Goal: Complete application form: Complete application form

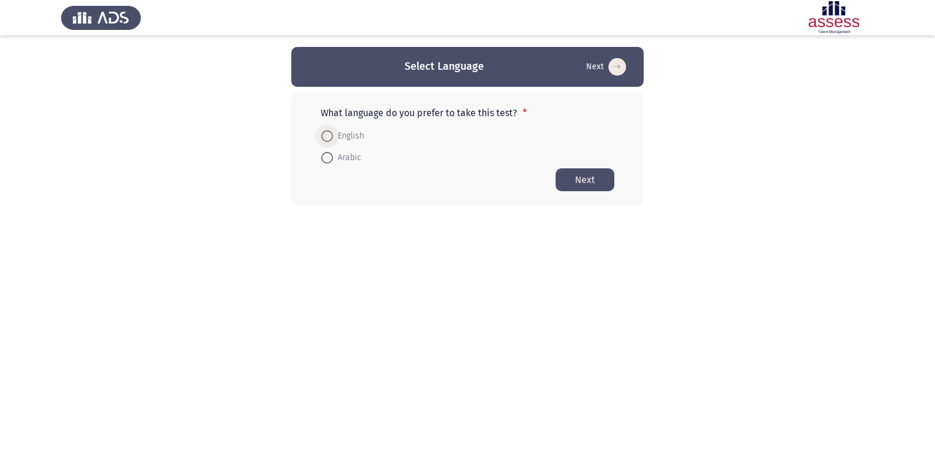
click at [323, 137] on span at bounding box center [327, 136] width 12 height 12
click at [323, 137] on input "English" at bounding box center [327, 136] width 12 height 12
radio input "true"
click at [599, 184] on button "Next" at bounding box center [584, 179] width 59 height 23
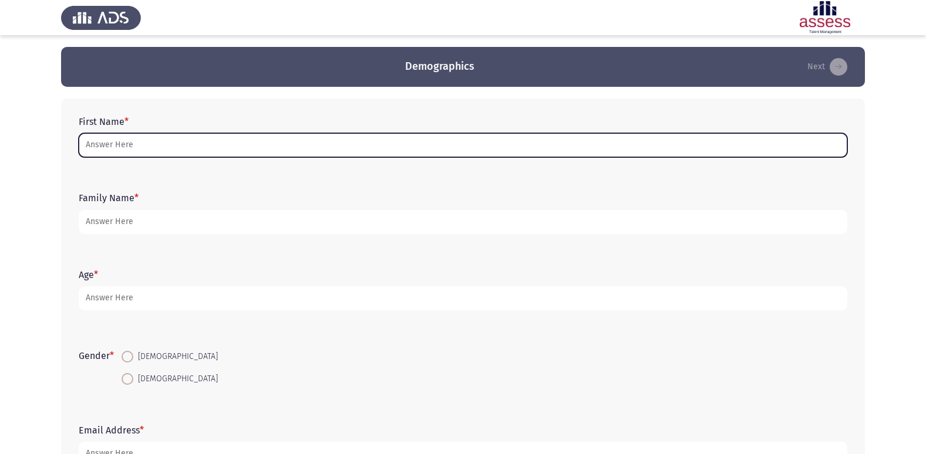
click at [228, 145] on input "First Name *" at bounding box center [463, 145] width 769 height 24
type input "ت"
type input "h"
type input "j"
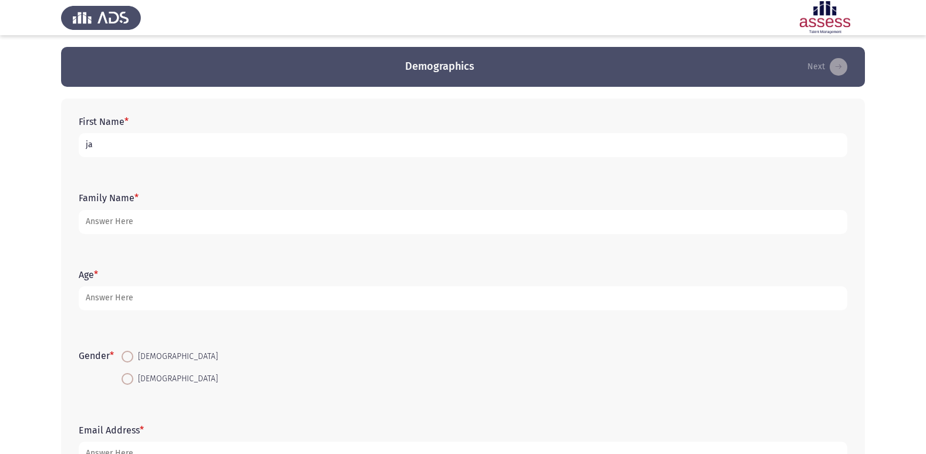
type input "j"
type input "جاسمين [PERSON_NAME]"
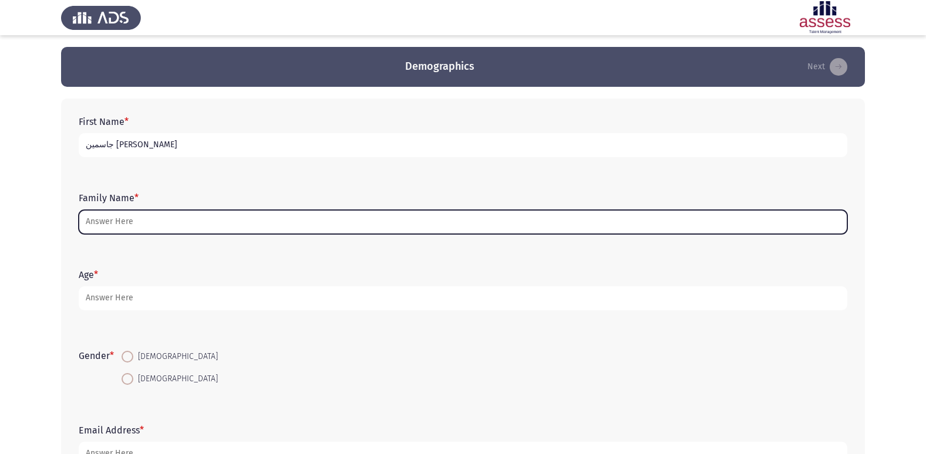
click at [202, 218] on input "Family Name *" at bounding box center [463, 222] width 769 height 24
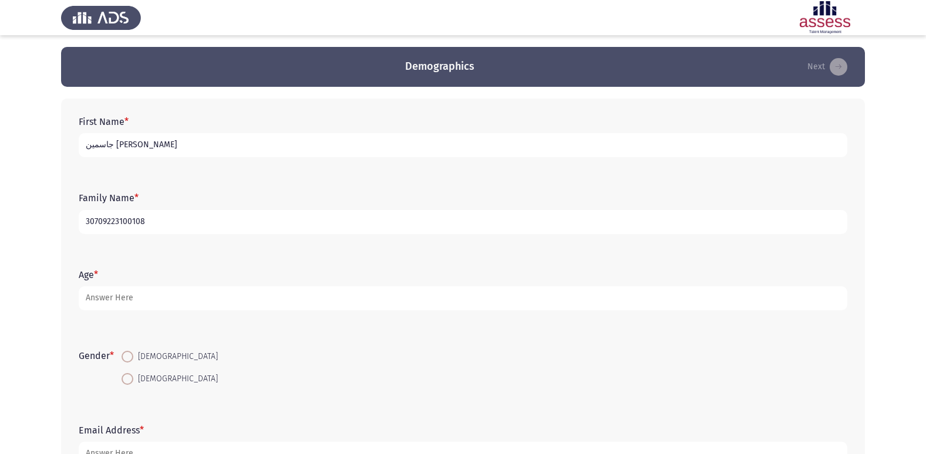
type input "30709223100108"
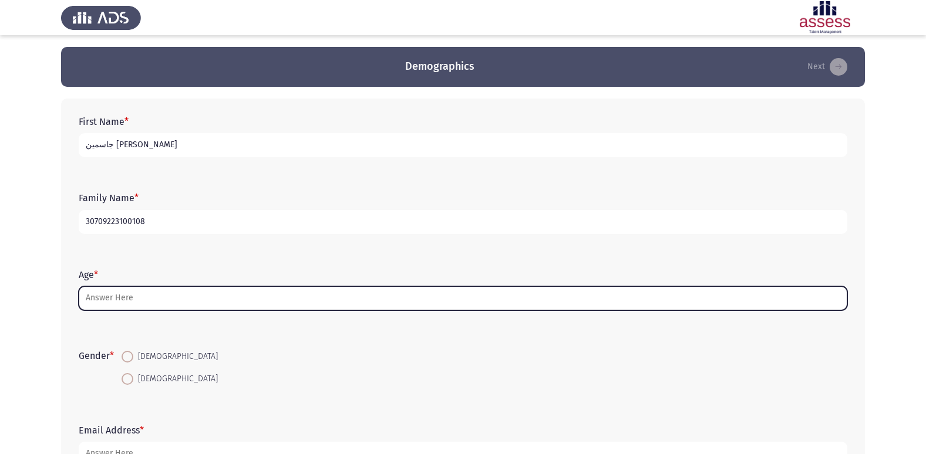
click at [215, 295] on input "Age *" at bounding box center [463, 299] width 769 height 24
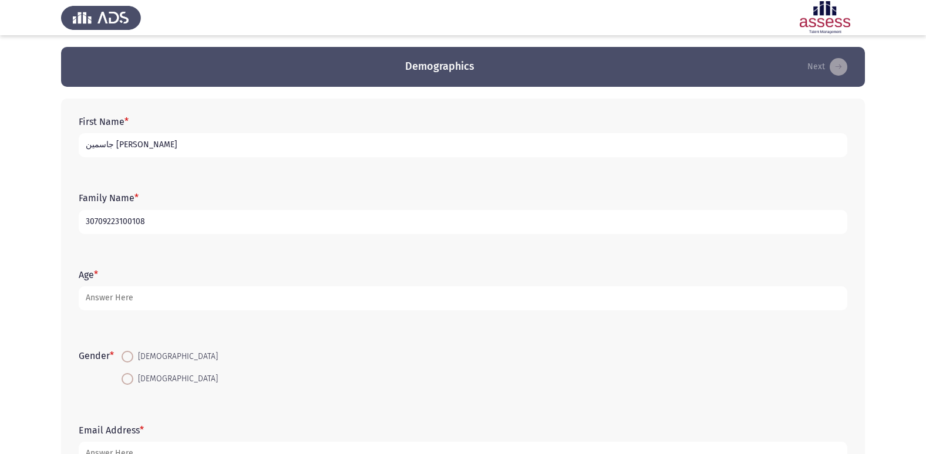
click at [127, 383] on span at bounding box center [128, 379] width 12 height 12
click at [127, 383] on input "[DEMOGRAPHIC_DATA]" at bounding box center [128, 379] width 12 height 12
radio input "true"
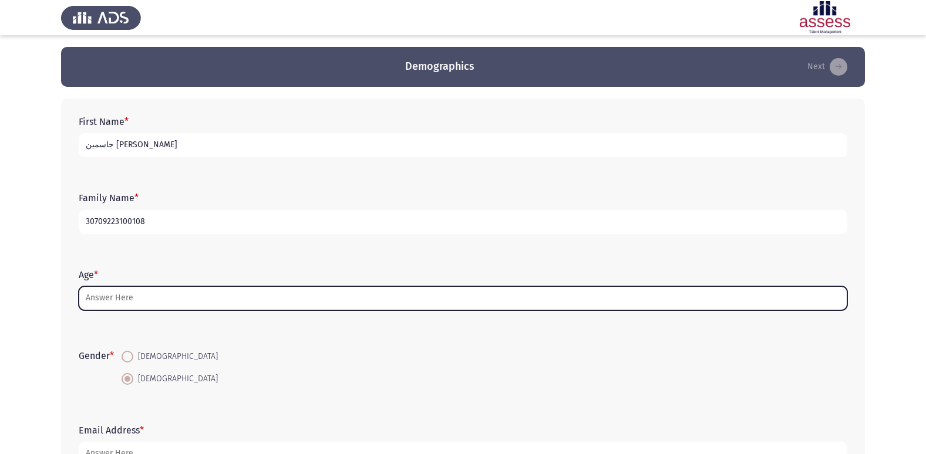
click at [143, 302] on input "Age *" at bounding box center [463, 299] width 769 height 24
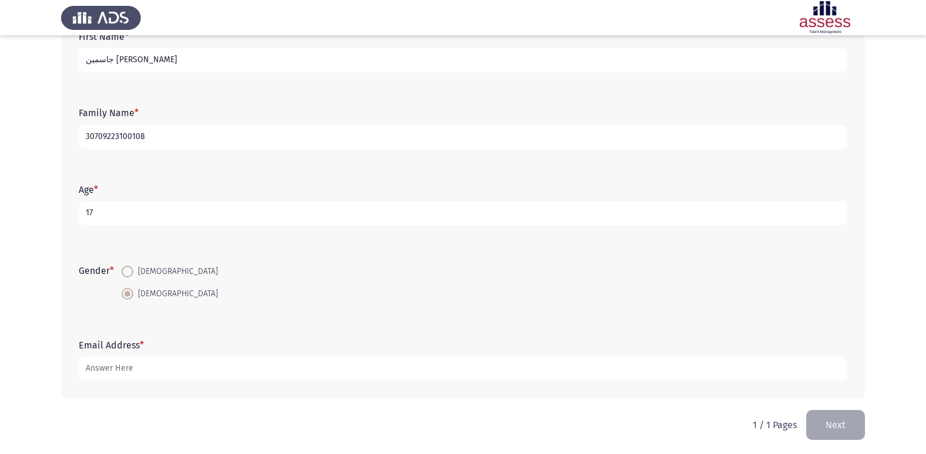
scroll to position [88, 0]
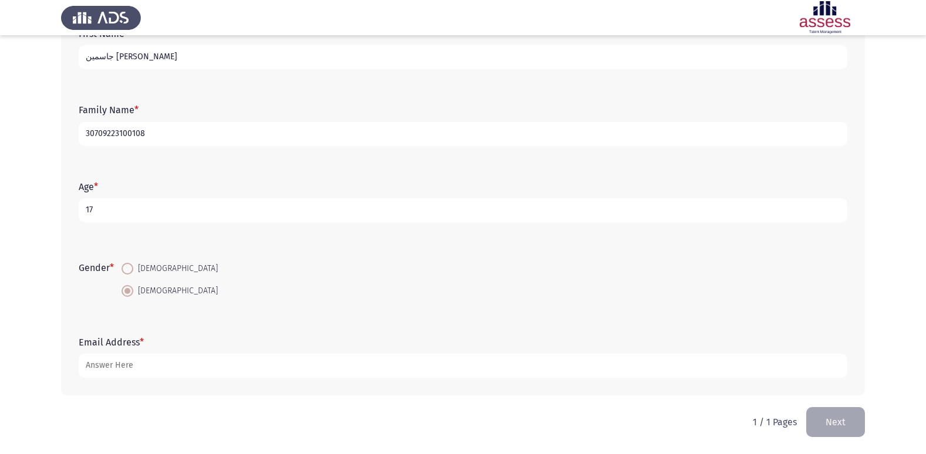
type input "17"
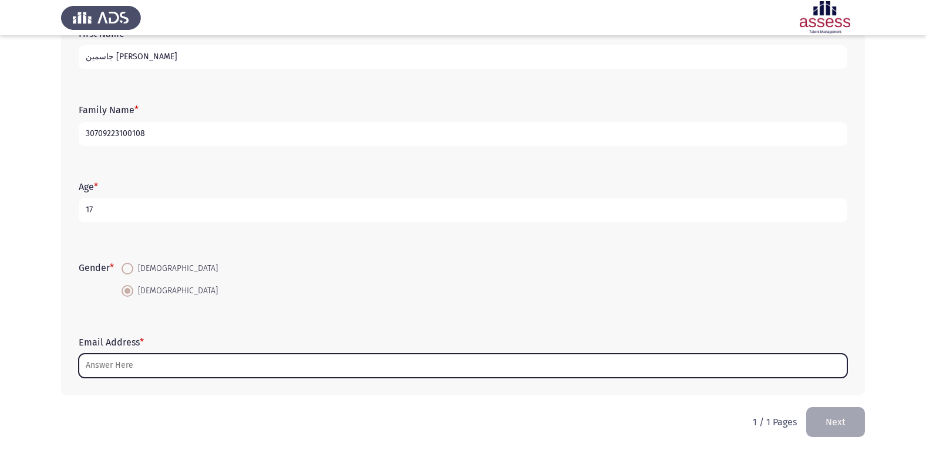
click at [201, 375] on input "Email Address *" at bounding box center [463, 366] width 769 height 24
type input "ت"
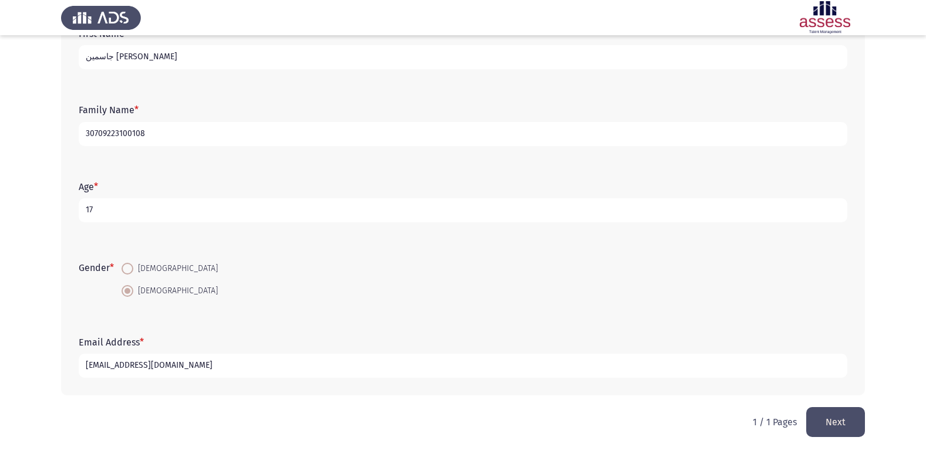
type input "[EMAIL_ADDRESS][DOMAIN_NAME]"
click at [840, 410] on button "Next" at bounding box center [835, 422] width 59 height 30
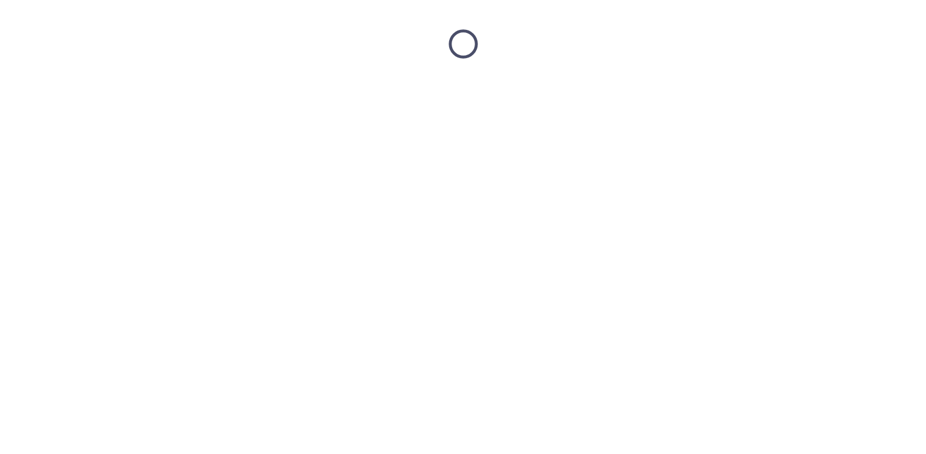
scroll to position [0, 0]
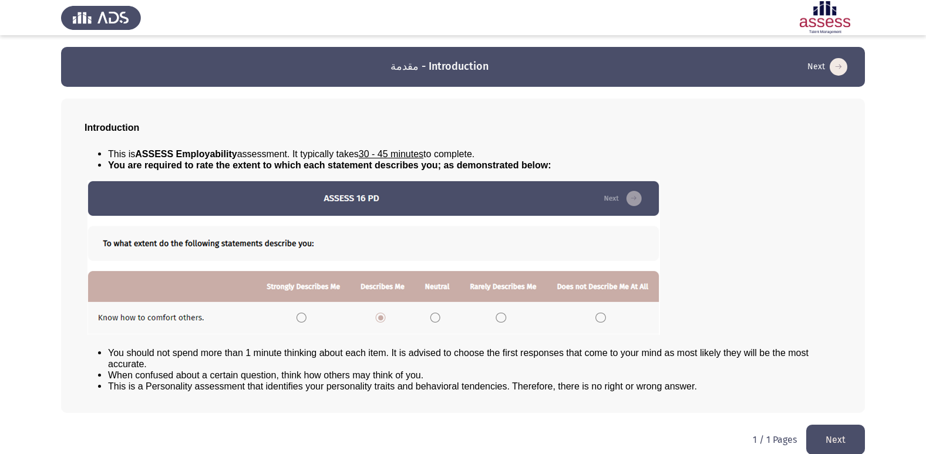
click at [299, 315] on img at bounding box center [373, 257] width 572 height 155
click at [840, 437] on button "Next" at bounding box center [835, 440] width 59 height 30
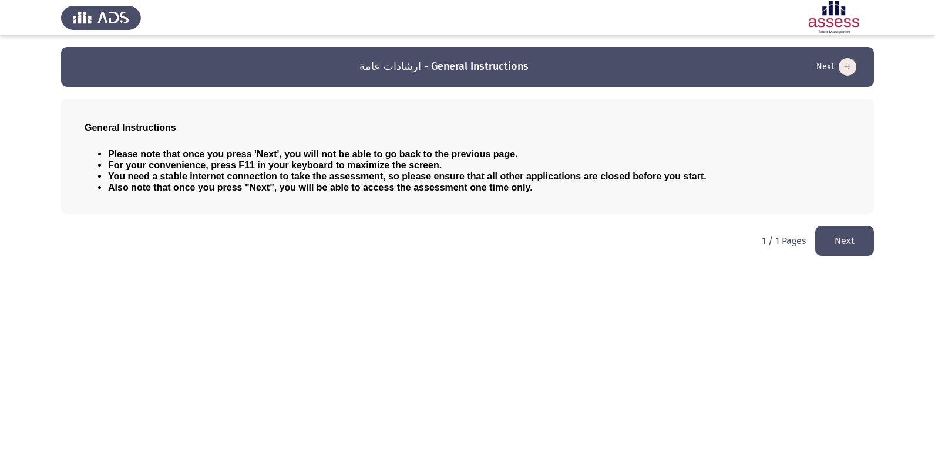
click at [841, 241] on button "Next" at bounding box center [844, 241] width 59 height 30
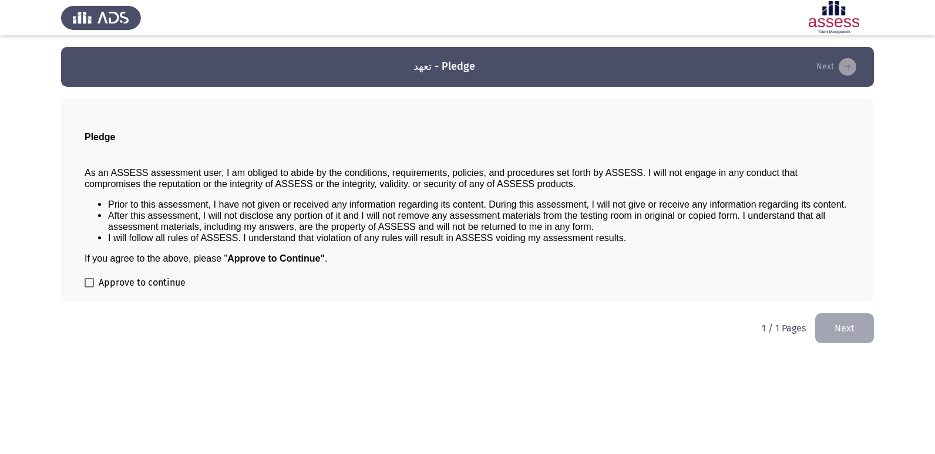
click at [84, 281] on div "Pledge As an ASSESS assessment user, I am obliged to abide by the conditions, r…" at bounding box center [467, 200] width 813 height 203
click at [92, 287] on span at bounding box center [89, 282] width 9 height 9
click at [89, 288] on input "Approve to continue" at bounding box center [89, 288] width 1 height 1
checkbox input "true"
click at [843, 326] on button "Next" at bounding box center [844, 329] width 59 height 30
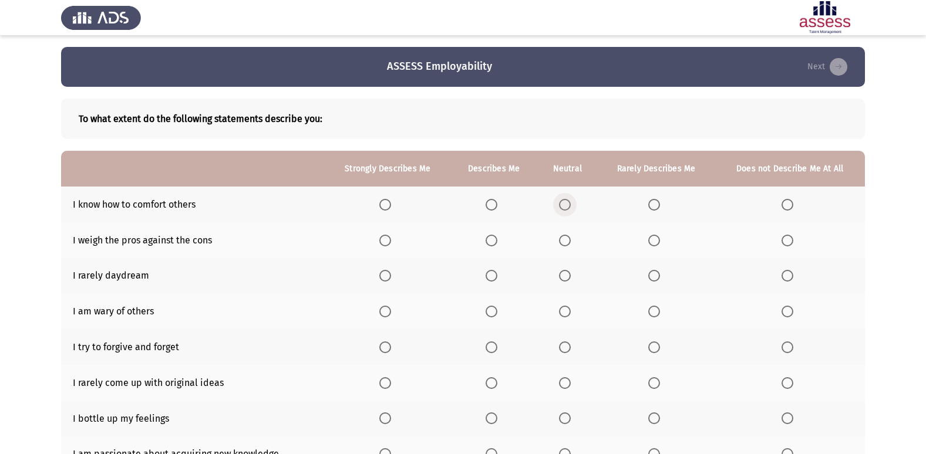
click at [565, 209] on span "Select an option" at bounding box center [565, 205] width 12 height 12
click at [565, 209] on input "Select an option" at bounding box center [565, 205] width 12 height 12
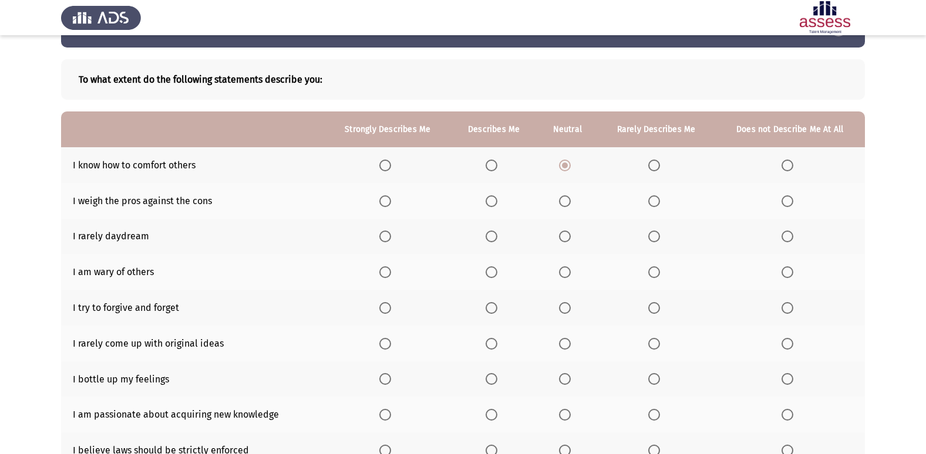
scroll to position [59, 0]
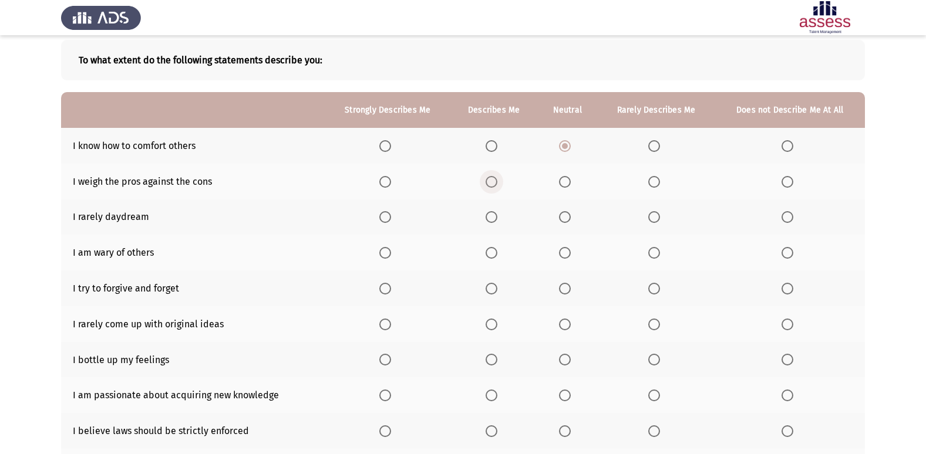
click at [492, 184] on span "Select an option" at bounding box center [492, 182] width 12 height 12
click at [492, 184] on input "Select an option" at bounding box center [492, 182] width 12 height 12
click at [784, 216] on span "Select an option" at bounding box center [787, 217] width 12 height 12
click at [784, 216] on input "Select an option" at bounding box center [787, 217] width 12 height 12
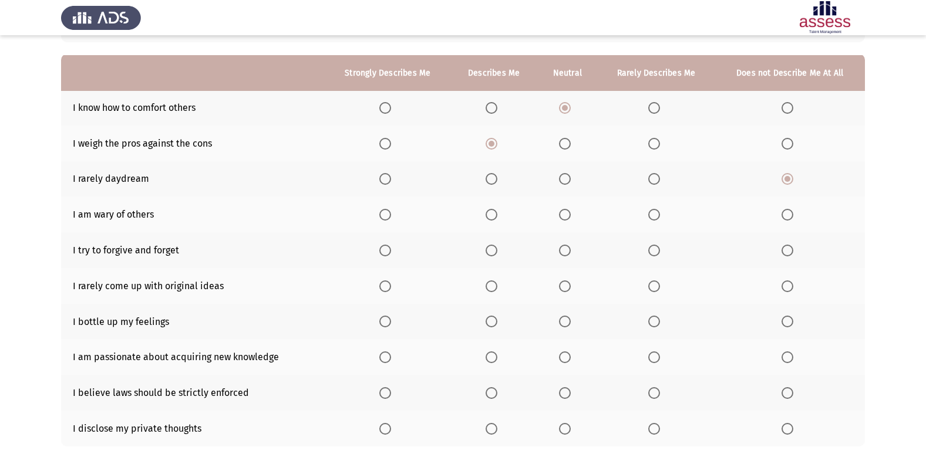
scroll to position [117, 0]
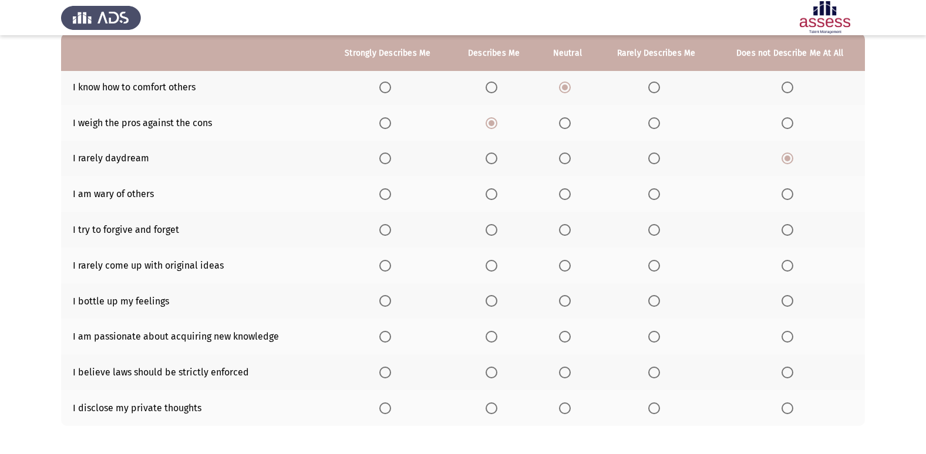
click at [790, 198] on span "Select an option" at bounding box center [787, 194] width 12 height 12
click at [790, 198] on input "Select an option" at bounding box center [787, 194] width 12 height 12
click at [649, 189] on span "Select an option" at bounding box center [654, 194] width 12 height 12
click at [649, 189] on input "Select an option" at bounding box center [654, 194] width 12 height 12
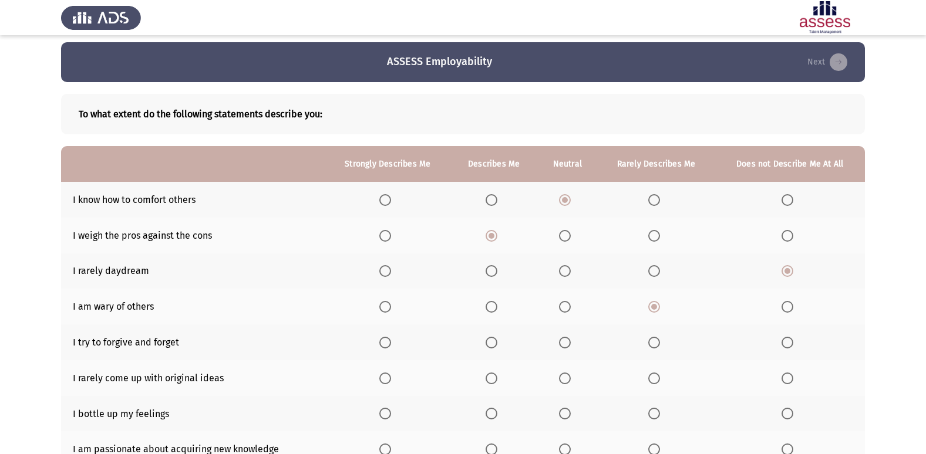
scroll to position [0, 0]
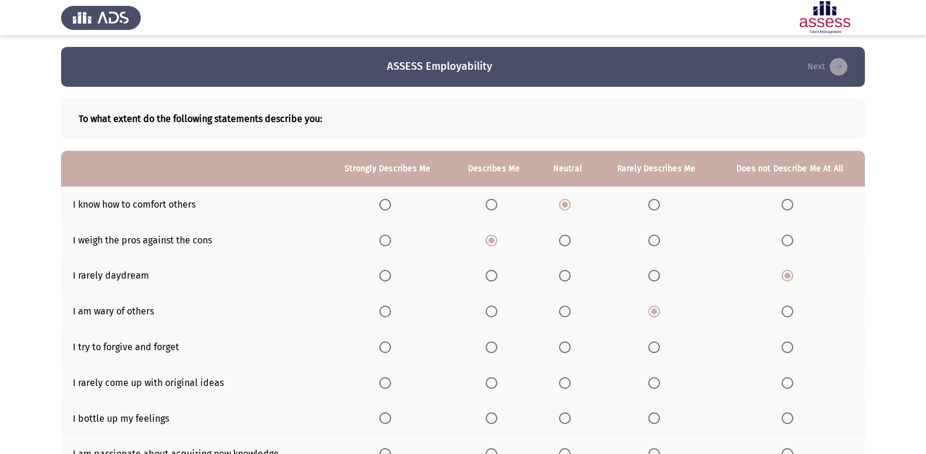
click at [654, 272] on span "Select an option" at bounding box center [654, 276] width 12 height 12
click at [654, 272] on input "Select an option" at bounding box center [654, 276] width 12 height 12
click at [799, 271] on th at bounding box center [789, 276] width 150 height 36
click at [790, 275] on span "Select an option" at bounding box center [787, 276] width 12 height 12
click at [790, 275] on input "Select an option" at bounding box center [787, 276] width 12 height 12
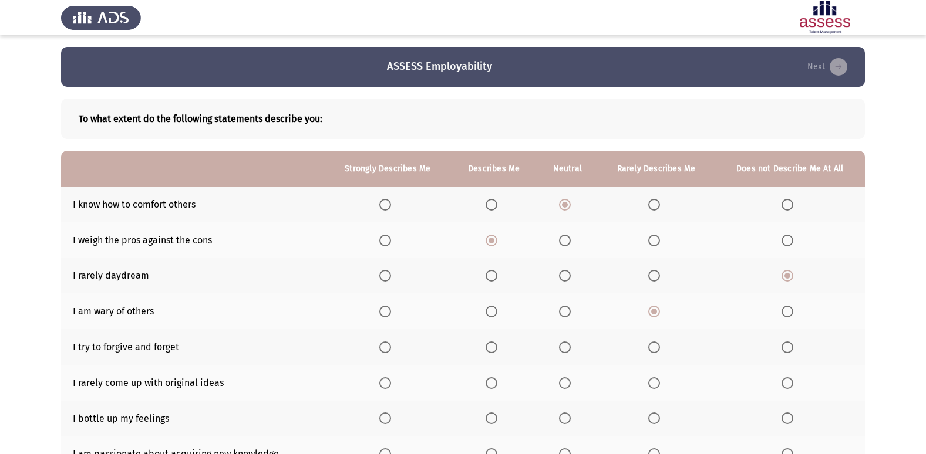
click at [659, 345] on span "Select an option" at bounding box center [654, 348] width 12 height 12
click at [659, 345] on input "Select an option" at bounding box center [654, 348] width 12 height 12
click at [786, 314] on span "Select an option" at bounding box center [787, 312] width 12 height 12
click at [786, 314] on input "Select an option" at bounding box center [787, 312] width 12 height 12
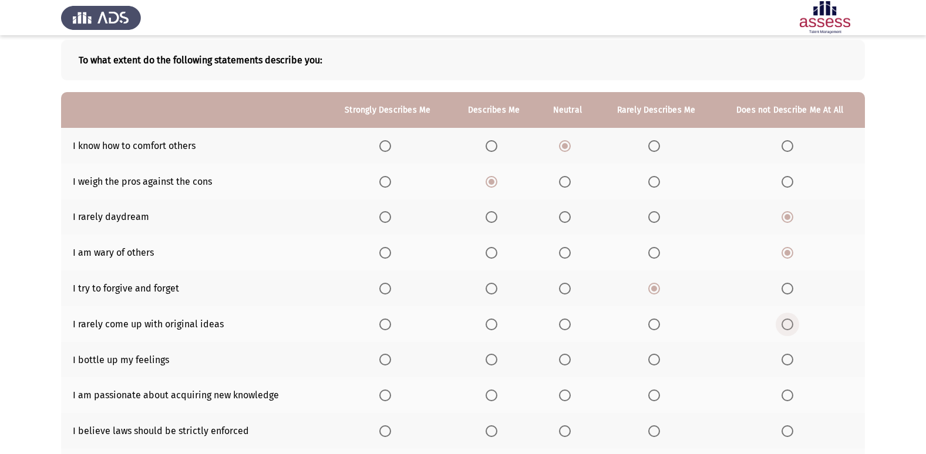
click at [788, 330] on span "Select an option" at bounding box center [787, 325] width 12 height 12
click at [788, 330] on input "Select an option" at bounding box center [787, 325] width 12 height 12
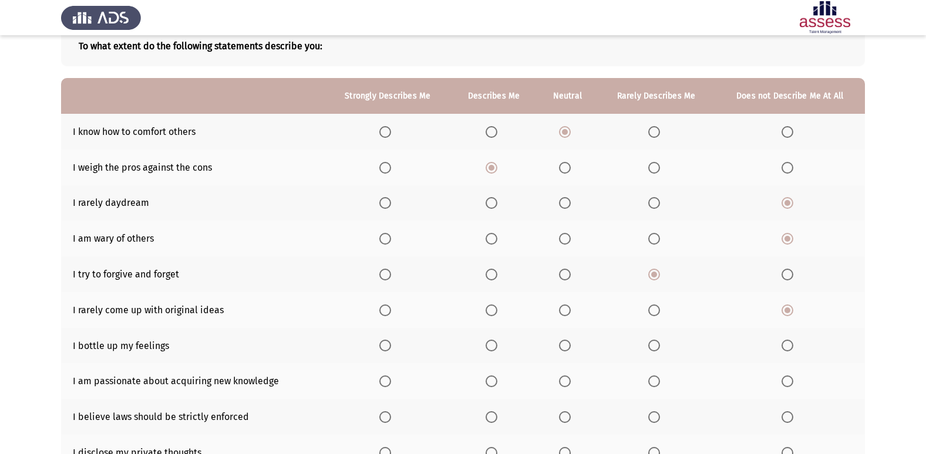
scroll to position [117, 0]
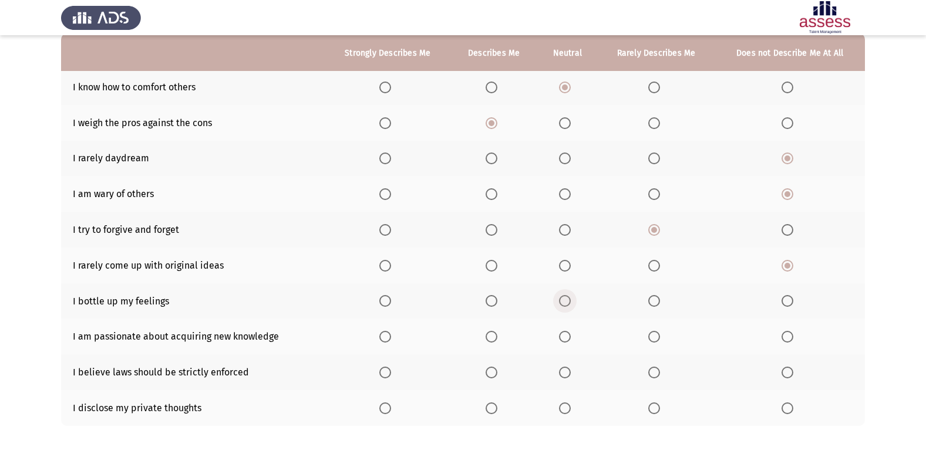
click at [565, 300] on span "Select an option" at bounding box center [565, 301] width 12 height 12
click at [565, 300] on input "Select an option" at bounding box center [565, 301] width 12 height 12
click at [385, 335] on span "Select an option" at bounding box center [385, 337] width 12 height 12
click at [385, 335] on input "Select an option" at bounding box center [385, 337] width 12 height 12
click at [493, 376] on span "Select an option" at bounding box center [492, 373] width 12 height 12
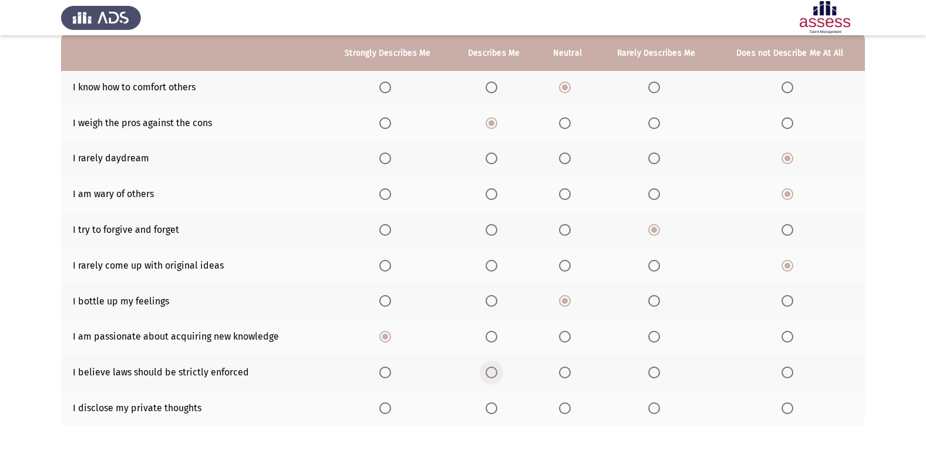
click at [493, 376] on input "Select an option" at bounding box center [492, 373] width 12 height 12
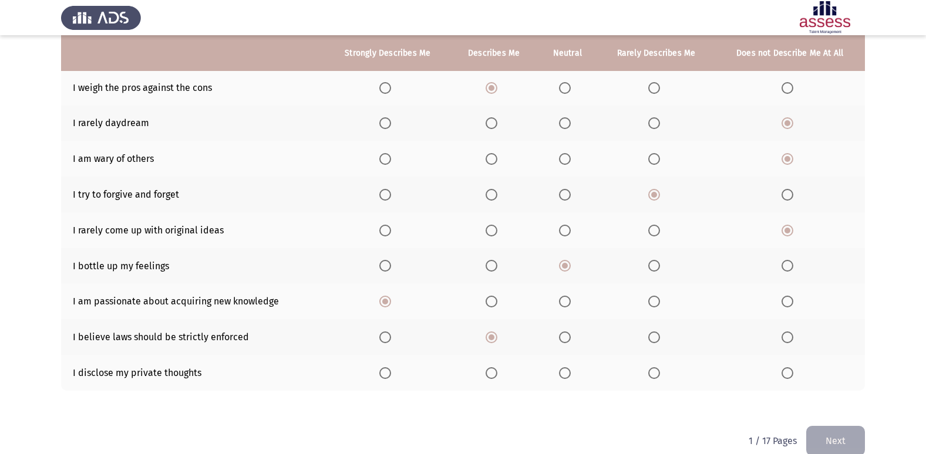
scroll to position [171, 0]
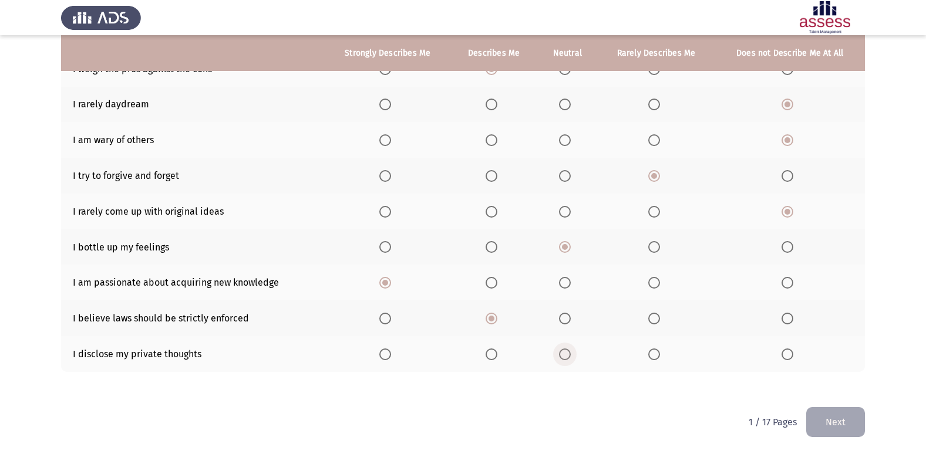
click at [561, 359] on span "Select an option" at bounding box center [565, 355] width 12 height 12
click at [561, 359] on input "Select an option" at bounding box center [565, 355] width 12 height 12
click at [824, 414] on button "Next" at bounding box center [835, 422] width 59 height 30
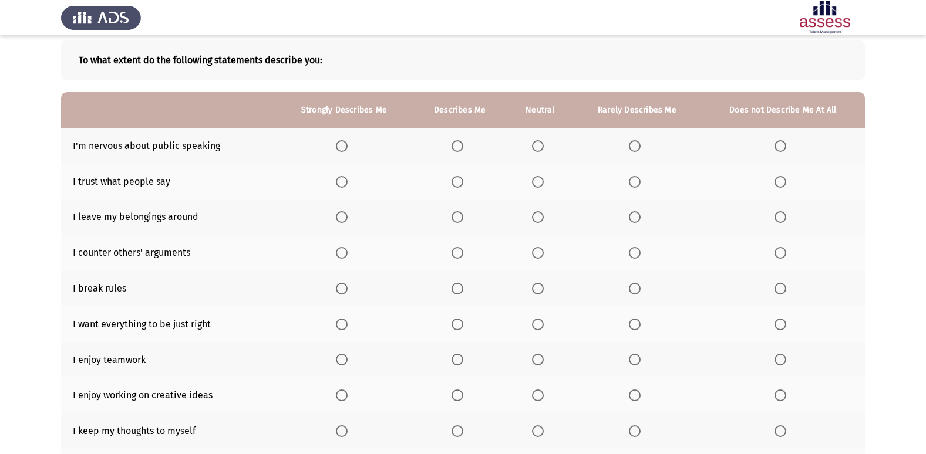
scroll to position [0, 0]
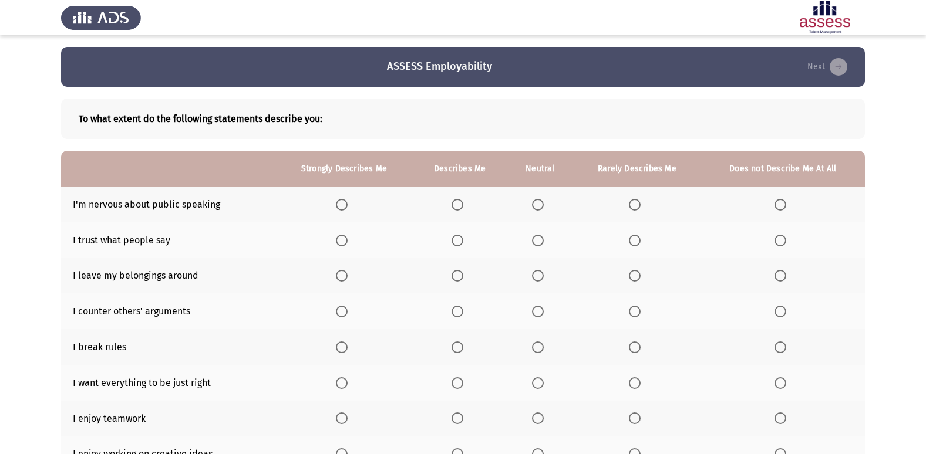
click at [775, 199] on span "Select an option" at bounding box center [780, 205] width 12 height 12
click at [775, 199] on input "Select an option" at bounding box center [780, 205] width 12 height 12
click at [535, 236] on span "Select an option" at bounding box center [538, 241] width 12 height 12
click at [535, 236] on input "Select an option" at bounding box center [538, 241] width 12 height 12
click at [629, 278] on span "Select an option" at bounding box center [635, 276] width 12 height 12
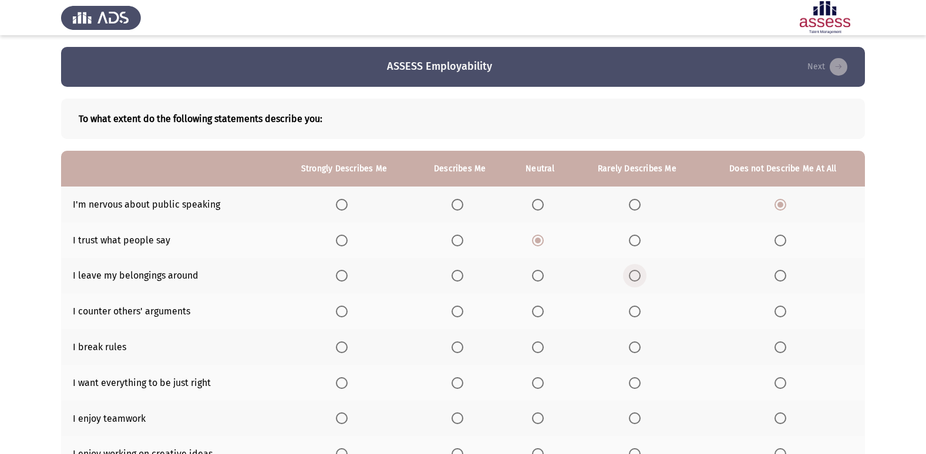
click at [629, 278] on input "Select an option" at bounding box center [635, 276] width 12 height 12
click at [535, 310] on span "Select an option" at bounding box center [538, 312] width 12 height 12
click at [535, 310] on input "Select an option" at bounding box center [538, 312] width 12 height 12
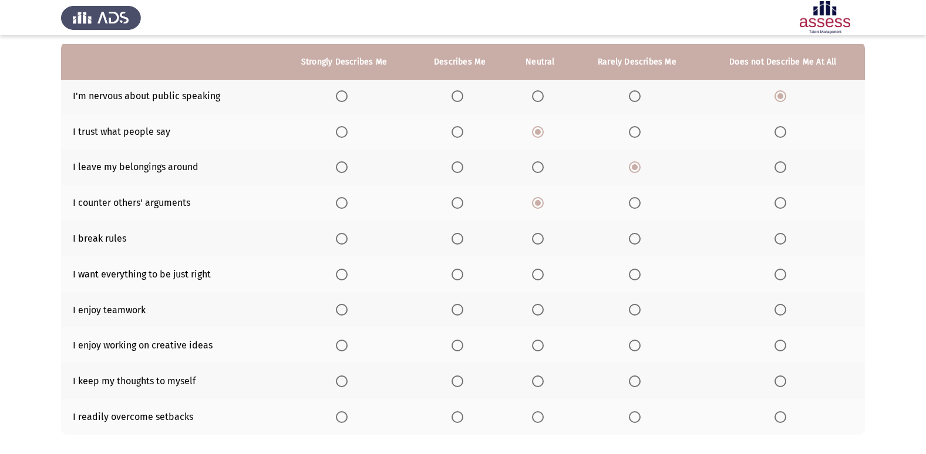
scroll to position [117, 0]
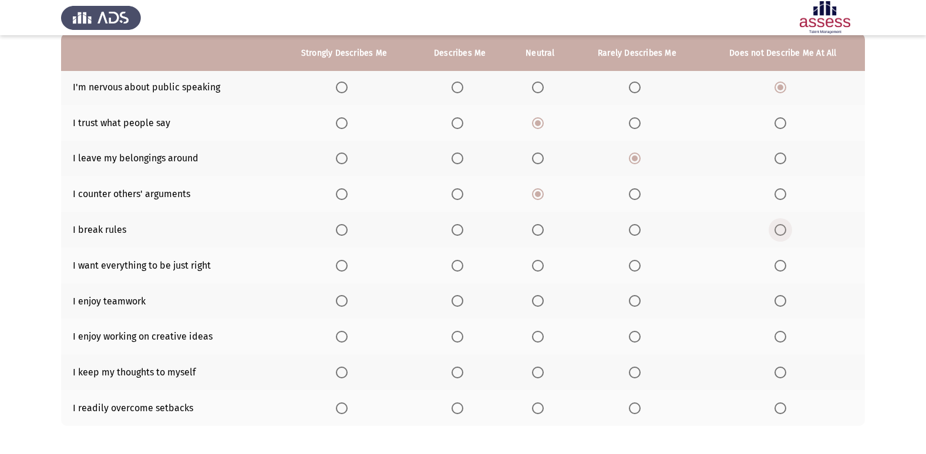
click at [784, 232] on span "Select an option" at bounding box center [780, 230] width 12 height 12
click at [784, 232] on input "Select an option" at bounding box center [780, 230] width 12 height 12
click at [467, 262] on label "Select an option" at bounding box center [459, 266] width 16 height 12
click at [463, 262] on input "Select an option" at bounding box center [457, 266] width 12 height 12
click at [340, 304] on span "Select an option" at bounding box center [342, 301] width 12 height 12
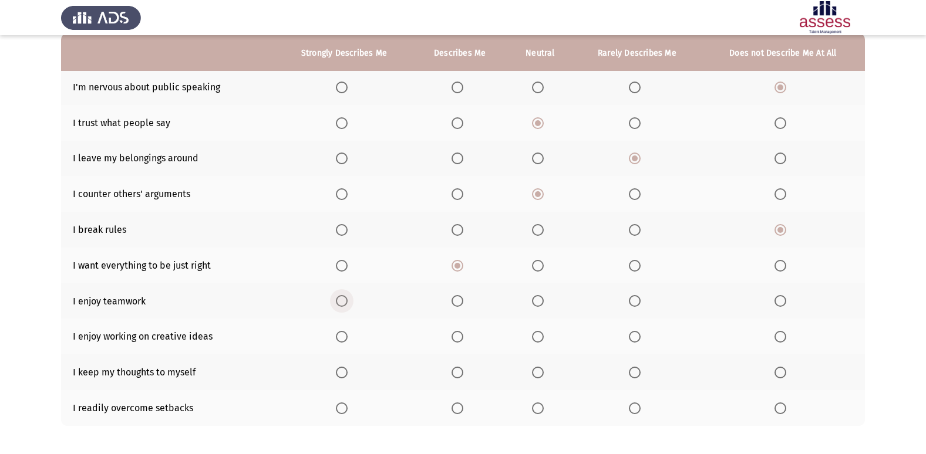
click at [340, 304] on input "Select an option" at bounding box center [342, 301] width 12 height 12
click at [346, 339] on span "Select an option" at bounding box center [342, 337] width 12 height 12
click at [346, 339] on input "Select an option" at bounding box center [342, 337] width 12 height 12
click at [641, 373] on span "Select an option" at bounding box center [635, 373] width 12 height 12
click at [641, 373] on input "Select an option" at bounding box center [635, 373] width 12 height 12
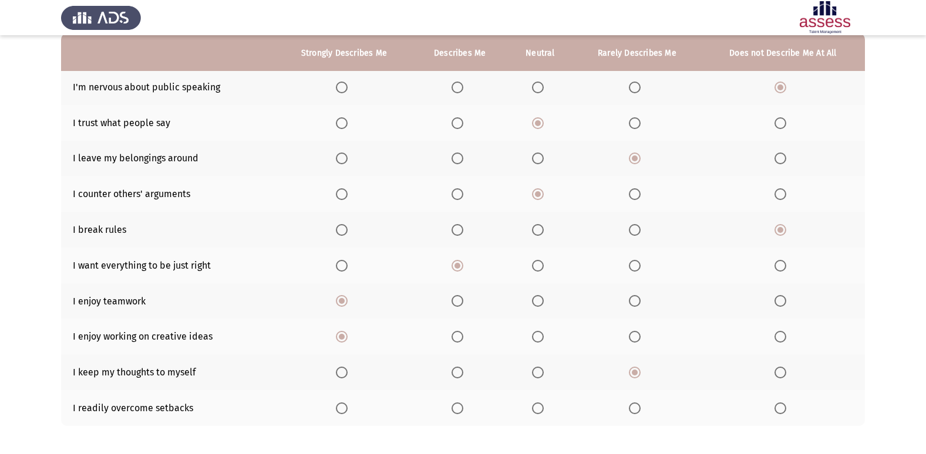
click at [537, 408] on span "Select an option" at bounding box center [538, 409] width 12 height 12
click at [537, 408] on input "Select an option" at bounding box center [538, 409] width 12 height 12
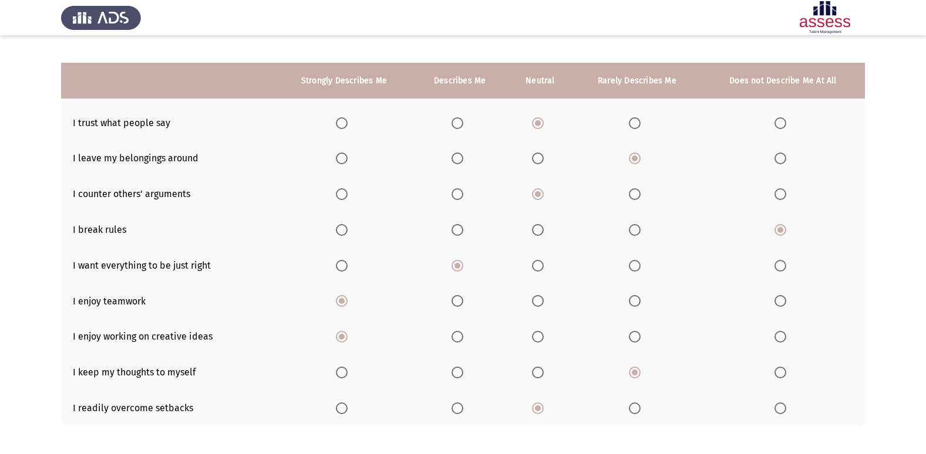
scroll to position [171, 0]
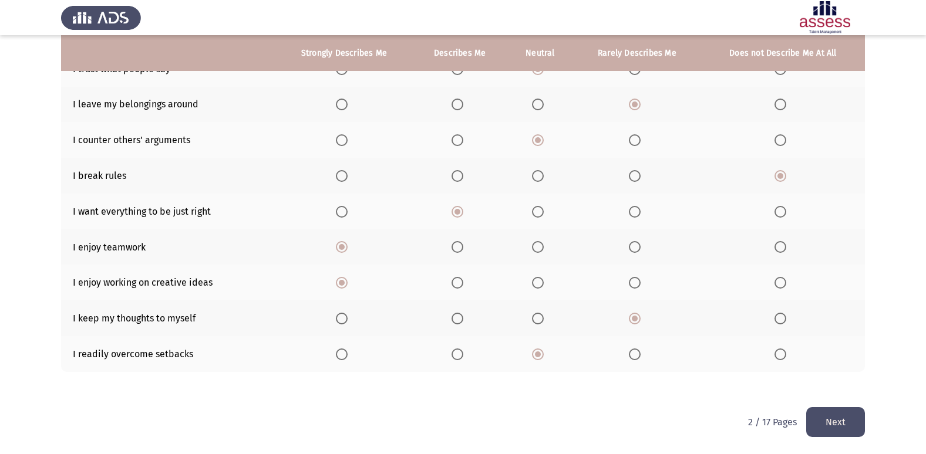
click at [825, 423] on button "Next" at bounding box center [835, 422] width 59 height 30
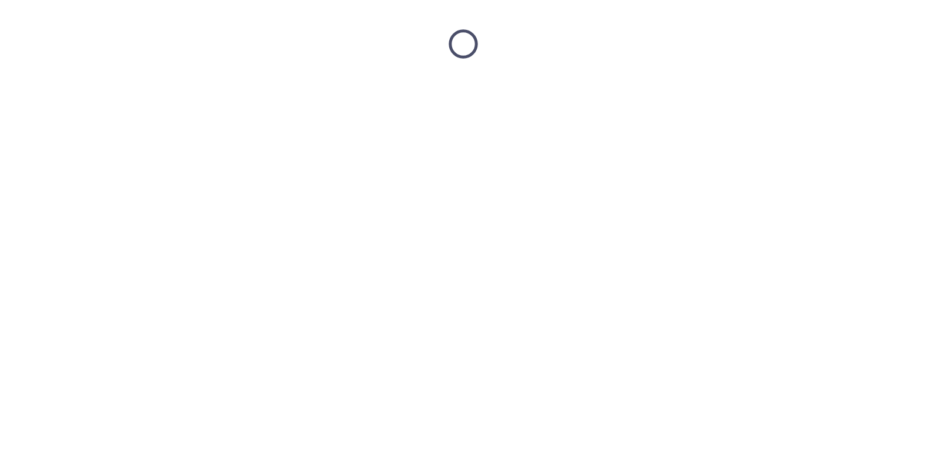
scroll to position [0, 0]
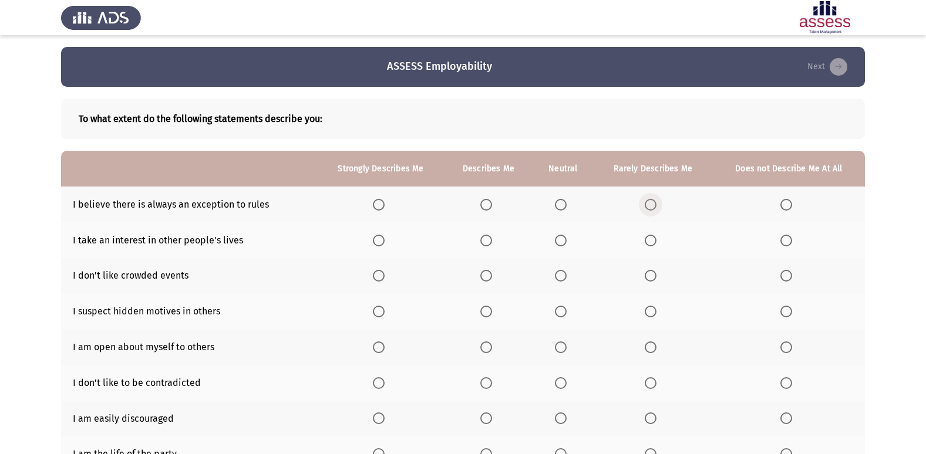
click at [649, 200] on span "Select an option" at bounding box center [651, 205] width 12 height 12
click at [649, 200] on input "Select an option" at bounding box center [651, 205] width 12 height 12
click at [785, 240] on span "Select an option" at bounding box center [786, 241] width 12 height 12
click at [785, 240] on input "Select an option" at bounding box center [786, 241] width 12 height 12
click at [651, 272] on span "Select an option" at bounding box center [651, 276] width 12 height 12
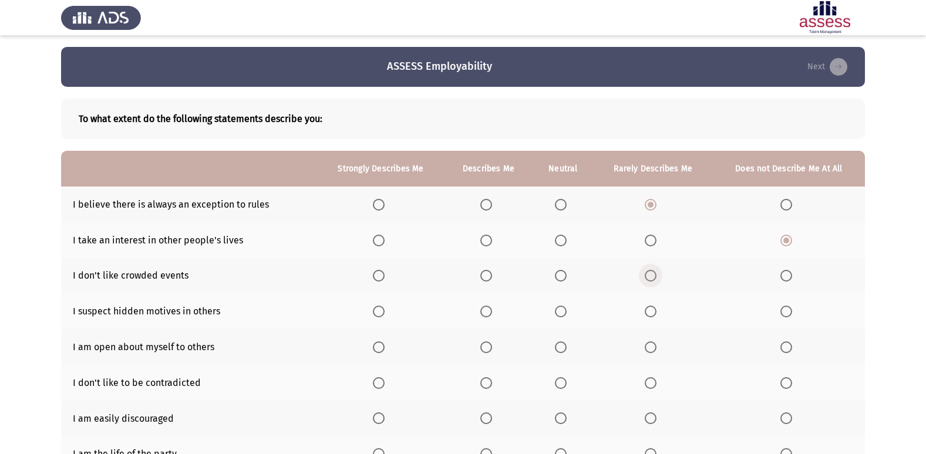
click at [651, 272] on input "Select an option" at bounding box center [651, 276] width 12 height 12
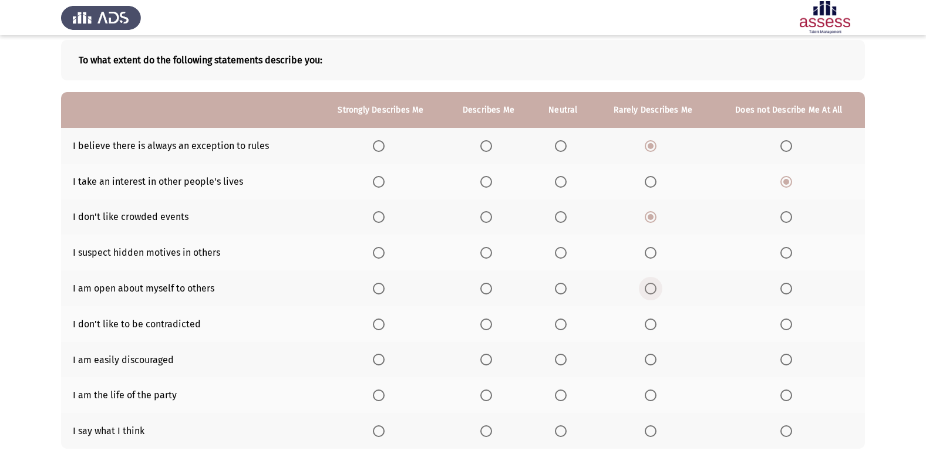
click at [646, 288] on span "Select an option" at bounding box center [651, 289] width 12 height 12
click at [646, 288] on input "Select an option" at bounding box center [651, 289] width 12 height 12
click at [782, 250] on span "Select an option" at bounding box center [786, 253] width 12 height 12
click at [782, 250] on input "Select an option" at bounding box center [786, 253] width 12 height 12
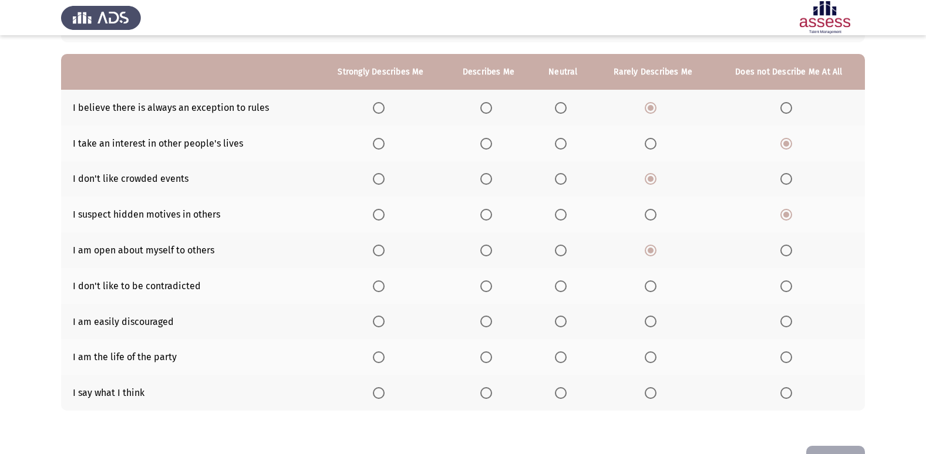
scroll to position [117, 0]
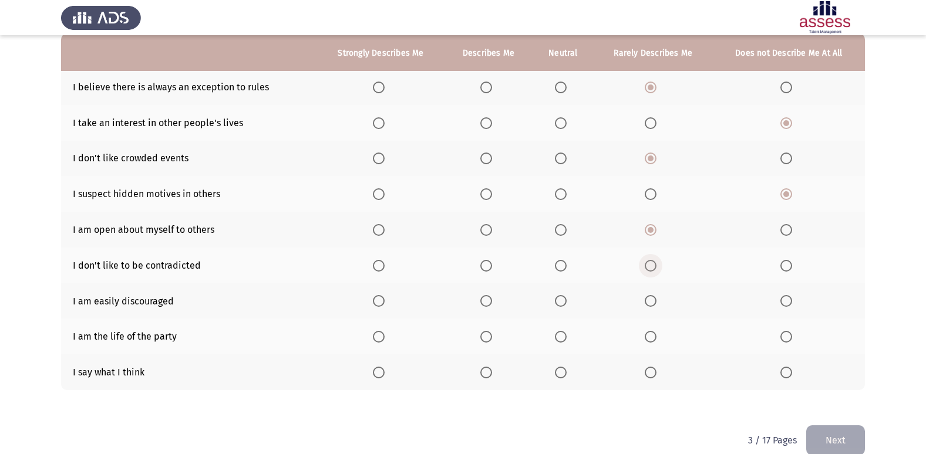
click at [649, 262] on span "Select an option" at bounding box center [651, 266] width 12 height 12
click at [649, 262] on input "Select an option" at bounding box center [651, 266] width 12 height 12
click at [488, 372] on span "Select an option" at bounding box center [486, 373] width 12 height 12
click at [488, 372] on input "Select an option" at bounding box center [486, 373] width 12 height 12
click at [491, 336] on span "Select an option" at bounding box center [486, 337] width 12 height 12
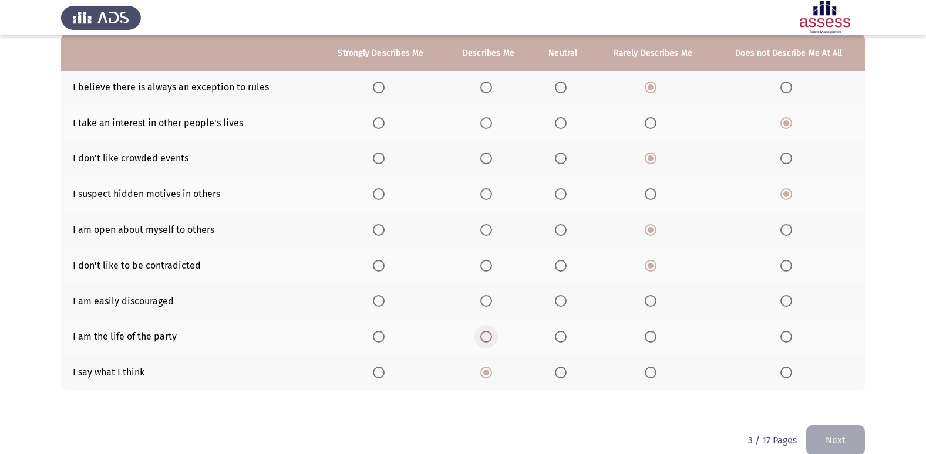
click at [491, 336] on input "Select an option" at bounding box center [486, 337] width 12 height 12
click at [784, 299] on span "Select an option" at bounding box center [786, 301] width 12 height 12
click at [784, 299] on input "Select an option" at bounding box center [786, 301] width 12 height 12
click at [834, 439] on button "Next" at bounding box center [835, 441] width 59 height 30
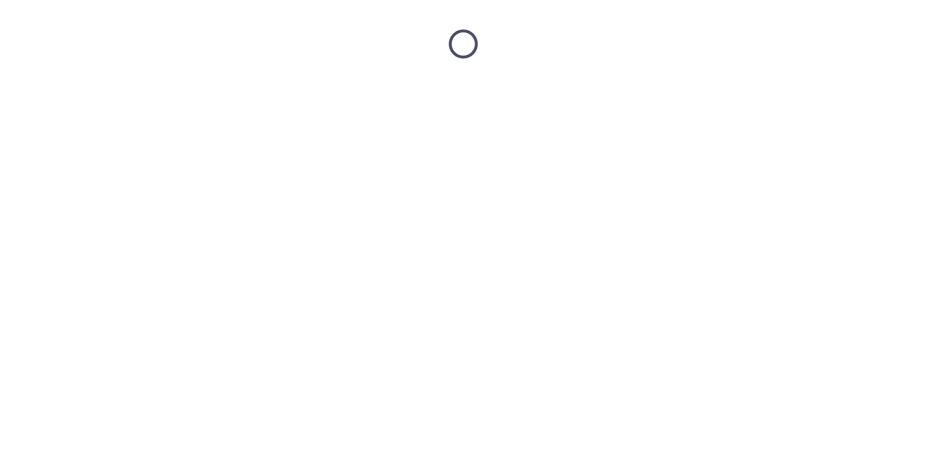
scroll to position [0, 0]
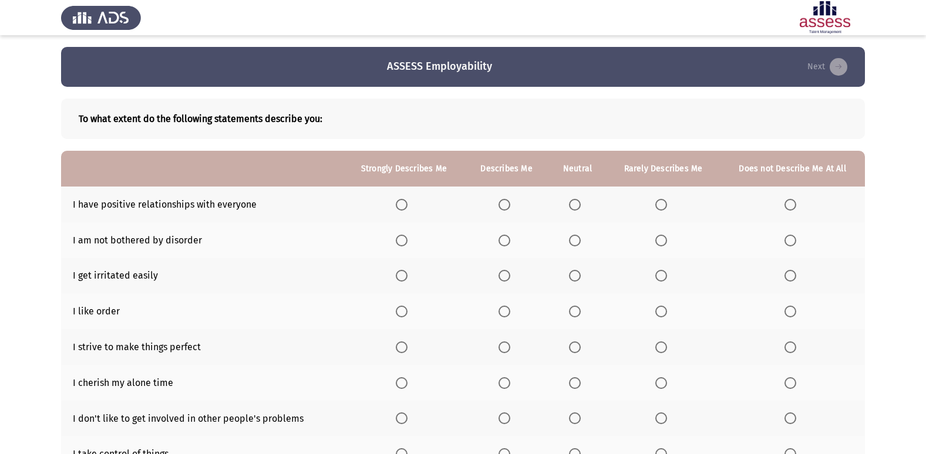
click at [406, 207] on span "Select an option" at bounding box center [402, 205] width 12 height 12
click at [406, 207] on input "Select an option" at bounding box center [402, 205] width 12 height 12
click at [649, 275] on th at bounding box center [662, 276] width 113 height 36
click at [656, 272] on span "Select an option" at bounding box center [661, 276] width 12 height 12
click at [656, 272] on input "Select an option" at bounding box center [661, 276] width 12 height 12
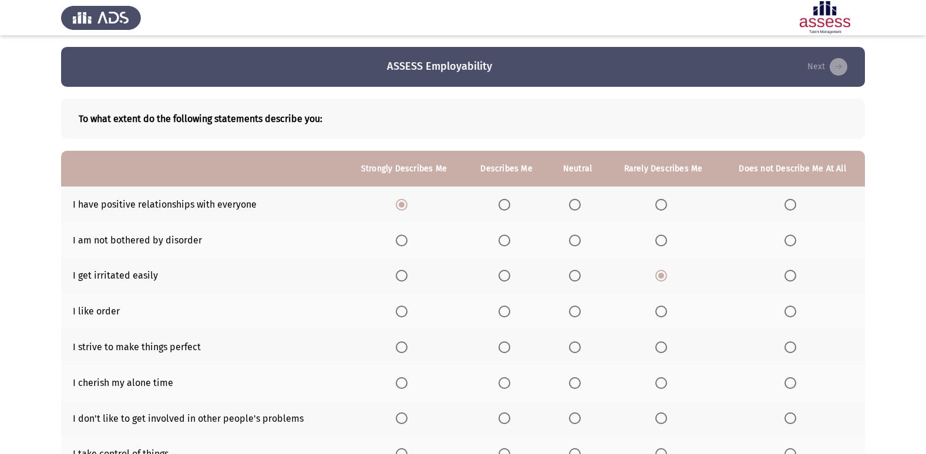
click at [656, 237] on span "Select an option" at bounding box center [661, 241] width 12 height 12
click at [656, 237] on input "Select an option" at bounding box center [661, 241] width 12 height 12
click at [411, 304] on th at bounding box center [404, 312] width 122 height 36
click at [400, 318] on span "Select an option" at bounding box center [402, 312] width 12 height 12
click at [400, 318] on input "Select an option" at bounding box center [402, 312] width 12 height 12
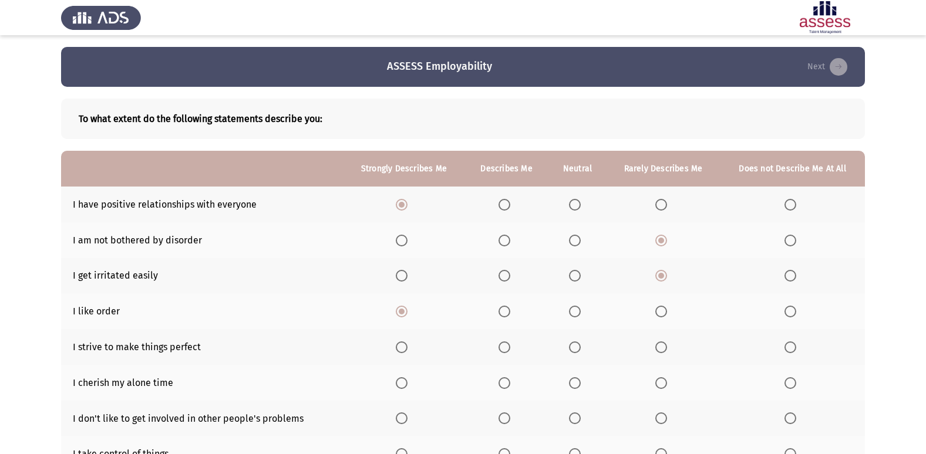
click at [398, 352] on span "Select an option" at bounding box center [402, 348] width 12 height 12
click at [398, 352] on input "Select an option" at bounding box center [402, 348] width 12 height 12
click at [780, 420] on th at bounding box center [792, 419] width 145 height 36
click at [787, 416] on span "Select an option" at bounding box center [790, 419] width 12 height 12
click at [787, 416] on input "Select an option" at bounding box center [790, 419] width 12 height 12
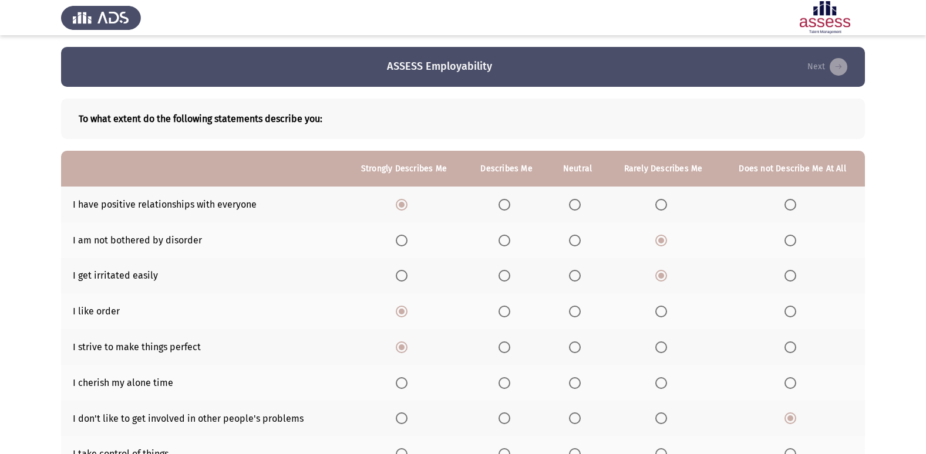
click at [572, 383] on span "Select an option" at bounding box center [575, 384] width 12 height 12
click at [572, 383] on input "Select an option" at bounding box center [575, 384] width 12 height 12
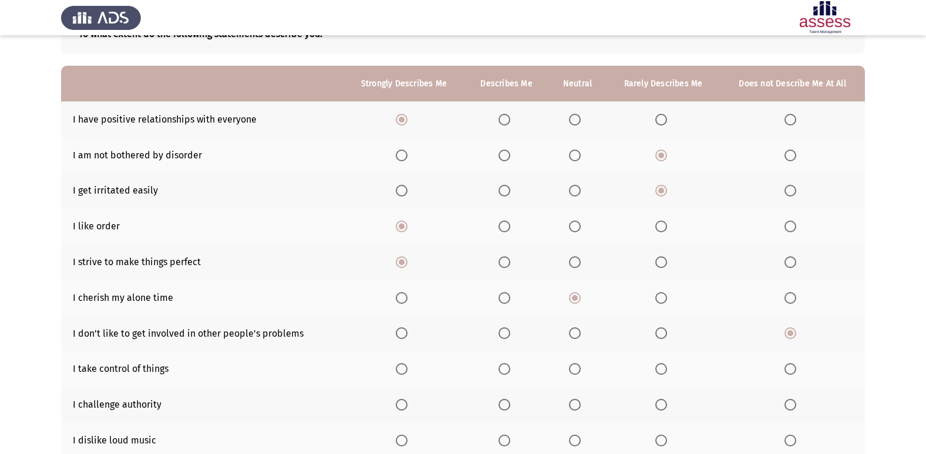
scroll to position [117, 0]
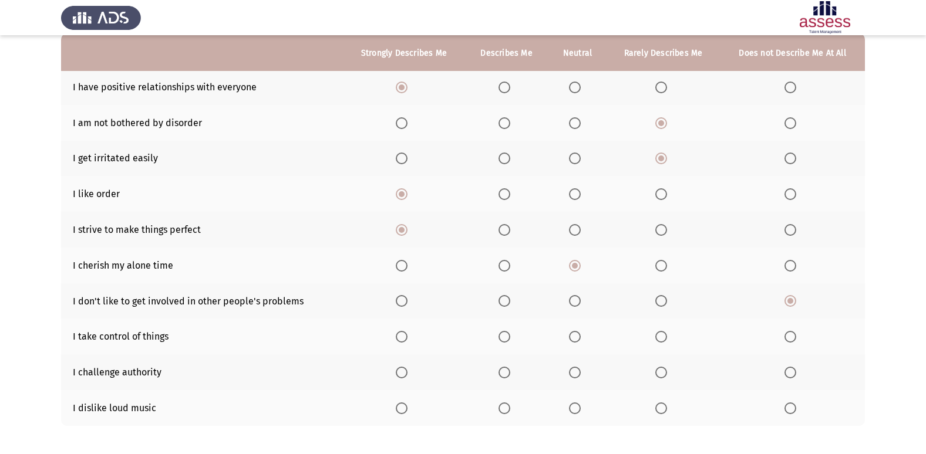
click at [506, 341] on span "Select an option" at bounding box center [504, 337] width 12 height 12
click at [506, 341] on input "Select an option" at bounding box center [504, 337] width 12 height 12
click at [509, 374] on span "Select an option" at bounding box center [504, 373] width 12 height 12
click at [509, 374] on input "Select an option" at bounding box center [504, 373] width 12 height 12
click at [402, 403] on span "Select an option" at bounding box center [402, 409] width 12 height 12
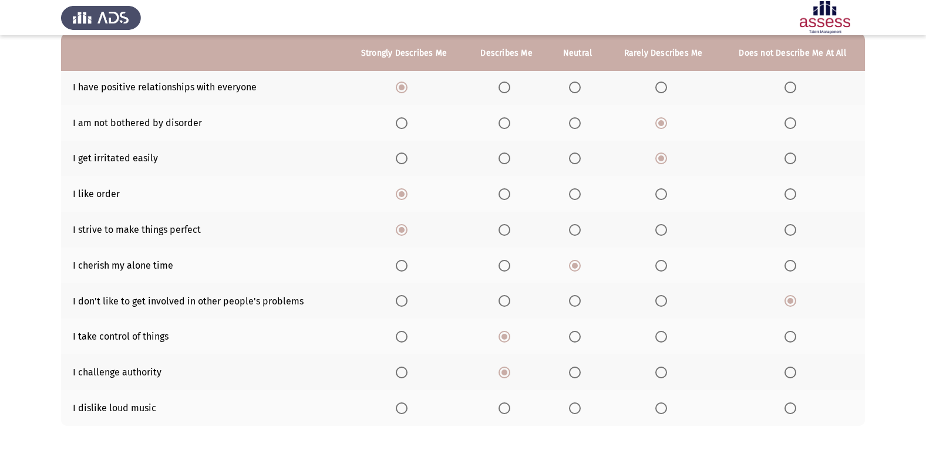
click at [402, 403] on input "Select an option" at bounding box center [402, 409] width 12 height 12
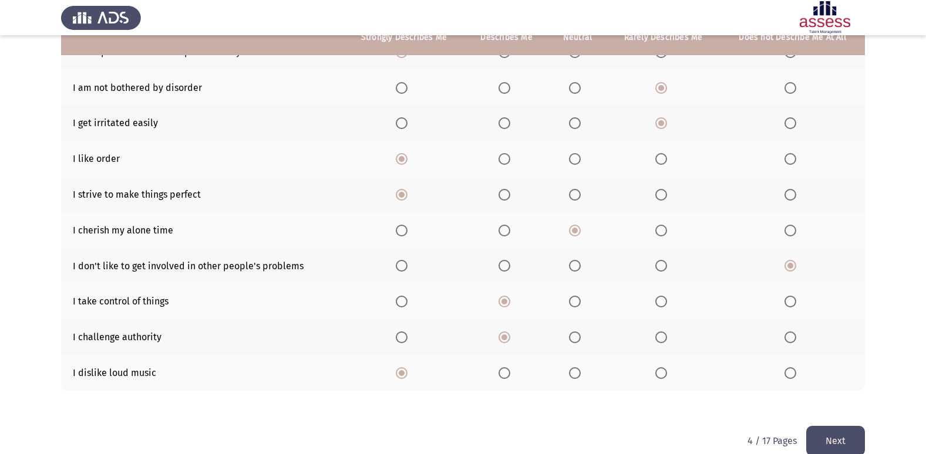
scroll to position [171, 0]
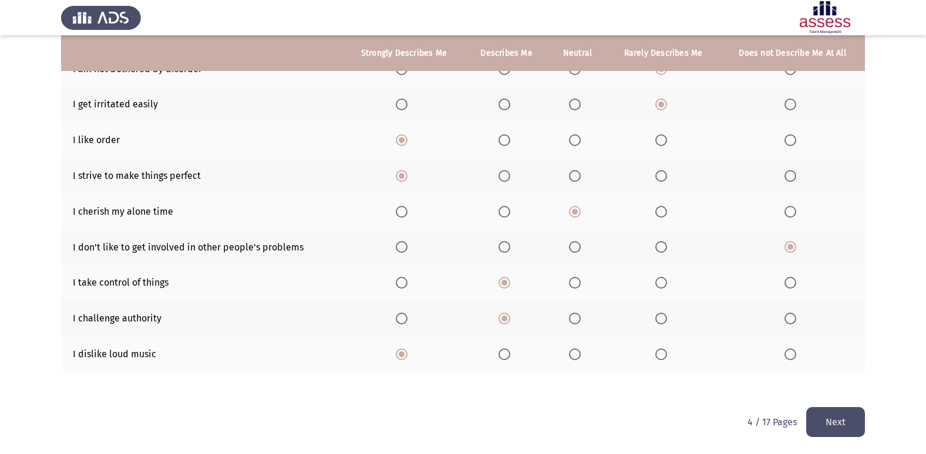
click at [836, 410] on button "Next" at bounding box center [835, 422] width 59 height 30
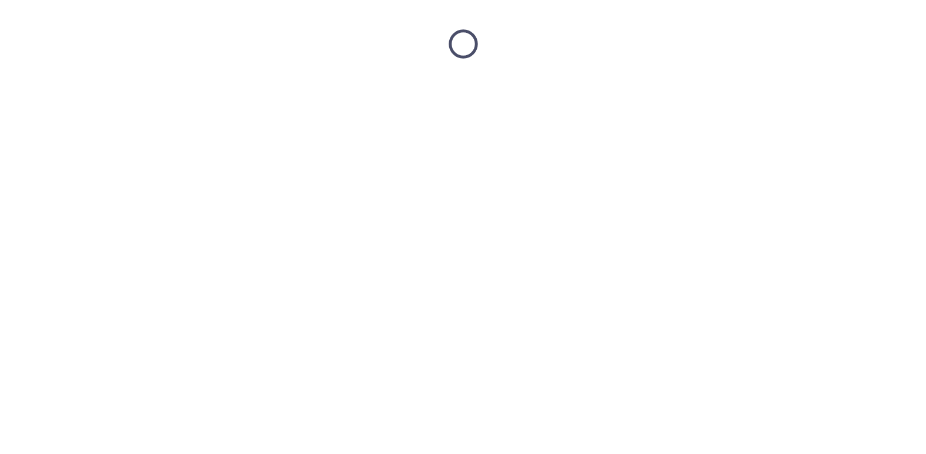
scroll to position [0, 0]
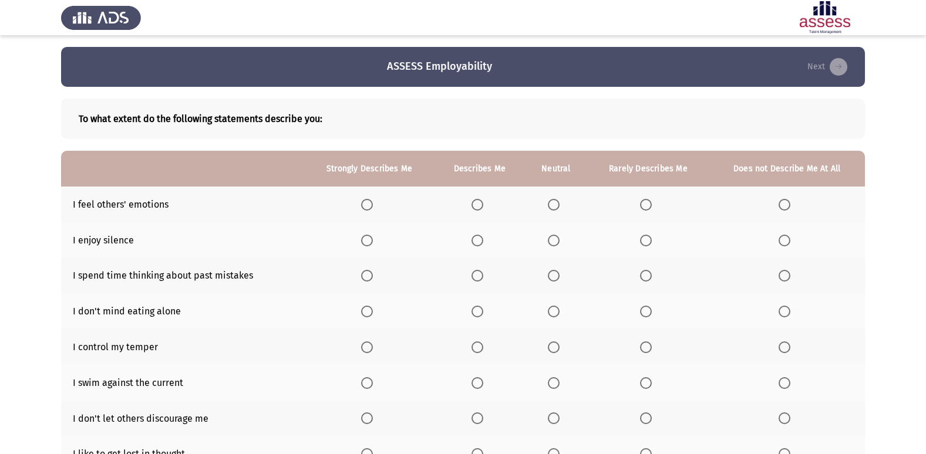
click at [548, 205] on span "Select an option" at bounding box center [554, 205] width 12 height 12
click at [548, 205] on input "Select an option" at bounding box center [554, 205] width 12 height 12
click at [549, 243] on span "Select an option" at bounding box center [554, 241] width 12 height 12
click at [549, 243] on input "Select an option" at bounding box center [554, 241] width 12 height 12
click at [784, 272] on span "Select an option" at bounding box center [784, 276] width 12 height 12
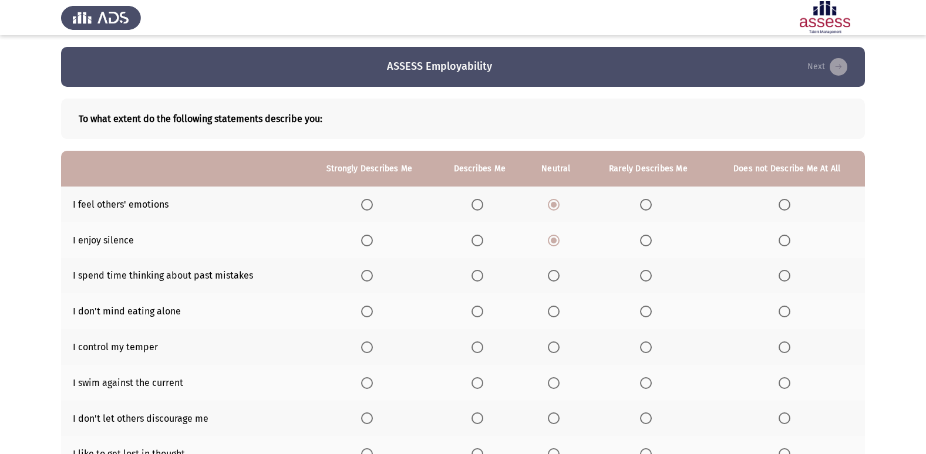
click at [784, 272] on input "Select an option" at bounding box center [784, 276] width 12 height 12
click at [365, 309] on span "Select an option" at bounding box center [367, 312] width 12 height 12
click at [365, 309] on input "Select an option" at bounding box center [367, 312] width 12 height 12
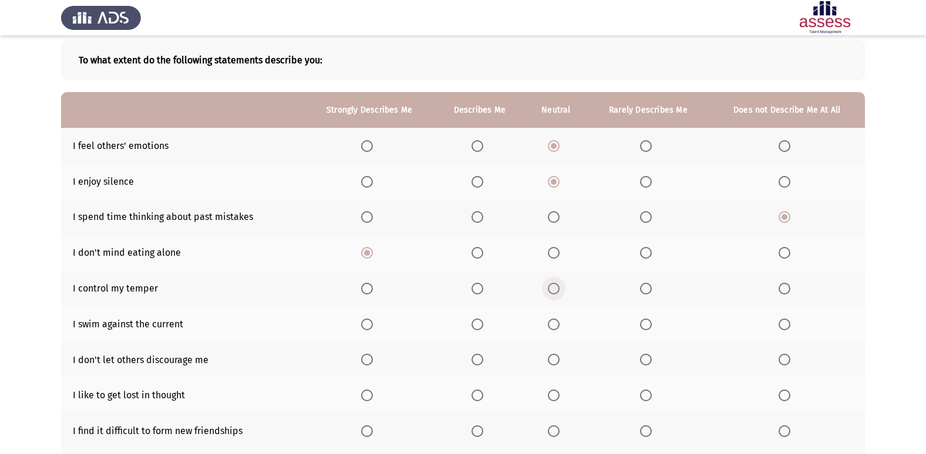
click at [562, 291] on label "Select an option" at bounding box center [556, 289] width 16 height 12
click at [560, 291] on input "Select an option" at bounding box center [554, 289] width 12 height 12
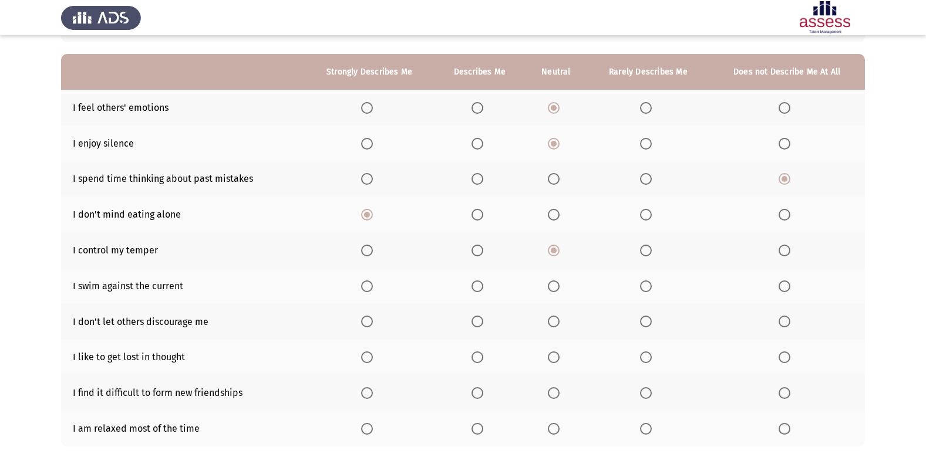
scroll to position [117, 0]
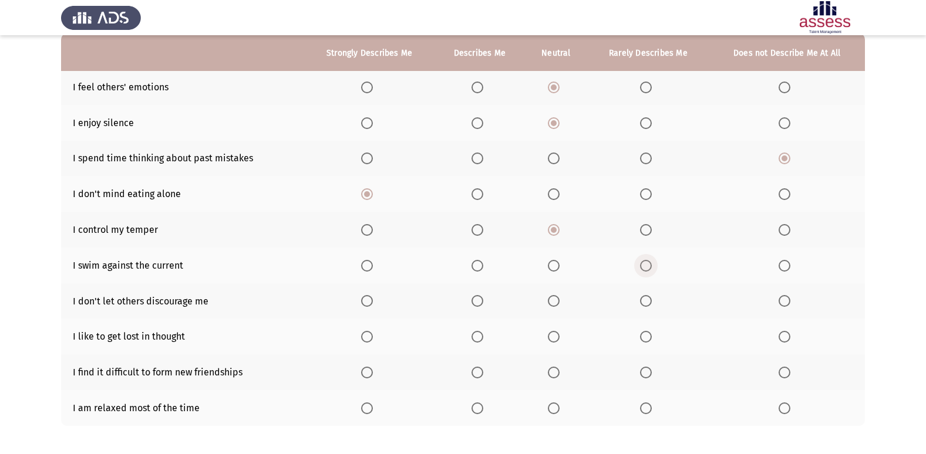
click at [646, 268] on span "Select an option" at bounding box center [646, 266] width 12 height 12
click at [646, 268] on input "Select an option" at bounding box center [646, 266] width 12 height 12
click at [555, 301] on span "Select an option" at bounding box center [554, 301] width 12 height 12
click at [555, 301] on input "Select an option" at bounding box center [554, 301] width 12 height 12
click at [781, 335] on span "Select an option" at bounding box center [784, 337] width 12 height 12
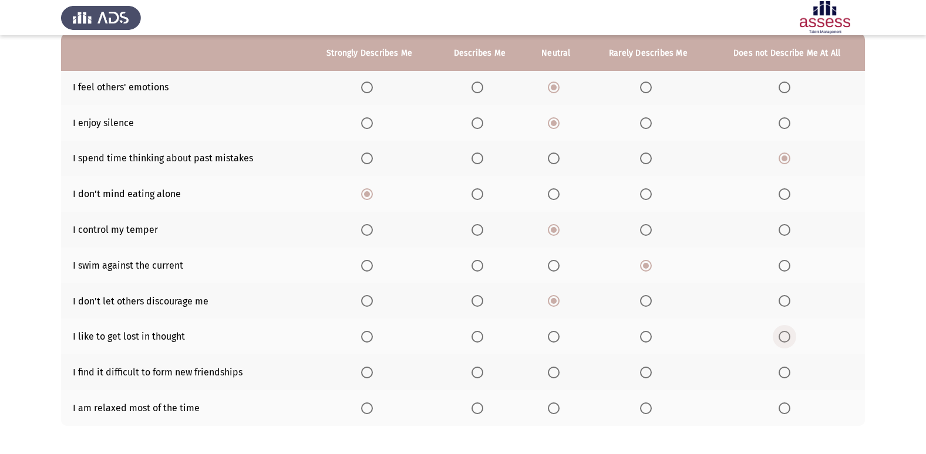
click at [781, 335] on input "Select an option" at bounding box center [784, 337] width 12 height 12
click at [549, 370] on span "Select an option" at bounding box center [554, 373] width 12 height 12
click at [549, 370] on input "Select an option" at bounding box center [554, 373] width 12 height 12
click at [554, 409] on span "Select an option" at bounding box center [554, 409] width 0 height 0
click at [554, 409] on input "Select an option" at bounding box center [554, 409] width 12 height 12
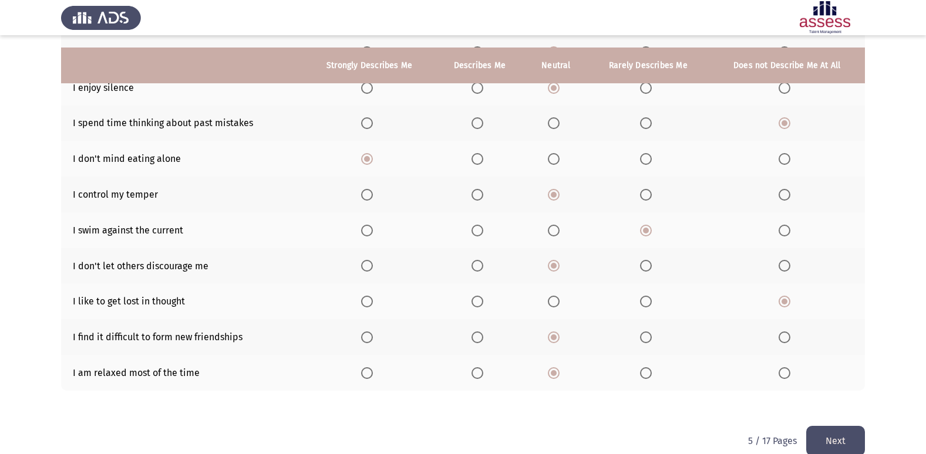
scroll to position [171, 0]
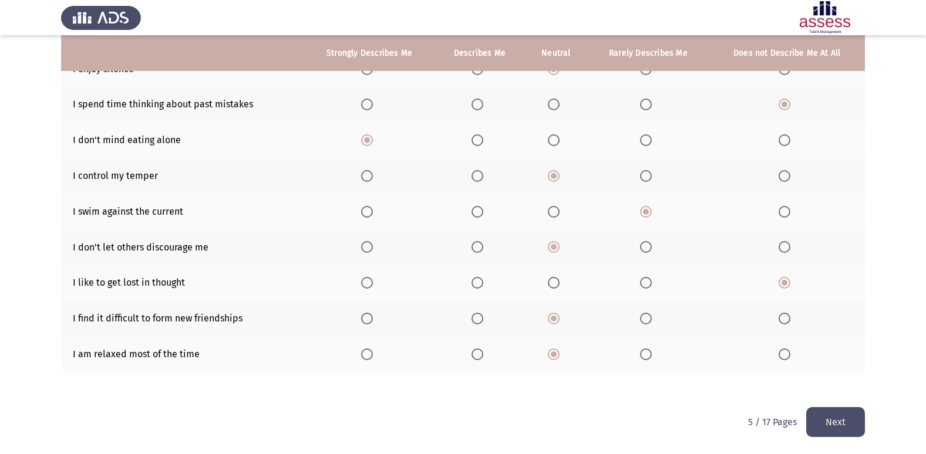
click at [841, 417] on button "Next" at bounding box center [835, 422] width 59 height 30
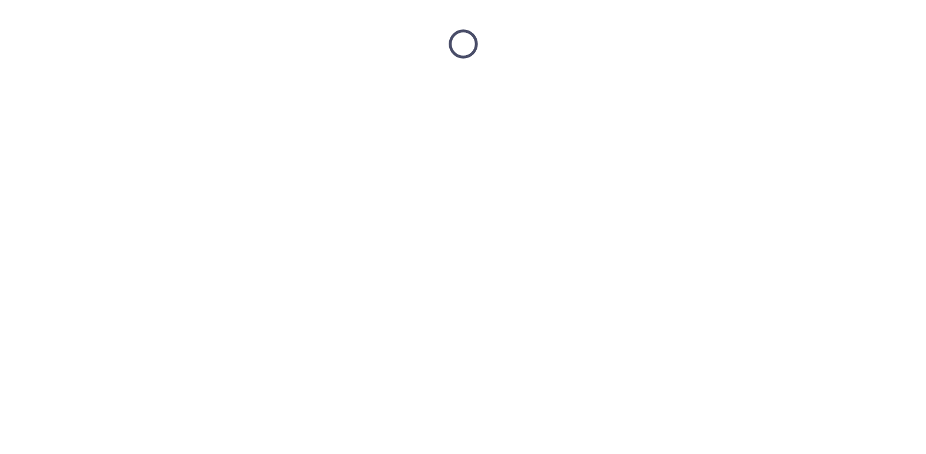
scroll to position [0, 0]
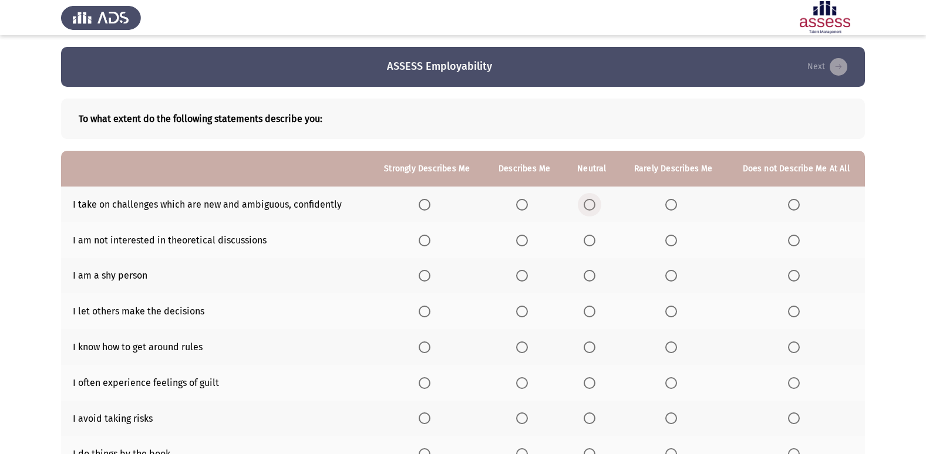
click at [585, 200] on span "Select an option" at bounding box center [590, 205] width 12 height 12
click at [585, 200] on input "Select an option" at bounding box center [590, 205] width 12 height 12
click at [786, 237] on th at bounding box center [796, 241] width 138 height 36
click at [795, 243] on span "Select an option" at bounding box center [794, 241] width 12 height 12
click at [795, 243] on input "Select an option" at bounding box center [794, 241] width 12 height 12
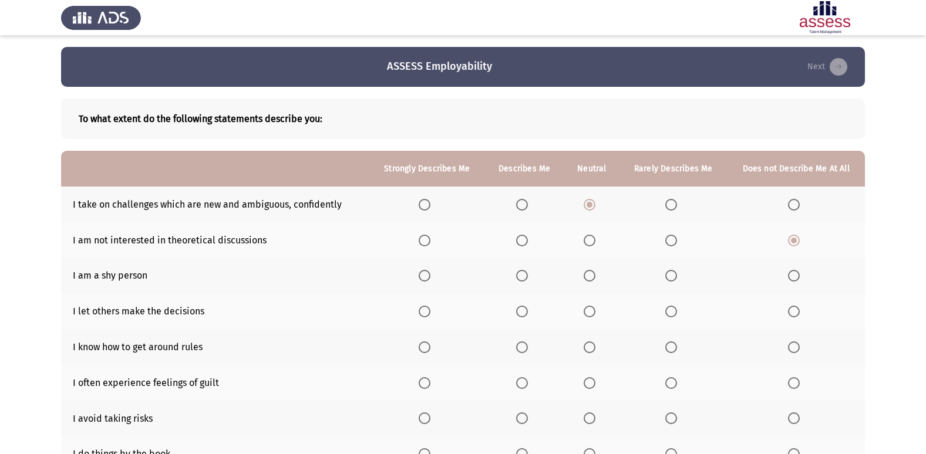
click at [668, 275] on span "Select an option" at bounding box center [671, 276] width 12 height 12
click at [668, 275] on input "Select an option" at bounding box center [671, 276] width 12 height 12
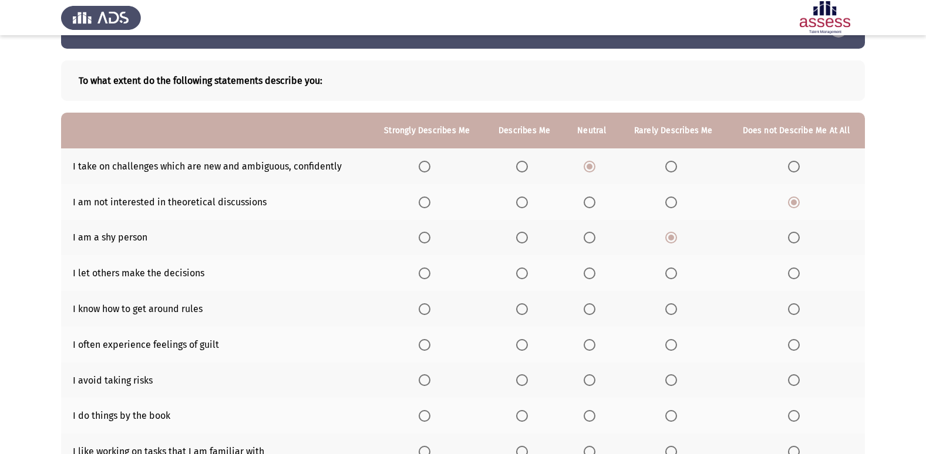
scroll to position [59, 0]
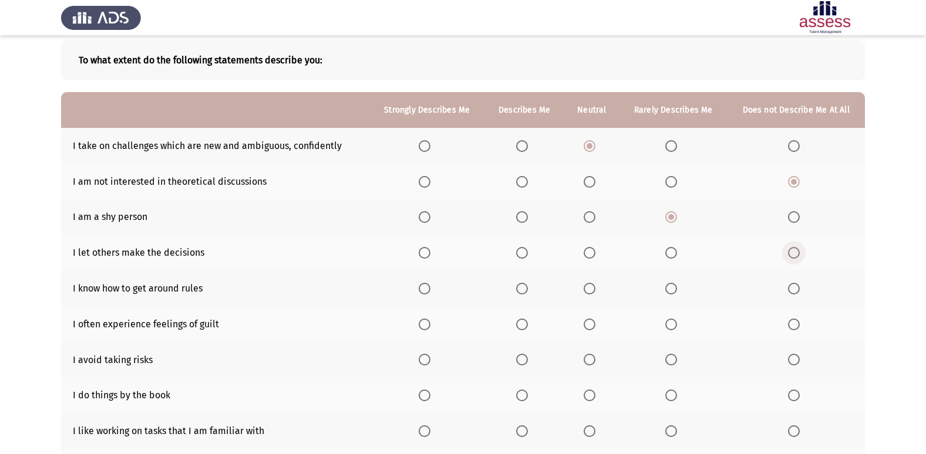
click at [801, 259] on label "Select an option" at bounding box center [796, 253] width 16 height 12
click at [800, 259] on input "Select an option" at bounding box center [794, 253] width 12 height 12
click at [424, 291] on span "Select an option" at bounding box center [425, 289] width 12 height 12
click at [424, 291] on input "Select an option" at bounding box center [425, 289] width 12 height 12
click at [595, 326] on span "Select an option" at bounding box center [590, 325] width 12 height 12
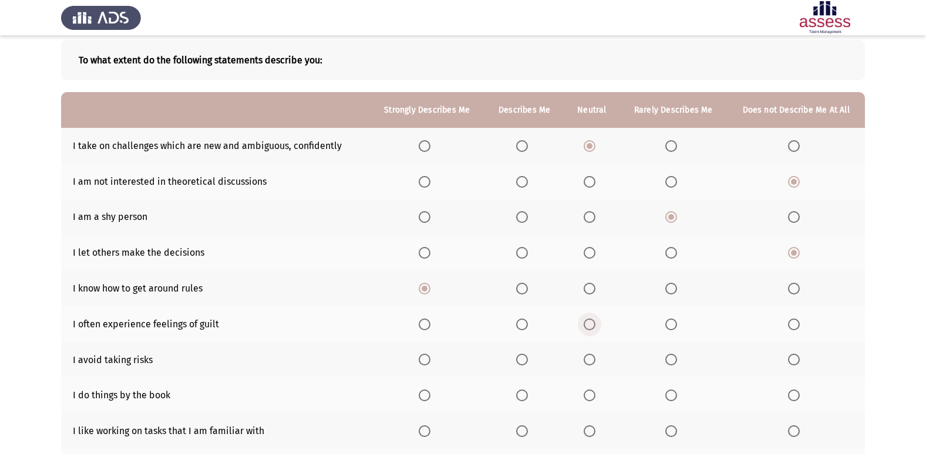
click at [595, 326] on input "Select an option" at bounding box center [590, 325] width 12 height 12
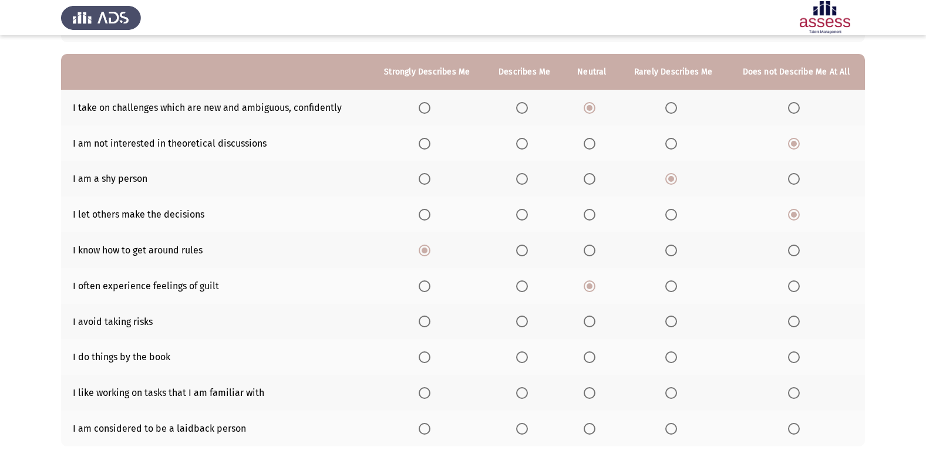
scroll to position [117, 0]
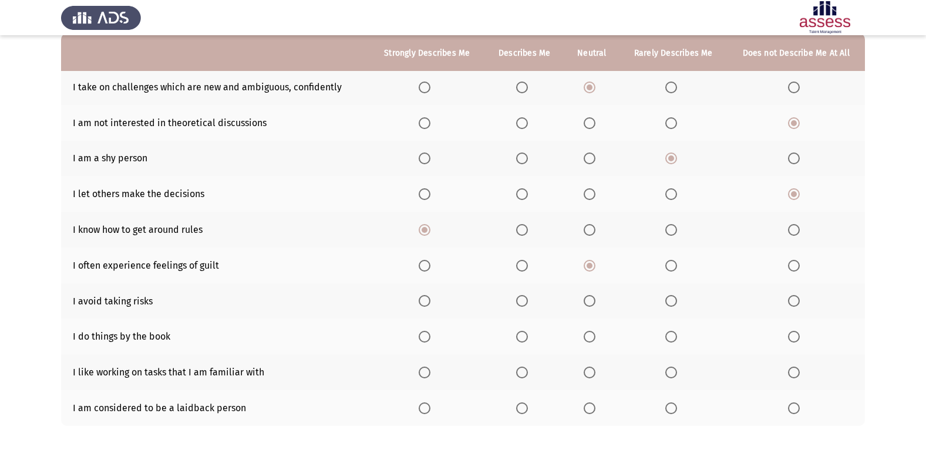
click at [791, 304] on span "Select an option" at bounding box center [794, 301] width 12 height 12
click at [791, 304] on input "Select an option" at bounding box center [794, 301] width 12 height 12
click at [668, 338] on span "Select an option" at bounding box center [671, 337] width 12 height 12
click at [668, 338] on input "Select an option" at bounding box center [671, 337] width 12 height 12
click at [427, 362] on th at bounding box center [426, 373] width 115 height 36
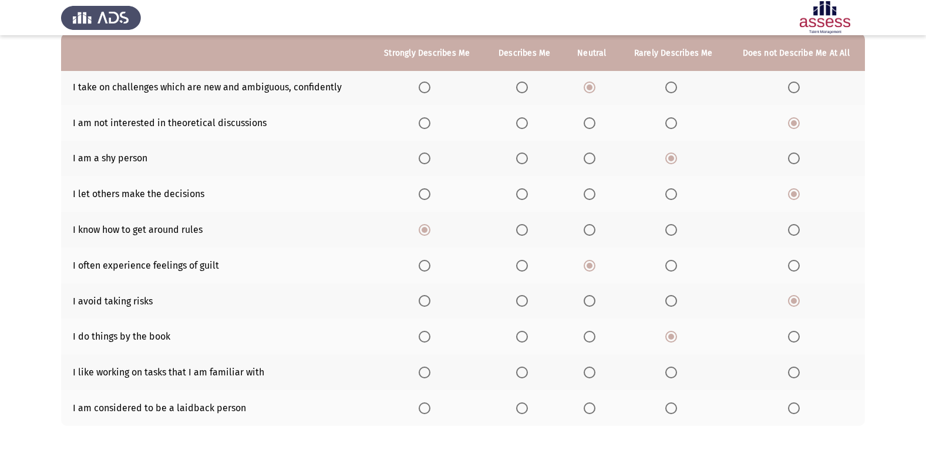
click at [425, 369] on span "Select an option" at bounding box center [425, 373] width 12 height 12
click at [425, 369] on input "Select an option" at bounding box center [425, 373] width 12 height 12
click at [592, 412] on span "Select an option" at bounding box center [590, 409] width 12 height 12
click at [592, 412] on input "Select an option" at bounding box center [590, 409] width 12 height 12
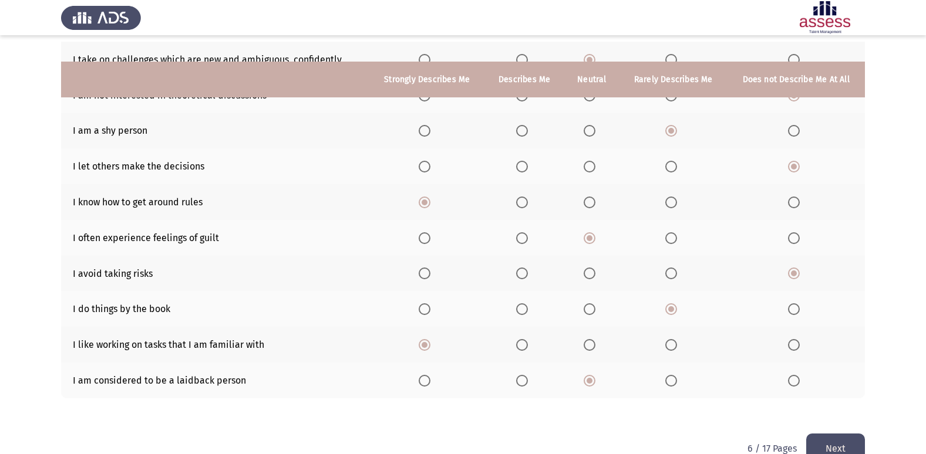
scroll to position [171, 0]
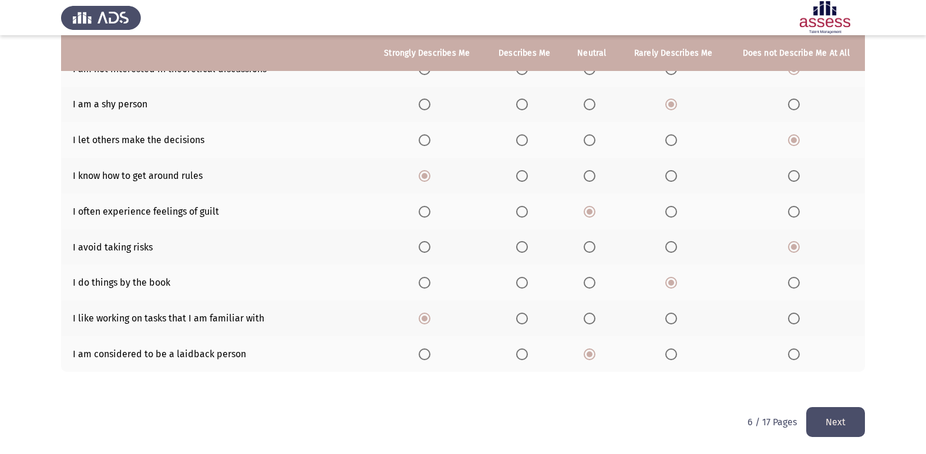
click at [836, 420] on button "Next" at bounding box center [835, 422] width 59 height 30
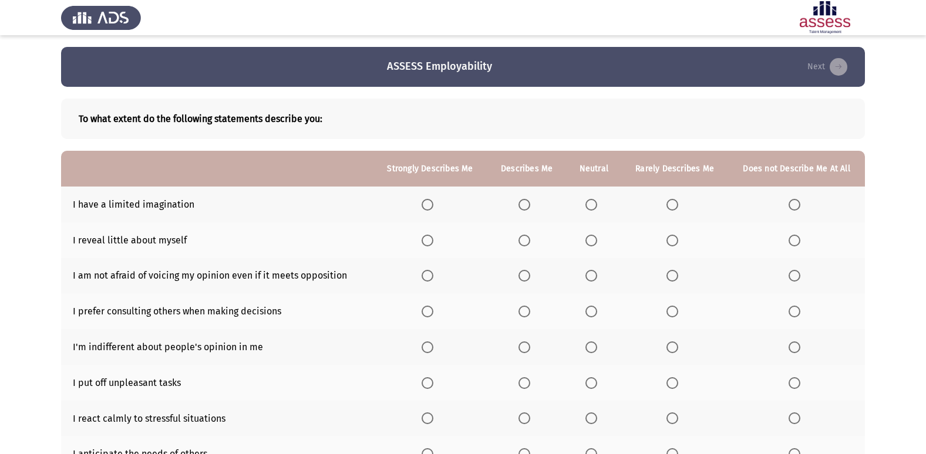
click at [669, 204] on span "Select an option" at bounding box center [672, 205] width 12 height 12
click at [669, 204] on input "Select an option" at bounding box center [672, 205] width 12 height 12
click at [670, 242] on span "Select an option" at bounding box center [672, 241] width 12 height 12
click at [670, 242] on input "Select an option" at bounding box center [672, 241] width 12 height 12
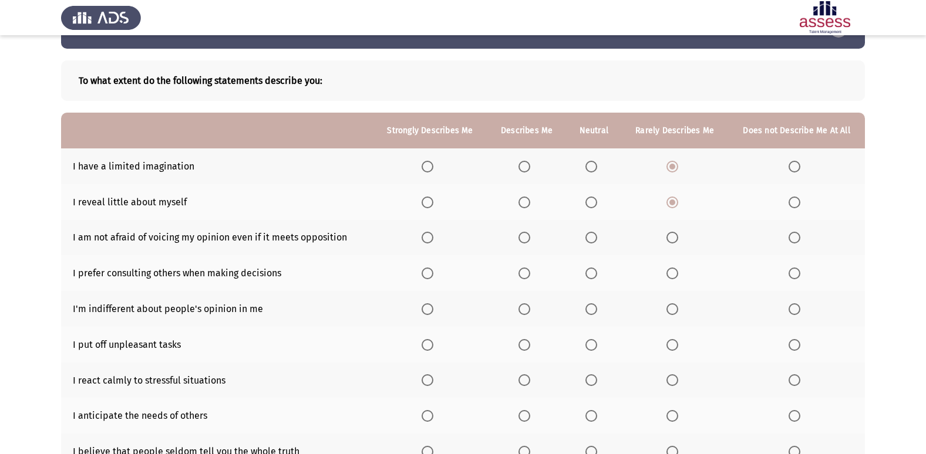
scroll to position [59, 0]
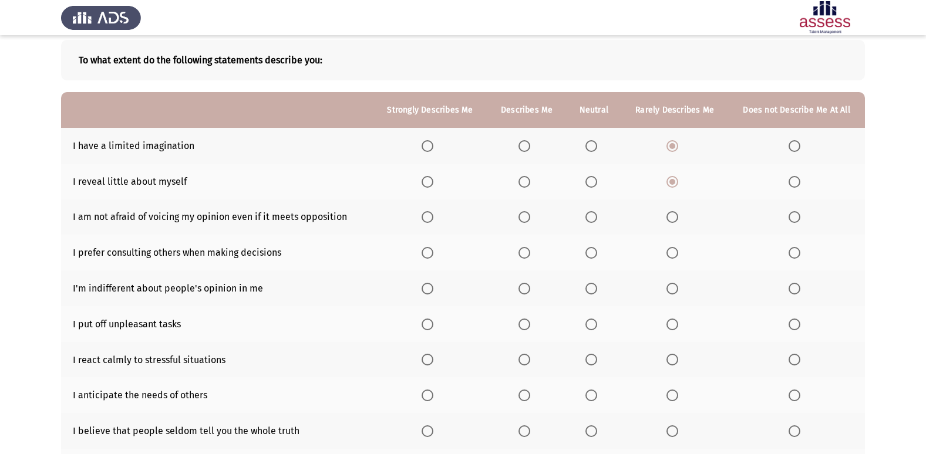
click at [520, 218] on th at bounding box center [526, 218] width 79 height 36
click at [523, 217] on span "Select an option" at bounding box center [524, 217] width 12 height 12
click at [523, 217] on input "Select an option" at bounding box center [524, 217] width 12 height 12
click at [589, 248] on span "Select an option" at bounding box center [591, 253] width 12 height 12
click at [589, 248] on input "Select an option" at bounding box center [591, 253] width 12 height 12
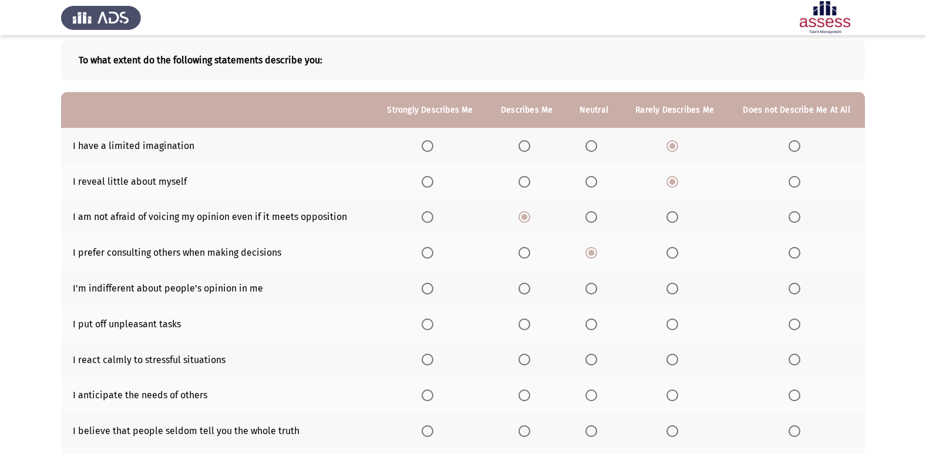
click at [584, 289] on th at bounding box center [593, 289] width 55 height 36
click at [588, 286] on span "Select an option" at bounding box center [591, 289] width 12 height 12
click at [588, 286] on input "Select an option" at bounding box center [591, 289] width 12 height 12
click at [523, 322] on span "Select an option" at bounding box center [524, 325] width 12 height 12
click at [523, 322] on input "Select an option" at bounding box center [524, 325] width 12 height 12
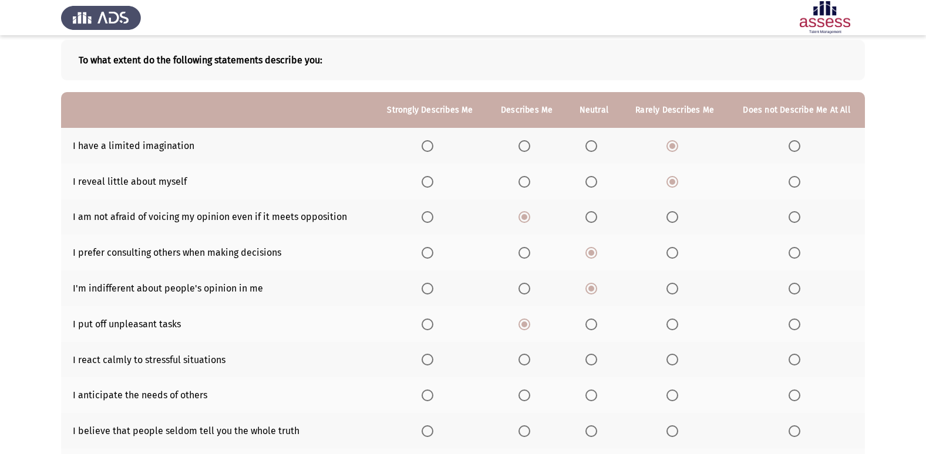
click at [534, 363] on label "Select an option" at bounding box center [526, 360] width 16 height 12
click at [530, 363] on input "Select an option" at bounding box center [524, 360] width 12 height 12
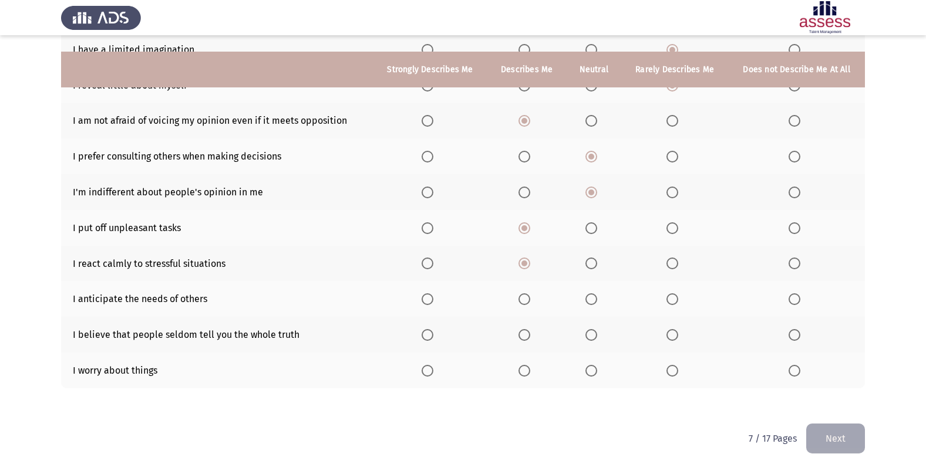
scroll to position [171, 0]
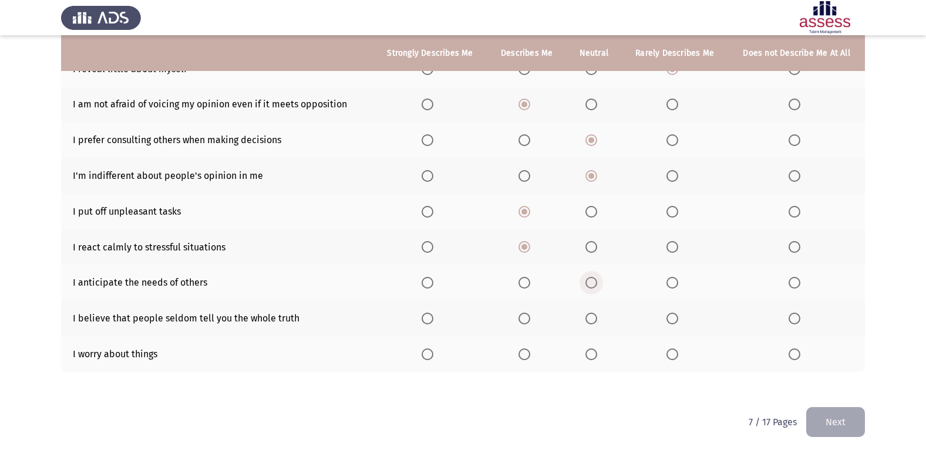
click at [597, 280] on span "Select an option" at bounding box center [591, 283] width 12 height 12
click at [597, 280] on input "Select an option" at bounding box center [591, 283] width 12 height 12
click at [429, 319] on span "Select an option" at bounding box center [428, 319] width 12 height 12
click at [429, 319] on input "Select an option" at bounding box center [428, 319] width 12 height 12
click at [594, 360] on span "Select an option" at bounding box center [591, 355] width 12 height 12
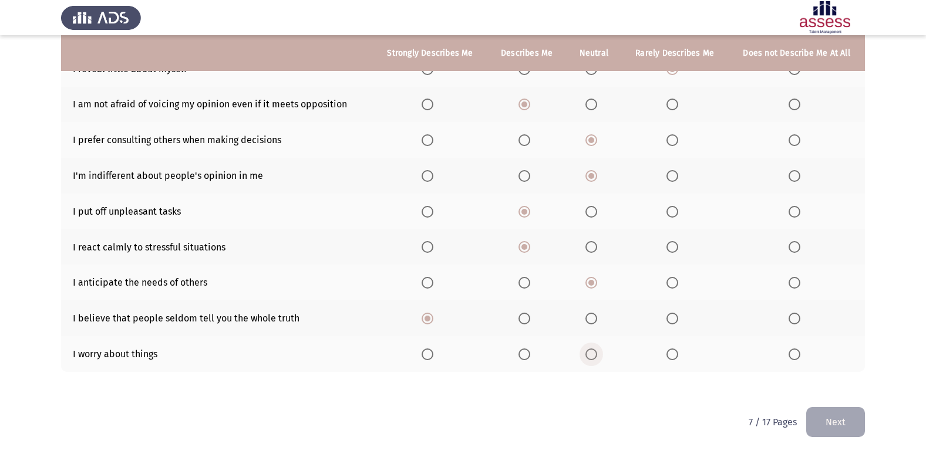
click at [594, 360] on input "Select an option" at bounding box center [591, 355] width 12 height 12
click at [429, 355] on span "Select an option" at bounding box center [428, 355] width 12 height 12
click at [429, 355] on input "Select an option" at bounding box center [428, 355] width 12 height 12
click at [840, 424] on button "Next" at bounding box center [835, 422] width 59 height 30
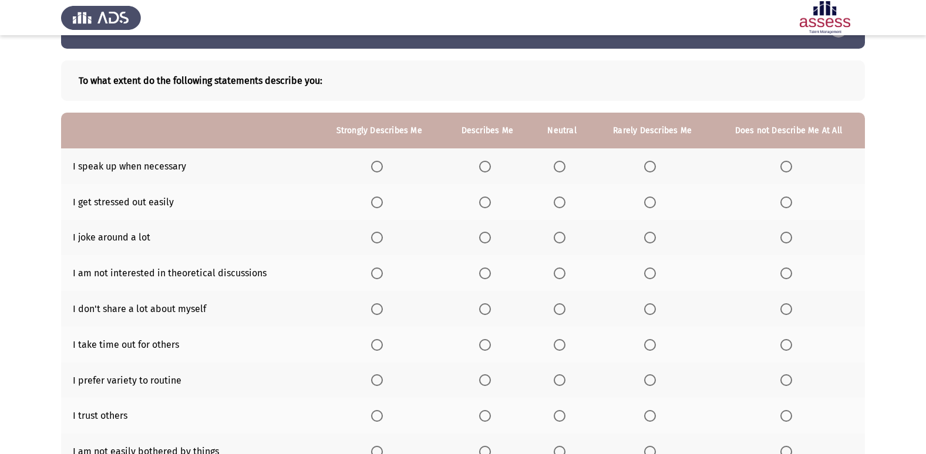
scroll to position [59, 0]
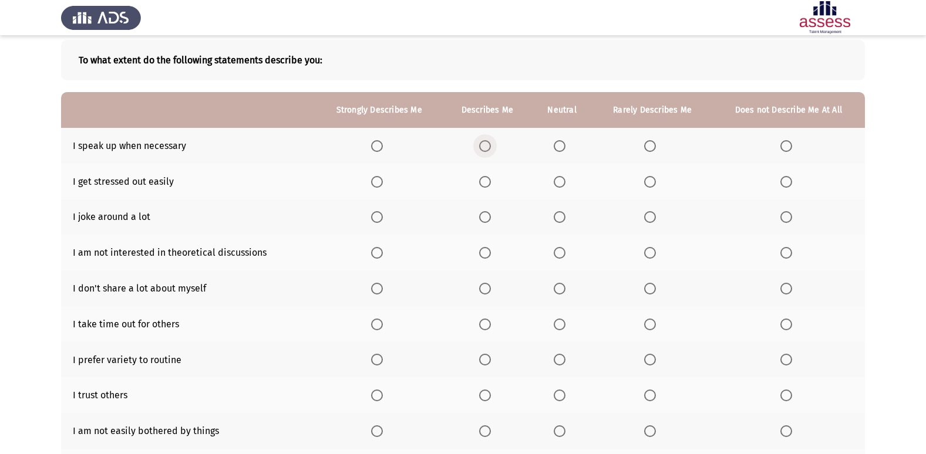
click at [483, 141] on span "Select an option" at bounding box center [485, 146] width 12 height 12
click at [483, 141] on input "Select an option" at bounding box center [485, 146] width 12 height 12
click at [653, 179] on span "Select an option" at bounding box center [650, 182] width 12 height 12
click at [653, 179] on input "Select an option" at bounding box center [650, 182] width 12 height 12
click at [786, 213] on span "Select an option" at bounding box center [786, 217] width 12 height 12
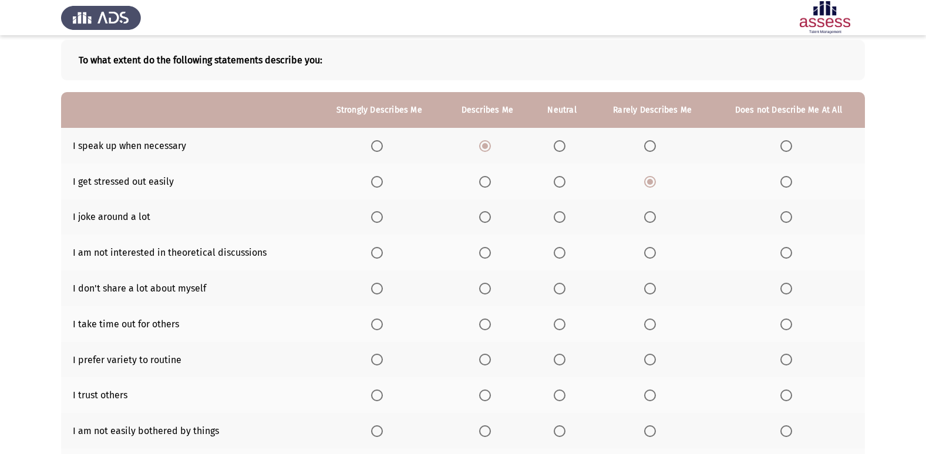
click at [786, 213] on input "Select an option" at bounding box center [786, 217] width 12 height 12
click at [383, 255] on span "Select an option" at bounding box center [377, 253] width 12 height 12
click at [383, 255] on input "Select an option" at bounding box center [377, 253] width 12 height 12
click at [372, 287] on span "Select an option" at bounding box center [377, 289] width 12 height 12
click at [372, 287] on input "Select an option" at bounding box center [377, 289] width 12 height 12
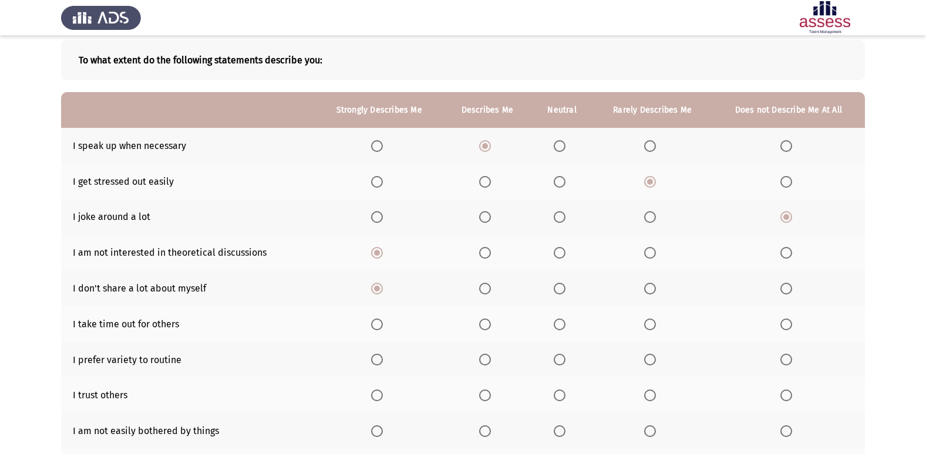
click at [796, 321] on label "Select an option" at bounding box center [788, 325] width 16 height 12
click at [792, 321] on input "Select an option" at bounding box center [786, 325] width 12 height 12
click at [483, 331] on th at bounding box center [487, 324] width 88 height 36
click at [485, 325] on span "Select an option" at bounding box center [485, 325] width 0 height 0
click at [486, 324] on input "Select an option" at bounding box center [485, 325] width 12 height 12
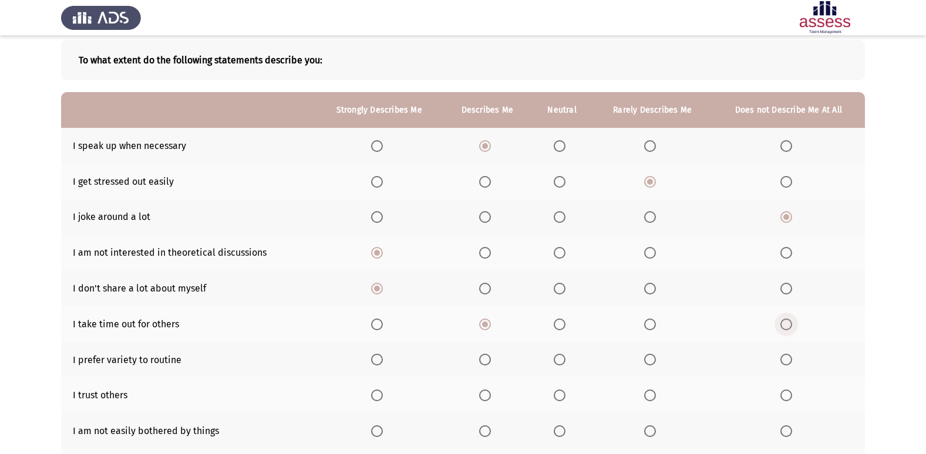
click at [781, 321] on span "Select an option" at bounding box center [786, 325] width 12 height 12
click at [781, 321] on input "Select an option" at bounding box center [786, 325] width 12 height 12
click at [490, 353] on th at bounding box center [487, 360] width 88 height 36
click at [489, 358] on span "Select an option" at bounding box center [485, 360] width 12 height 12
click at [489, 358] on input "Select an option" at bounding box center [485, 360] width 12 height 12
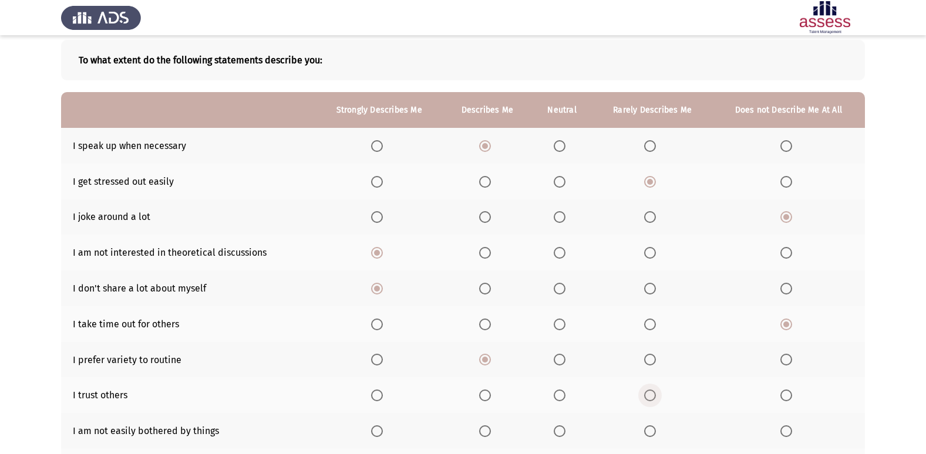
click at [652, 397] on span "Select an option" at bounding box center [650, 396] width 12 height 12
click at [652, 397] on input "Select an option" at bounding box center [650, 396] width 12 height 12
click at [788, 434] on span "Select an option" at bounding box center [786, 432] width 12 height 12
click at [788, 434] on input "Select an option" at bounding box center [786, 432] width 12 height 12
click at [361, 429] on th at bounding box center [379, 431] width 128 height 36
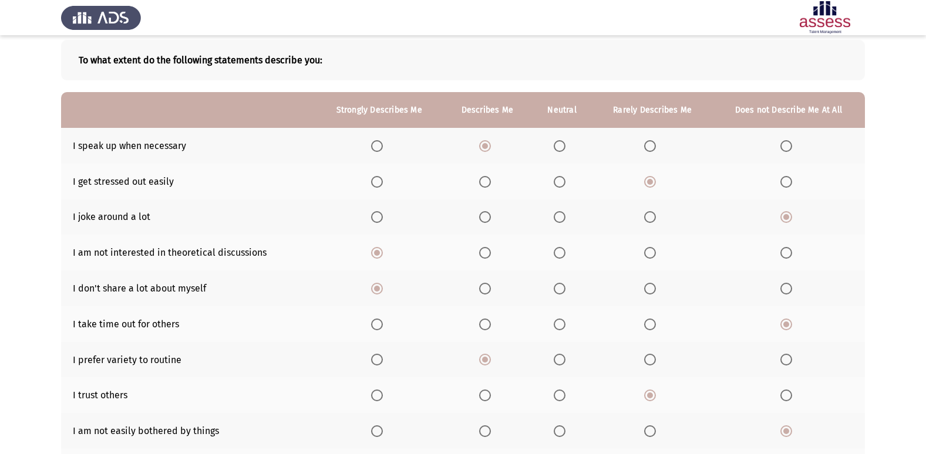
click at [390, 424] on th at bounding box center [379, 431] width 128 height 36
click at [386, 427] on label "Select an option" at bounding box center [379, 432] width 16 height 12
click at [383, 427] on input "Select an option" at bounding box center [377, 432] width 12 height 12
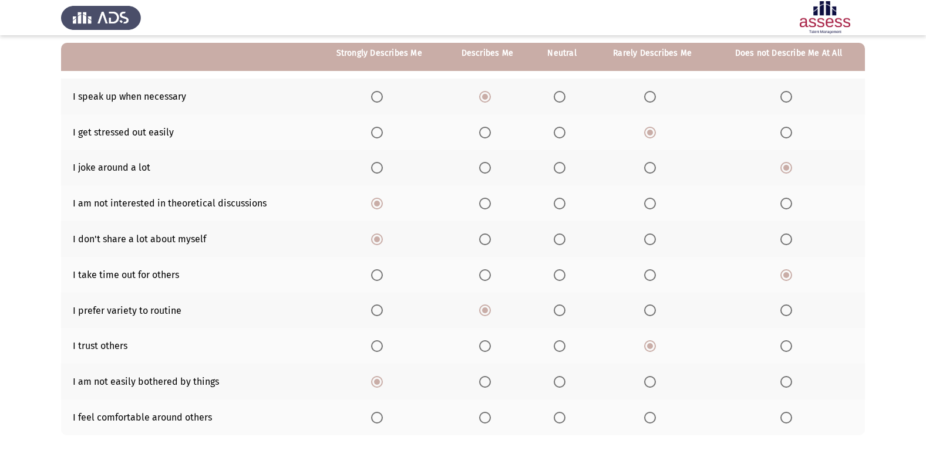
scroll to position [171, 0]
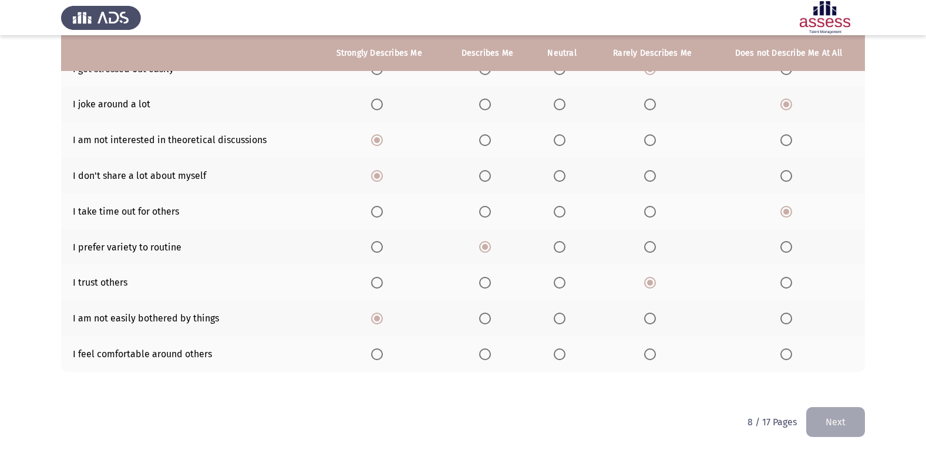
click at [562, 356] on span "Select an option" at bounding box center [560, 355] width 12 height 12
click at [562, 356] on input "Select an option" at bounding box center [560, 355] width 12 height 12
click at [817, 412] on button "Next" at bounding box center [835, 422] width 59 height 30
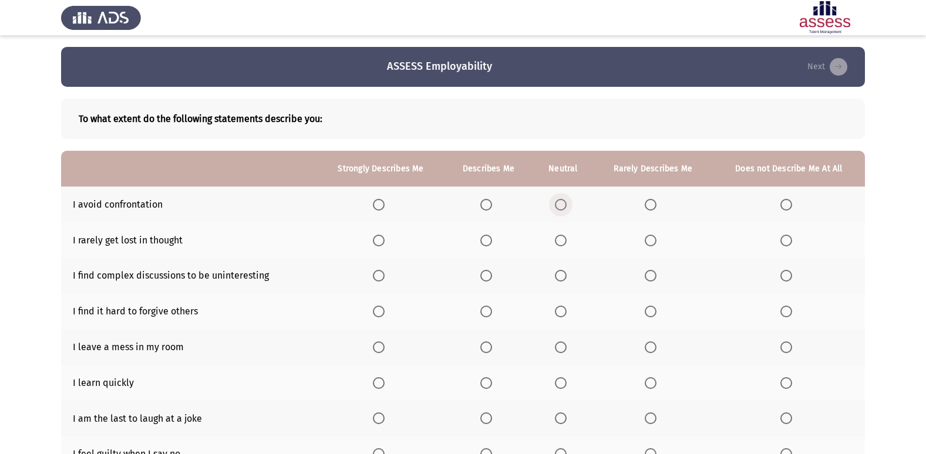
click at [556, 206] on span "Select an option" at bounding box center [561, 205] width 12 height 12
click at [556, 206] on input "Select an option" at bounding box center [561, 205] width 12 height 12
click at [378, 240] on span "Select an option" at bounding box center [379, 241] width 12 height 12
click at [378, 240] on input "Select an option" at bounding box center [379, 241] width 12 height 12
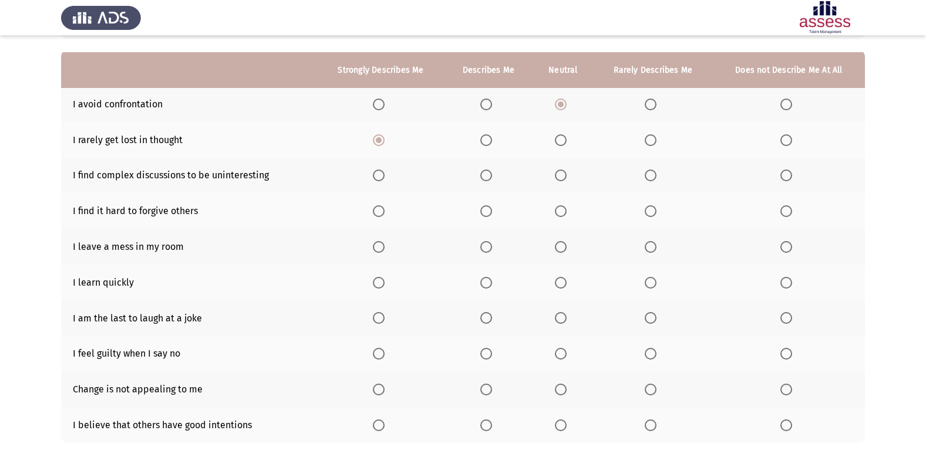
scroll to position [117, 0]
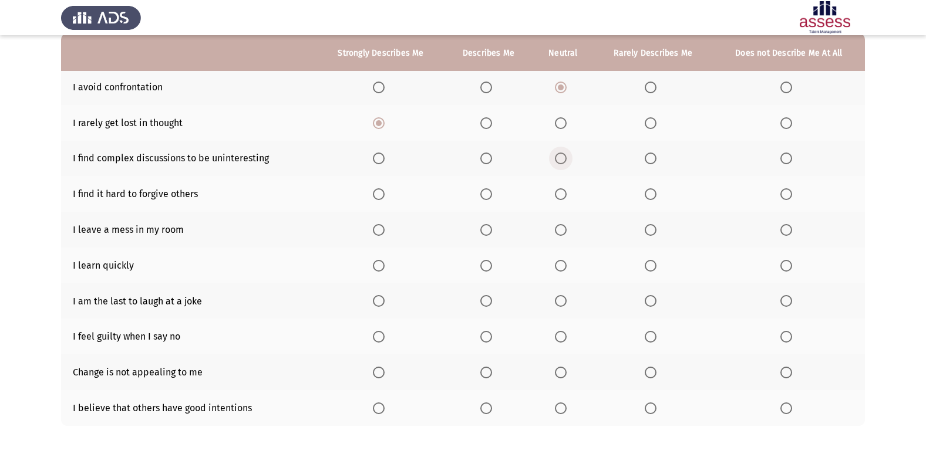
click at [563, 157] on span "Select an option" at bounding box center [561, 159] width 12 height 12
click at [563, 157] on input "Select an option" at bounding box center [561, 159] width 12 height 12
click at [803, 200] on th at bounding box center [789, 194] width 152 height 36
click at [780, 192] on span "Select an option" at bounding box center [786, 194] width 12 height 12
click at [780, 192] on input "Select an option" at bounding box center [786, 194] width 12 height 12
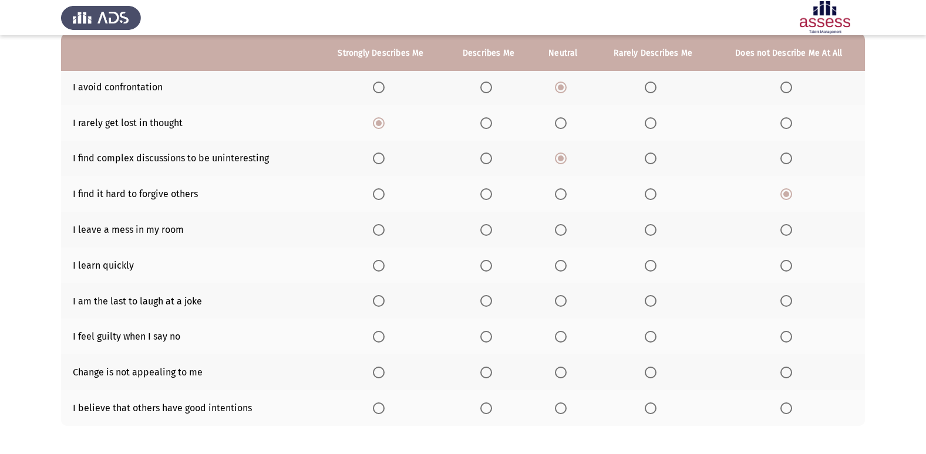
click at [798, 227] on th at bounding box center [789, 230] width 152 height 36
click at [792, 230] on span "Select an option" at bounding box center [786, 230] width 12 height 12
click at [792, 230] on input "Select an option" at bounding box center [786, 230] width 12 height 12
click at [383, 261] on span "Select an option" at bounding box center [379, 266] width 12 height 12
click at [383, 261] on input "Select an option" at bounding box center [379, 266] width 12 height 12
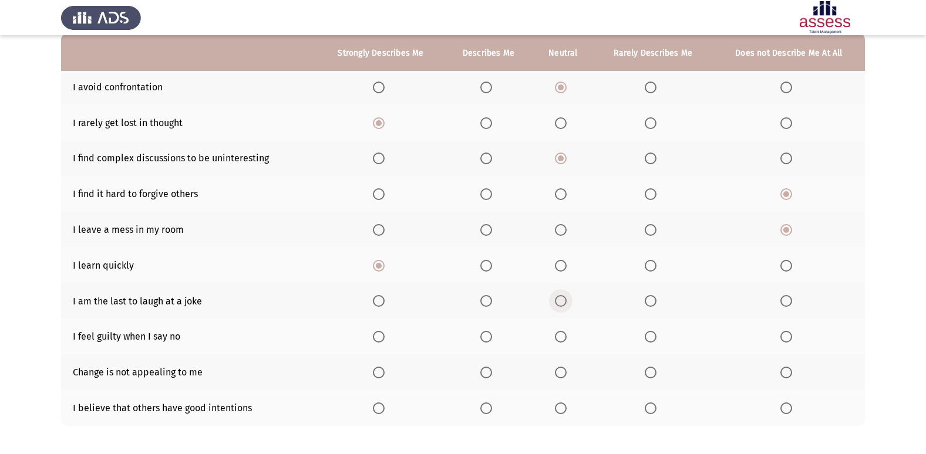
click at [565, 301] on span "Select an option" at bounding box center [561, 301] width 12 height 12
click at [565, 301] on input "Select an option" at bounding box center [561, 301] width 12 height 12
click at [566, 338] on span "Select an option" at bounding box center [561, 337] width 12 height 12
click at [566, 338] on input "Select an option" at bounding box center [561, 337] width 12 height 12
click at [784, 373] on span "Select an option" at bounding box center [786, 373] width 12 height 12
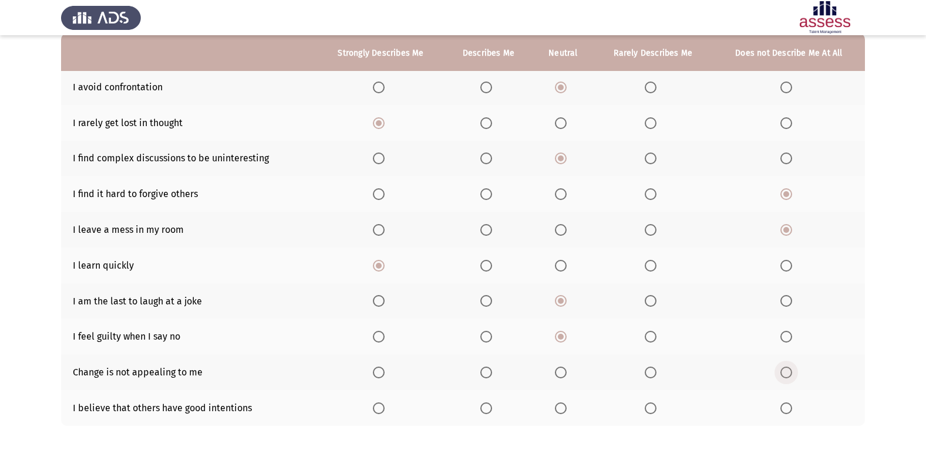
click at [784, 373] on input "Select an option" at bounding box center [786, 373] width 12 height 12
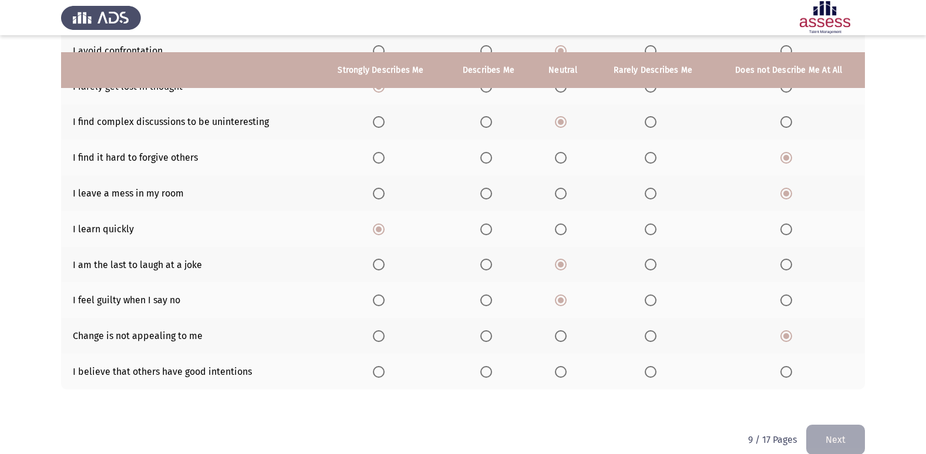
scroll to position [171, 0]
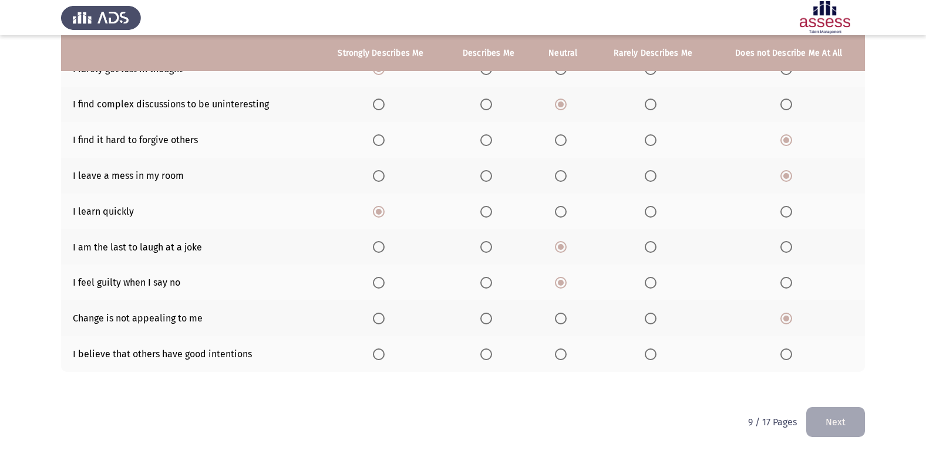
click at [490, 359] on span "Select an option" at bounding box center [486, 355] width 12 height 12
click at [490, 359] on input "Select an option" at bounding box center [486, 355] width 12 height 12
click at [561, 359] on span "Select an option" at bounding box center [561, 355] width 12 height 12
click at [561, 359] on input "Select an option" at bounding box center [561, 355] width 12 height 12
click at [833, 428] on button "Next" at bounding box center [835, 422] width 59 height 30
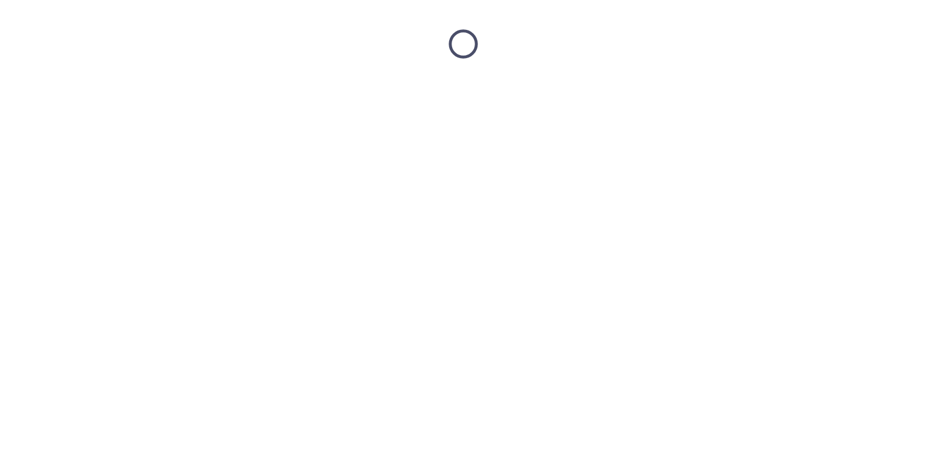
scroll to position [0, 0]
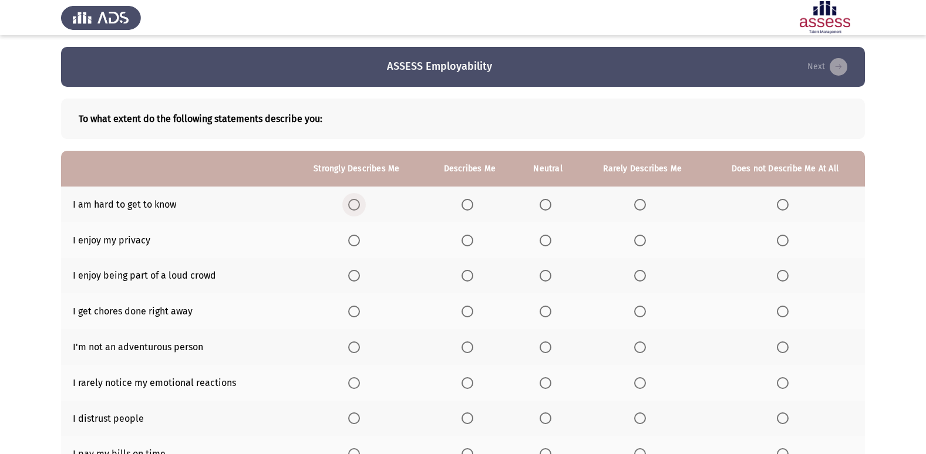
click at [359, 208] on span "Select an option" at bounding box center [354, 205] width 12 height 12
click at [359, 208] on input "Select an option" at bounding box center [354, 205] width 12 height 12
click at [355, 245] on span "Select an option" at bounding box center [354, 241] width 12 height 12
click at [355, 245] on input "Select an option" at bounding box center [354, 241] width 12 height 12
click at [790, 272] on label "Select an option" at bounding box center [785, 276] width 16 height 12
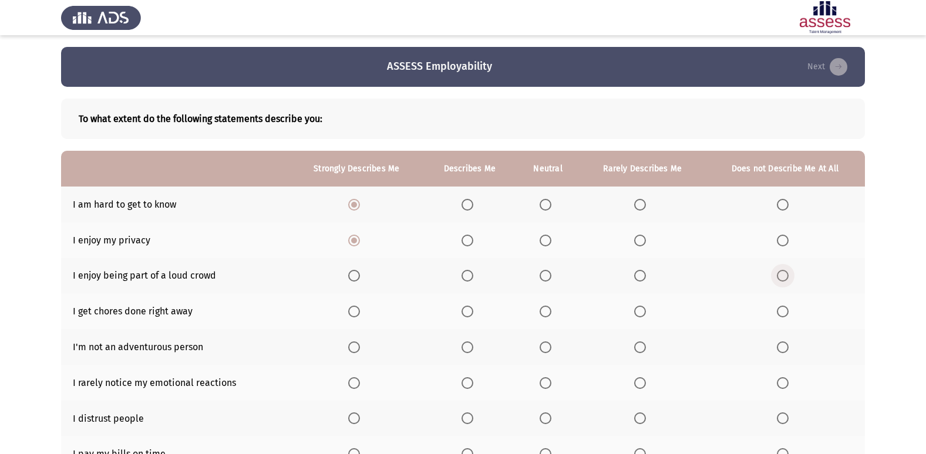
click at [788, 272] on input "Select an option" at bounding box center [783, 276] width 12 height 12
click at [544, 311] on span "Select an option" at bounding box center [546, 312] width 12 height 12
click at [544, 311] on input "Select an option" at bounding box center [546, 312] width 12 height 12
click at [776, 343] on th at bounding box center [785, 347] width 160 height 36
click at [783, 349] on span "Select an option" at bounding box center [783, 348] width 12 height 12
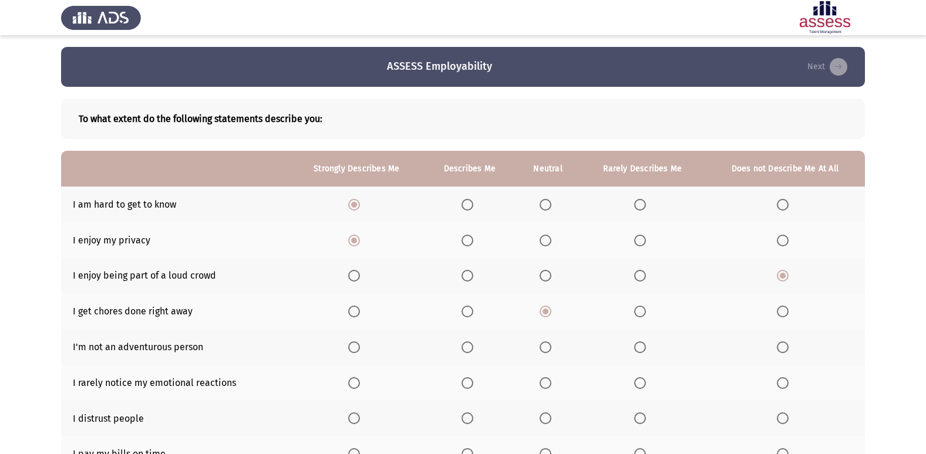
click at [783, 349] on input "Select an option" at bounding box center [783, 348] width 12 height 12
click at [778, 385] on span "Select an option" at bounding box center [783, 384] width 12 height 12
click at [778, 385] on input "Select an option" at bounding box center [783, 384] width 12 height 12
click at [544, 423] on span "Select an option" at bounding box center [546, 419] width 12 height 12
click at [544, 423] on input "Select an option" at bounding box center [546, 419] width 12 height 12
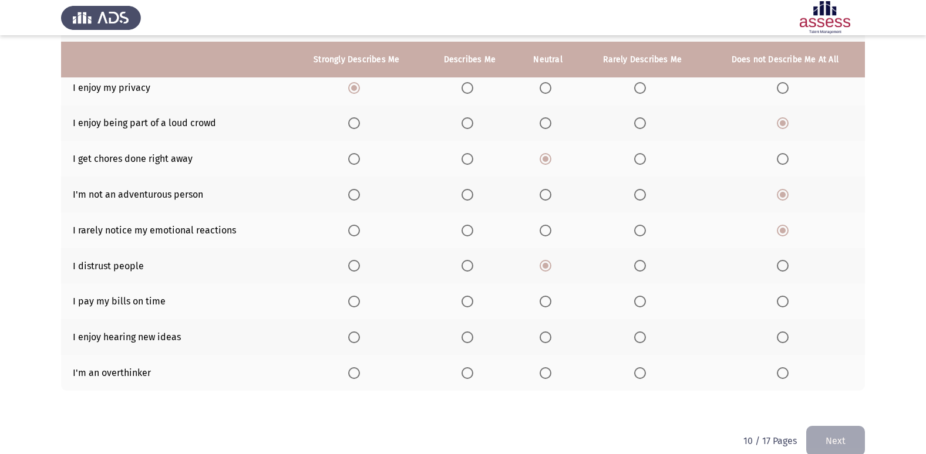
scroll to position [171, 0]
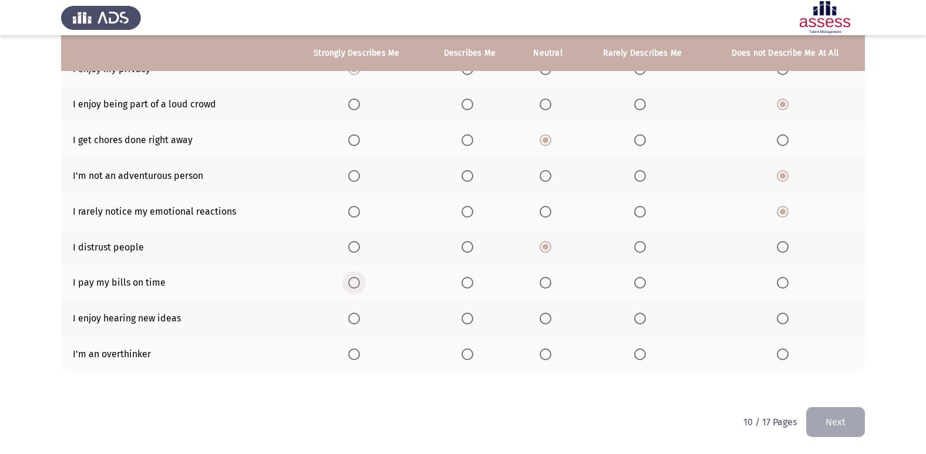
click at [352, 285] on span "Select an option" at bounding box center [354, 283] width 12 height 12
click at [352, 285] on input "Select an option" at bounding box center [354, 283] width 12 height 12
click at [356, 313] on span "Select an option" at bounding box center [354, 319] width 12 height 12
click at [356, 313] on input "Select an option" at bounding box center [354, 319] width 12 height 12
click at [783, 356] on span "Select an option" at bounding box center [783, 355] width 12 height 12
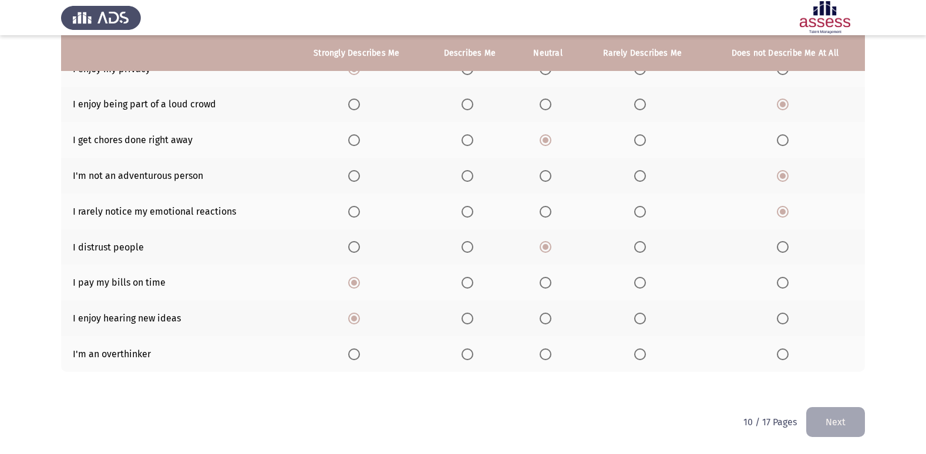
click at [783, 356] on input "Select an option" at bounding box center [783, 355] width 12 height 12
click at [834, 419] on button "Next" at bounding box center [835, 422] width 59 height 30
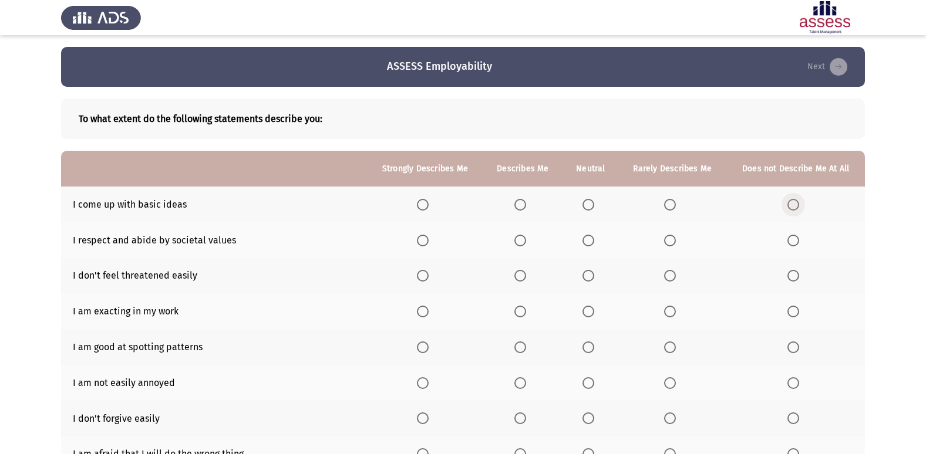
click at [794, 201] on span "Select an option" at bounding box center [793, 205] width 12 height 12
click at [794, 201] on input "Select an option" at bounding box center [793, 205] width 12 height 12
click at [524, 238] on span "Select an option" at bounding box center [520, 241] width 12 height 12
click at [524, 238] on input "Select an option" at bounding box center [520, 241] width 12 height 12
click at [525, 278] on span "Select an option" at bounding box center [520, 276] width 12 height 12
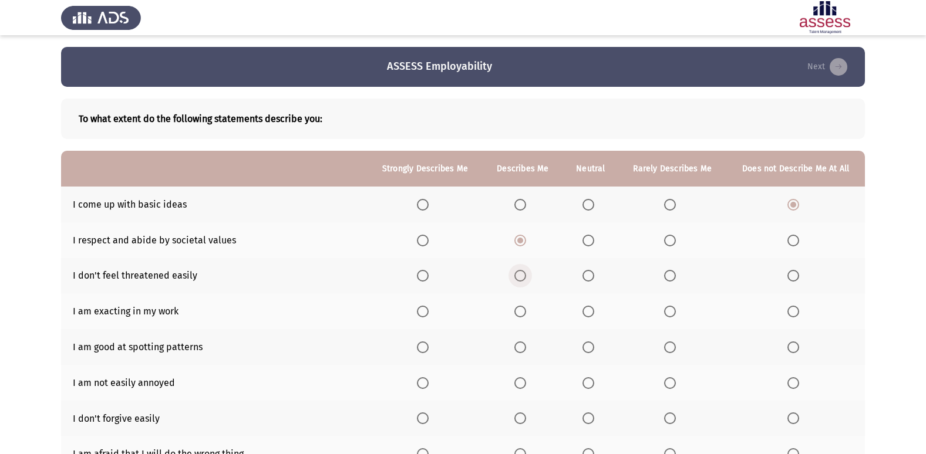
click at [525, 278] on input "Select an option" at bounding box center [520, 276] width 12 height 12
click at [427, 277] on span "Select an option" at bounding box center [423, 276] width 12 height 12
click at [427, 277] on input "Select an option" at bounding box center [423, 276] width 12 height 12
click at [426, 312] on span "Select an option" at bounding box center [423, 312] width 12 height 12
click at [426, 312] on input "Select an option" at bounding box center [423, 312] width 12 height 12
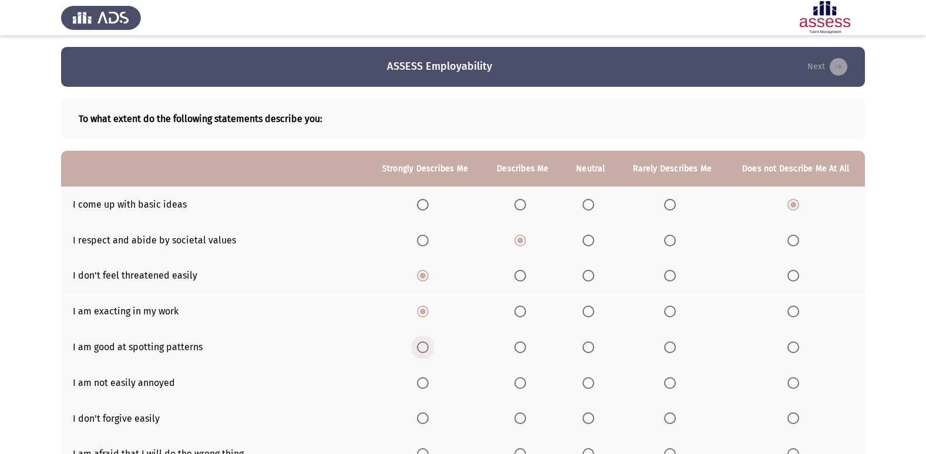
click at [422, 348] on span "Select an option" at bounding box center [423, 348] width 12 height 12
click at [422, 348] on input "Select an option" at bounding box center [423, 348] width 12 height 12
click at [423, 382] on span "Select an option" at bounding box center [423, 384] width 12 height 12
click at [423, 382] on input "Select an option" at bounding box center [423, 384] width 12 height 12
click at [579, 419] on th at bounding box center [591, 419] width 56 height 36
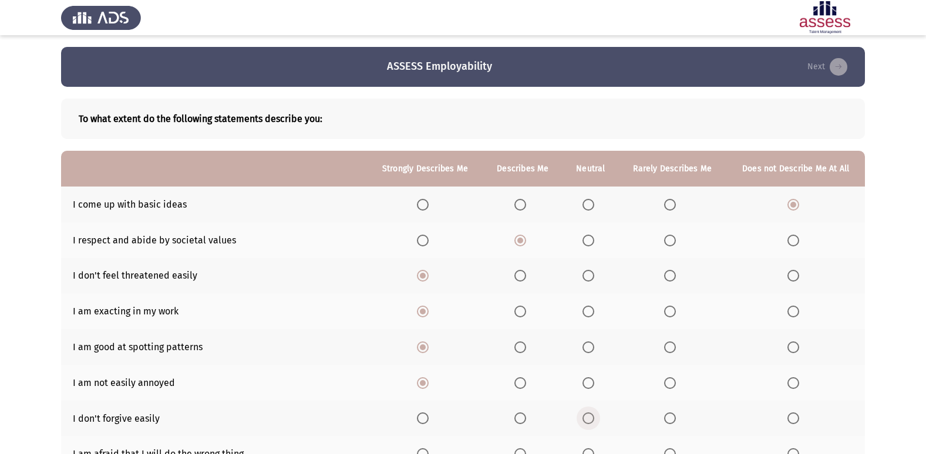
click at [586, 418] on span "Select an option" at bounding box center [588, 419] width 12 height 12
click at [586, 418] on input "Select an option" at bounding box center [588, 419] width 12 height 12
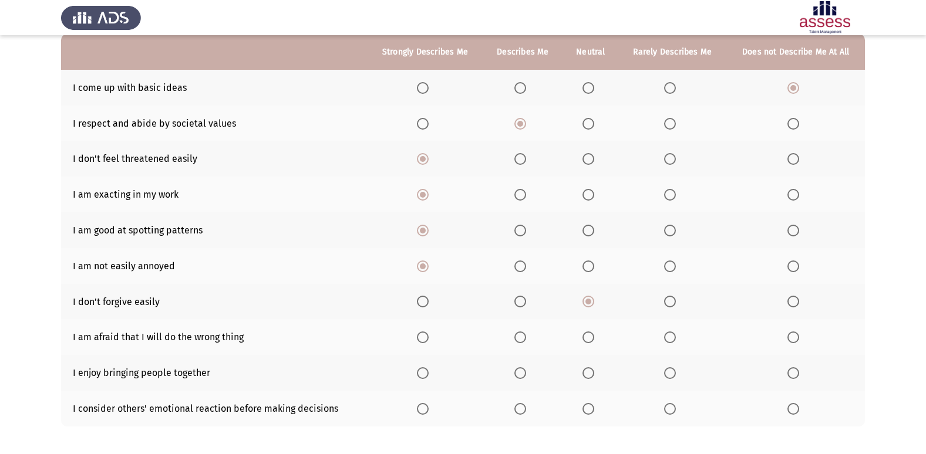
scroll to position [117, 0]
click at [429, 334] on span "Select an option" at bounding box center [423, 337] width 12 height 12
click at [429, 334] on input "Select an option" at bounding box center [423, 337] width 12 height 12
click at [422, 371] on span "Select an option" at bounding box center [423, 373] width 12 height 12
click at [422, 371] on input "Select an option" at bounding box center [423, 373] width 12 height 12
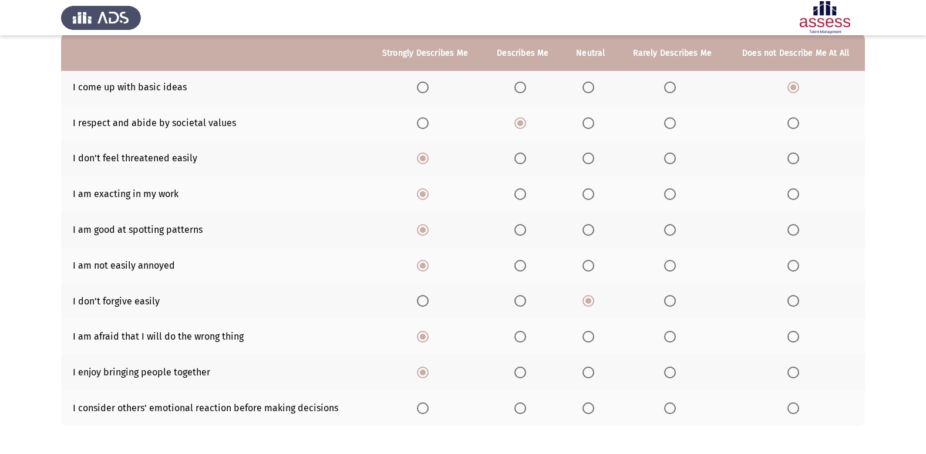
click at [420, 406] on span "Select an option" at bounding box center [423, 409] width 12 height 12
click at [420, 406] on input "Select an option" at bounding box center [423, 409] width 12 height 12
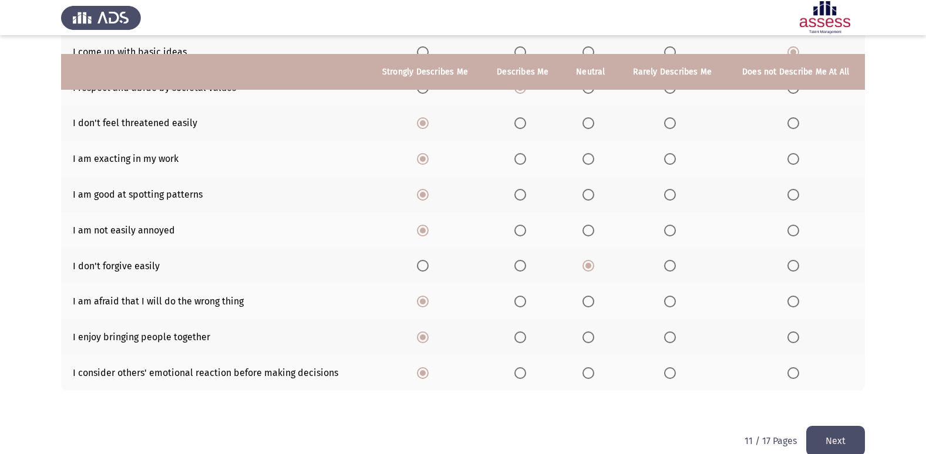
scroll to position [171, 0]
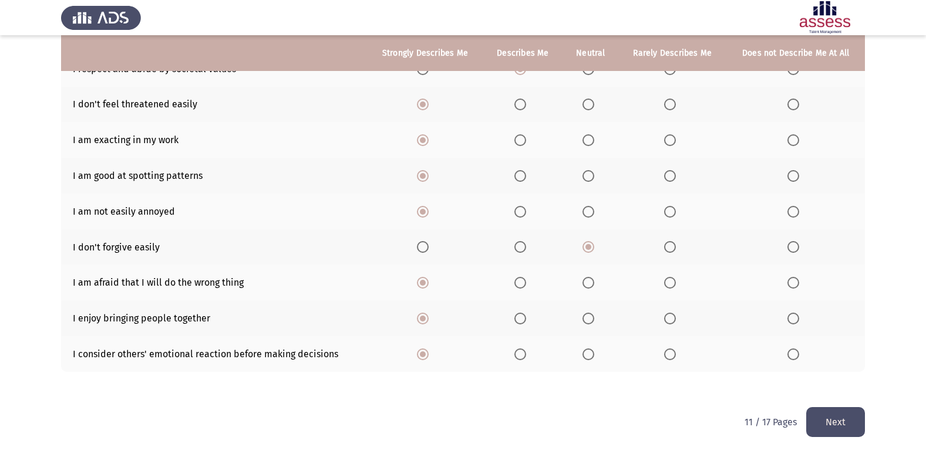
click at [851, 416] on button "Next" at bounding box center [835, 422] width 59 height 30
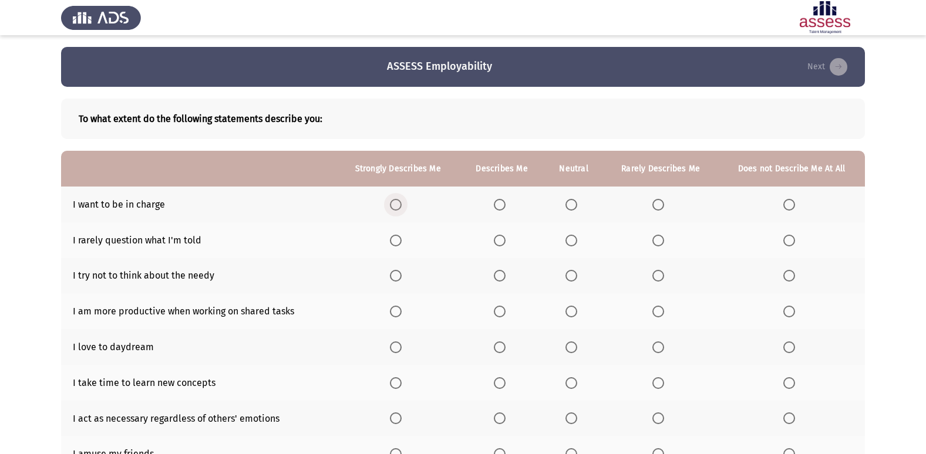
click at [395, 200] on span "Select an option" at bounding box center [396, 205] width 12 height 12
click at [395, 200] on input "Select an option" at bounding box center [396, 205] width 12 height 12
click at [658, 238] on span "Select an option" at bounding box center [658, 241] width 12 height 12
click at [658, 238] on input "Select an option" at bounding box center [658, 241] width 12 height 12
click at [567, 275] on span "Select an option" at bounding box center [571, 276] width 12 height 12
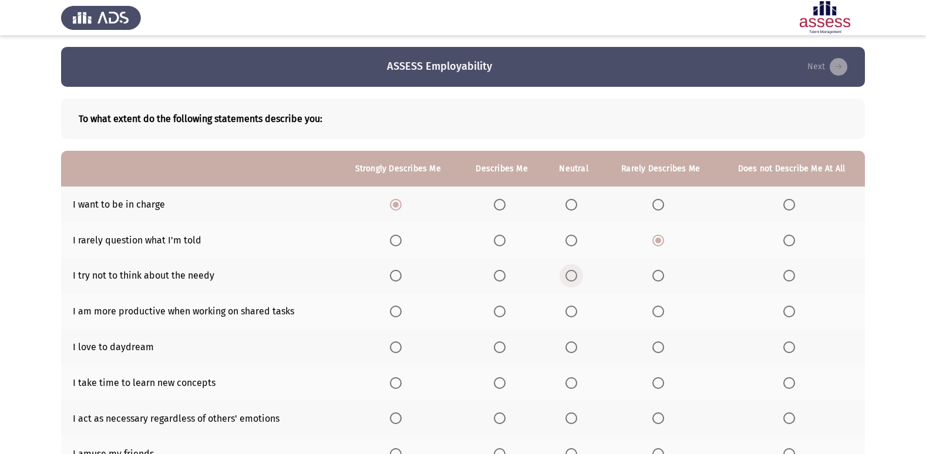
click at [567, 275] on input "Select an option" at bounding box center [571, 276] width 12 height 12
click at [396, 311] on span "Select an option" at bounding box center [396, 312] width 12 height 12
click at [396, 311] on input "Select an option" at bounding box center [396, 312] width 12 height 12
click at [400, 346] on span "Select an option" at bounding box center [396, 348] width 12 height 12
click at [400, 346] on input "Select an option" at bounding box center [396, 348] width 12 height 12
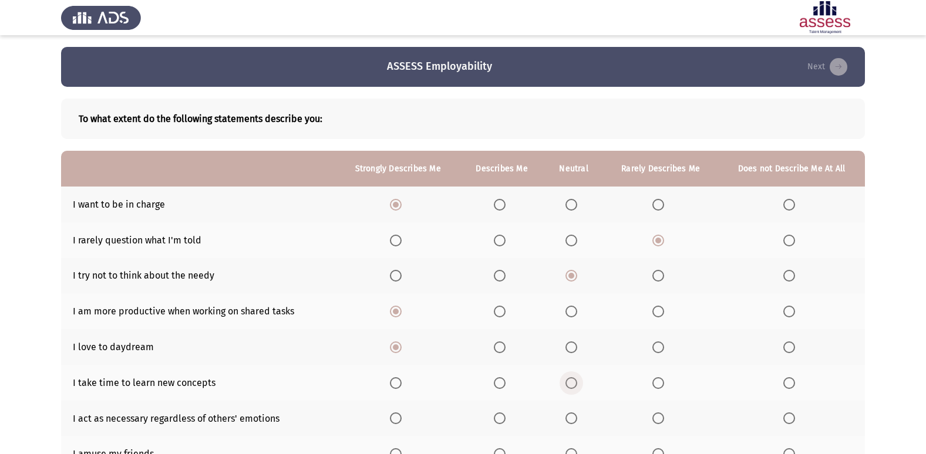
click at [574, 380] on span "Select an option" at bounding box center [571, 384] width 12 height 12
click at [574, 380] on input "Select an option" at bounding box center [571, 384] width 12 height 12
click at [661, 382] on span "Select an option" at bounding box center [658, 384] width 12 height 12
click at [661, 382] on input "Select an option" at bounding box center [658, 384] width 12 height 12
click at [657, 413] on span "Select an option" at bounding box center [658, 419] width 12 height 12
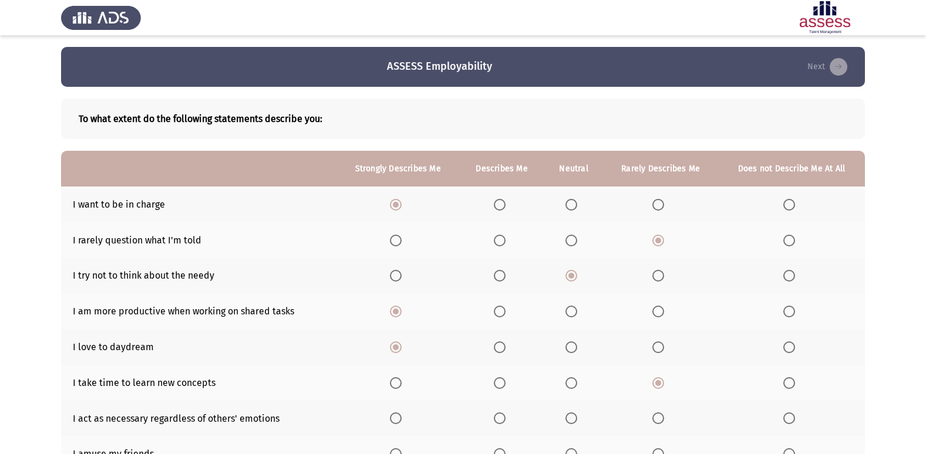
click at [657, 413] on input "Select an option" at bounding box center [658, 419] width 12 height 12
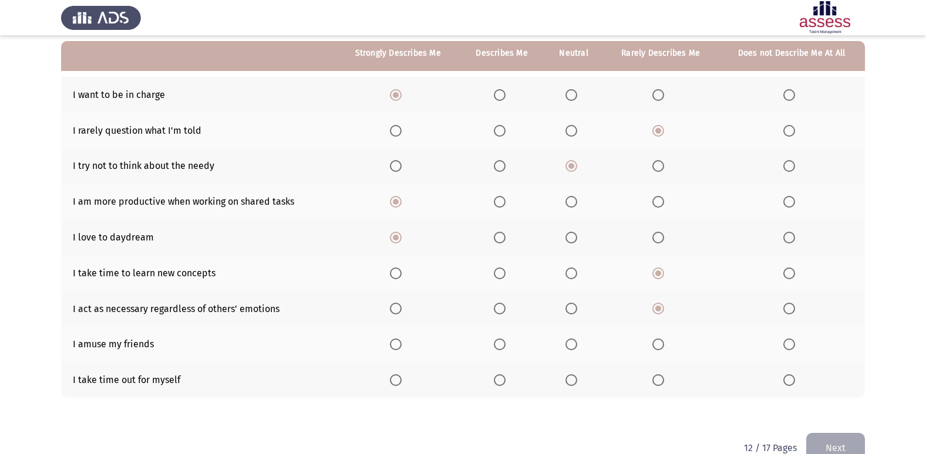
scroll to position [136, 0]
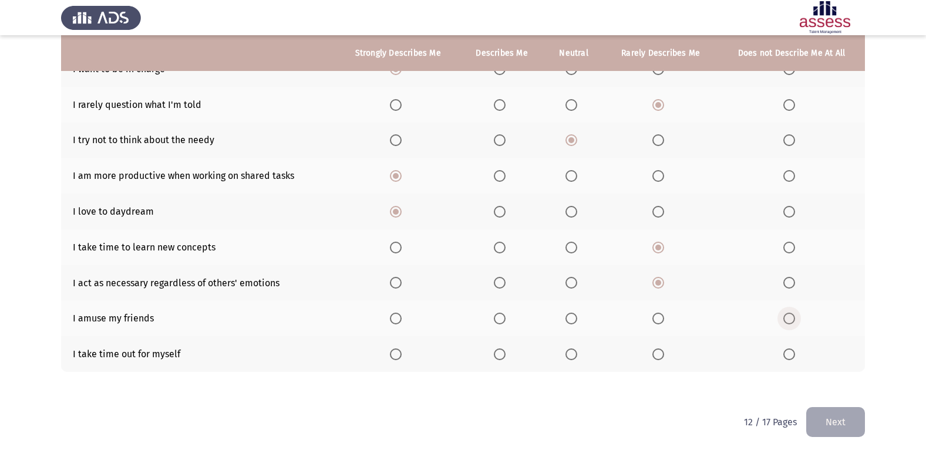
click at [798, 314] on label "Select an option" at bounding box center [791, 319] width 16 height 12
click at [795, 314] on input "Select an option" at bounding box center [789, 319] width 12 height 12
click at [399, 354] on span "Select an option" at bounding box center [396, 355] width 12 height 12
click at [399, 354] on input "Select an option" at bounding box center [396, 355] width 12 height 12
click at [858, 424] on button "Next" at bounding box center [835, 422] width 59 height 30
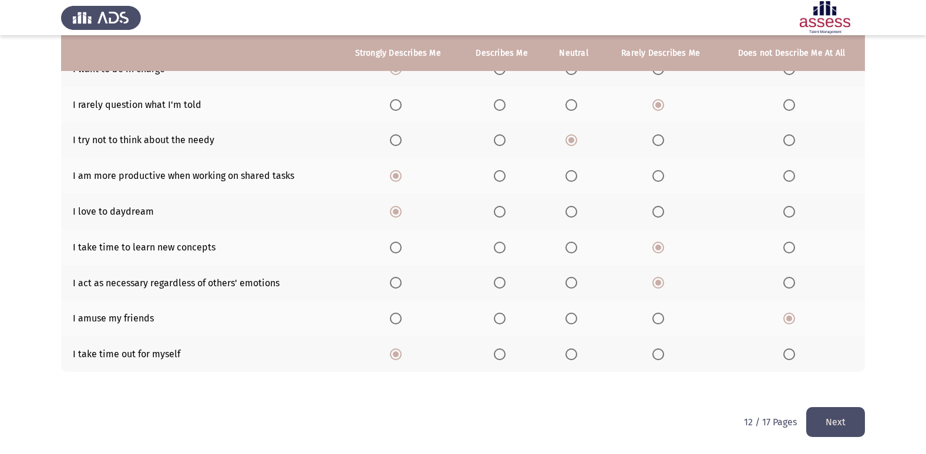
scroll to position [0, 0]
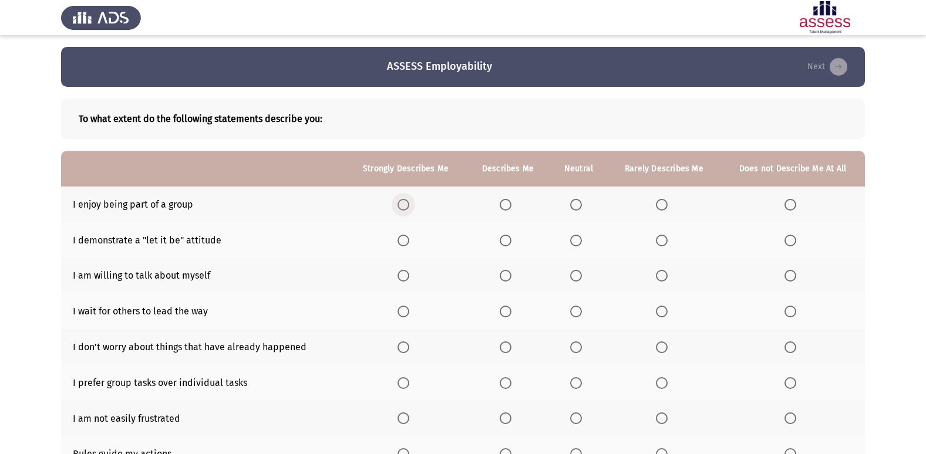
click at [406, 206] on span "Select an option" at bounding box center [403, 205] width 12 height 12
click at [406, 206] on input "Select an option" at bounding box center [403, 205] width 12 height 12
click at [658, 238] on span "Select an option" at bounding box center [662, 241] width 12 height 12
click at [658, 238] on input "Select an option" at bounding box center [662, 241] width 12 height 12
click at [660, 268] on th at bounding box center [664, 276] width 113 height 36
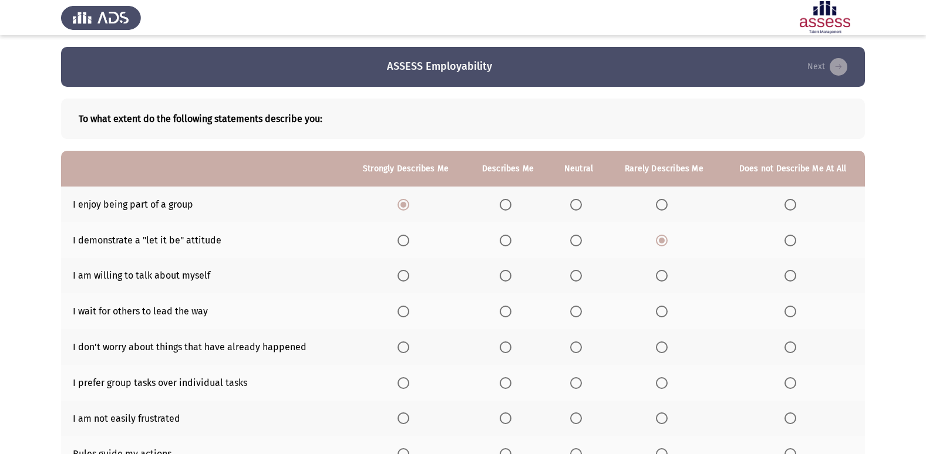
click at [664, 275] on span "Select an option" at bounding box center [662, 276] width 12 height 12
click at [664, 275] on input "Select an option" at bounding box center [662, 276] width 12 height 12
click at [798, 304] on th at bounding box center [792, 312] width 144 height 36
click at [793, 311] on span "Select an option" at bounding box center [790, 312] width 12 height 12
click at [793, 311] on input "Select an option" at bounding box center [790, 312] width 12 height 12
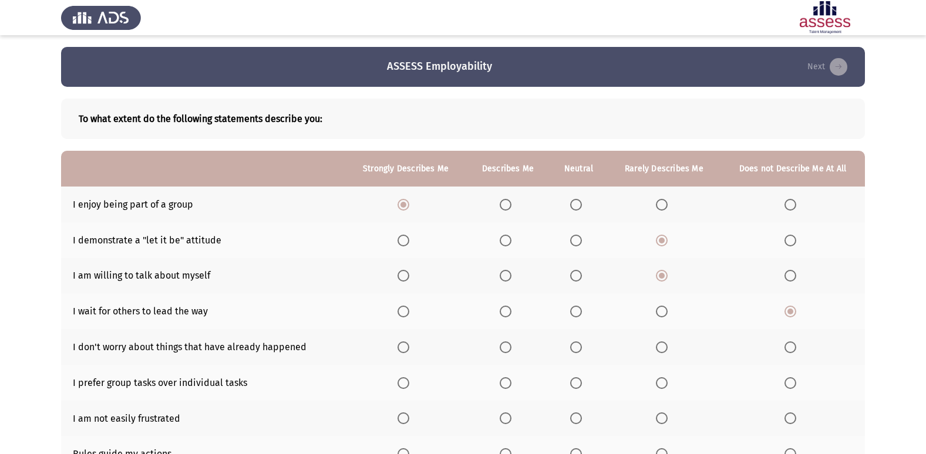
click at [411, 347] on label "Select an option" at bounding box center [405, 348] width 16 height 12
click at [409, 347] on input "Select an option" at bounding box center [403, 348] width 12 height 12
click at [406, 387] on span "Select an option" at bounding box center [403, 384] width 12 height 12
click at [406, 387] on input "Select an option" at bounding box center [403, 384] width 12 height 12
click at [403, 425] on th at bounding box center [405, 419] width 121 height 36
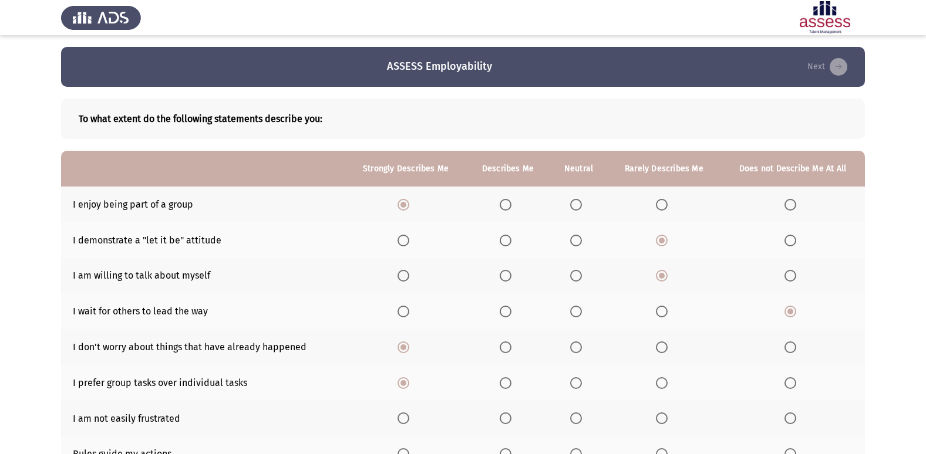
click at [403, 419] on span "Select an option" at bounding box center [403, 419] width 12 height 12
click at [403, 419] on input "Select an option" at bounding box center [403, 419] width 12 height 12
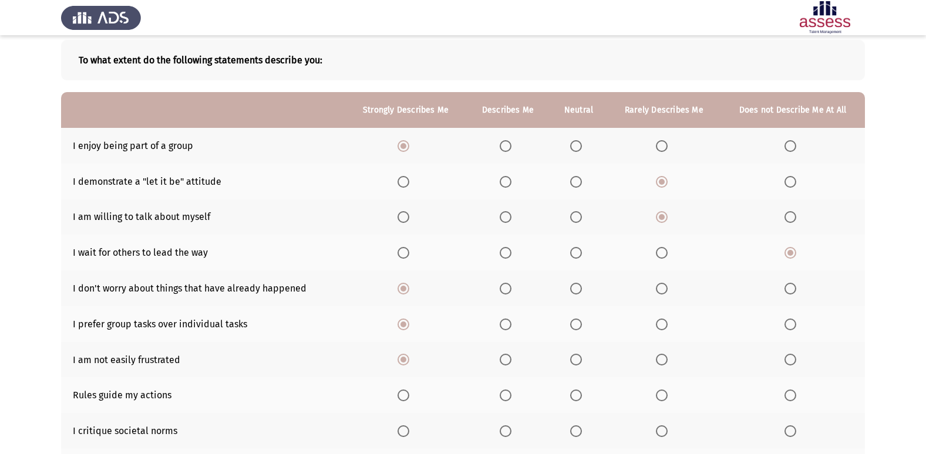
scroll to position [117, 0]
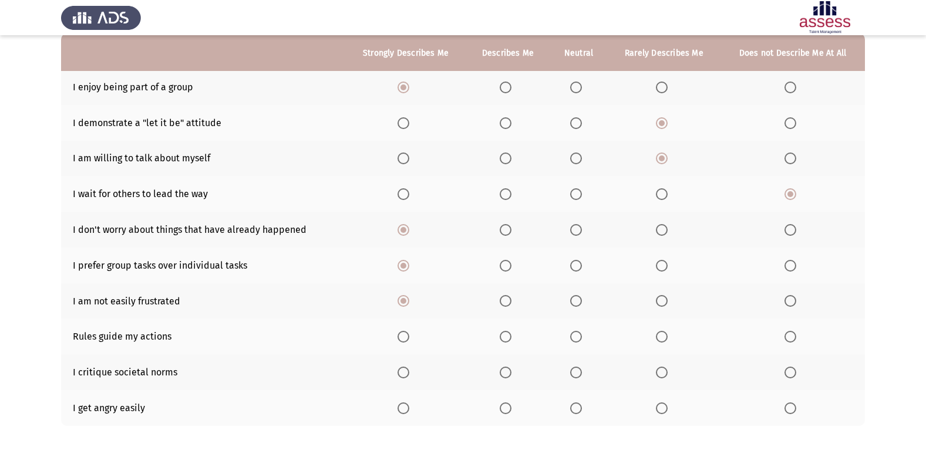
click at [413, 330] on th at bounding box center [405, 337] width 121 height 36
click at [403, 339] on span "Select an option" at bounding box center [403, 337] width 12 height 12
click at [403, 339] on input "Select an option" at bounding box center [403, 337] width 12 height 12
click at [582, 336] on span "Select an option" at bounding box center [576, 337] width 12 height 12
click at [582, 336] on input "Select an option" at bounding box center [576, 337] width 12 height 12
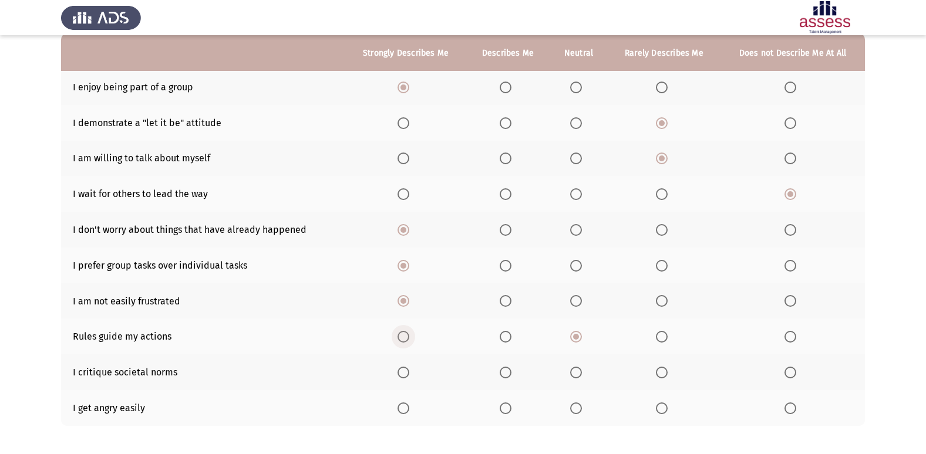
click at [411, 336] on label "Select an option" at bounding box center [405, 337] width 16 height 12
click at [409, 336] on input "Select an option" at bounding box center [403, 337] width 12 height 12
click at [570, 371] on th at bounding box center [579, 373] width 58 height 36
click at [577, 379] on span "Select an option" at bounding box center [576, 373] width 12 height 12
click at [577, 379] on input "Select an option" at bounding box center [576, 373] width 12 height 12
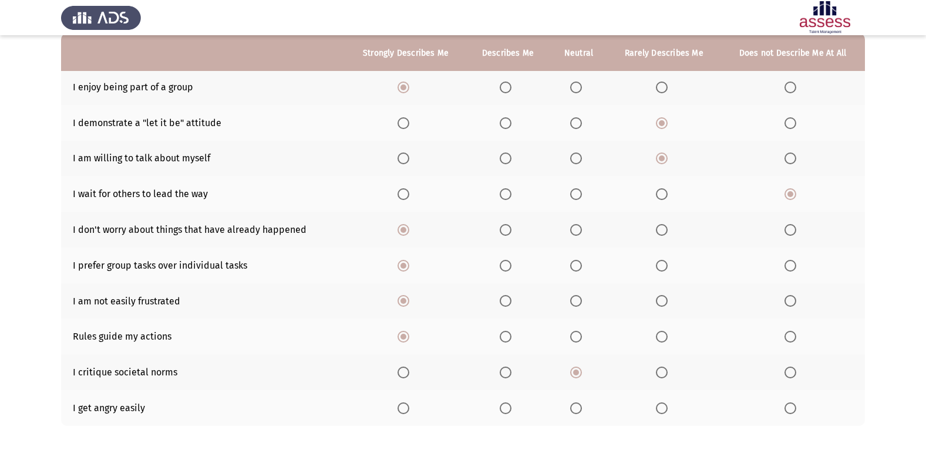
click at [663, 406] on span "Select an option" at bounding box center [662, 409] width 12 height 12
click at [663, 406] on input "Select an option" at bounding box center [662, 409] width 12 height 12
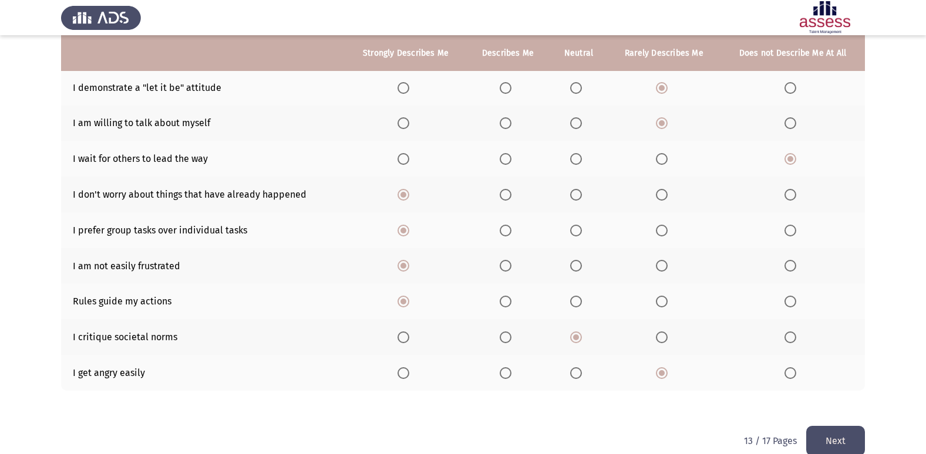
scroll to position [171, 0]
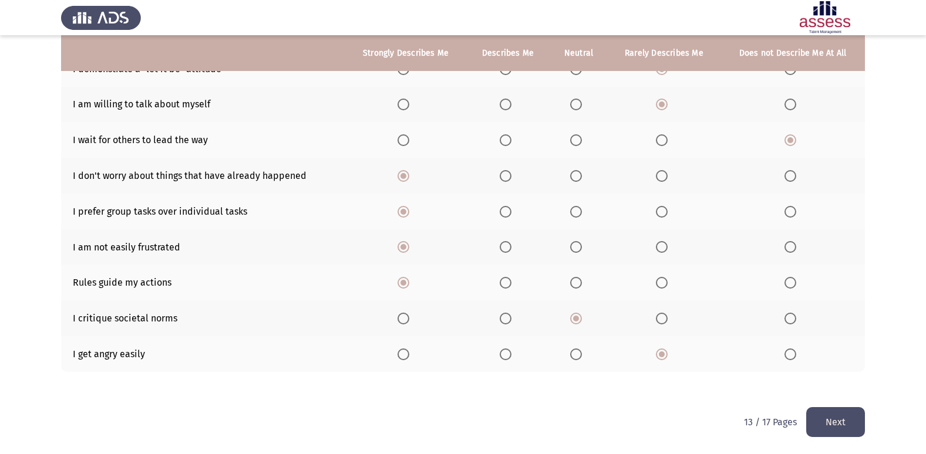
click at [820, 412] on button "Next" at bounding box center [835, 422] width 59 height 30
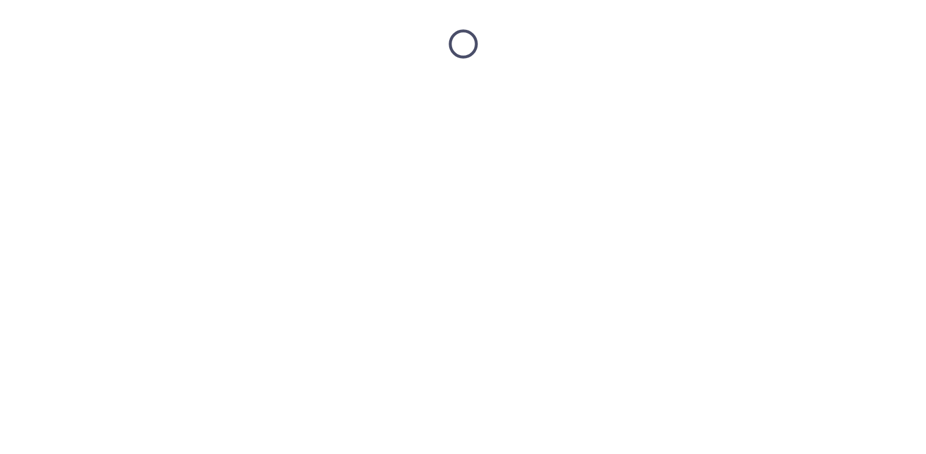
scroll to position [0, 0]
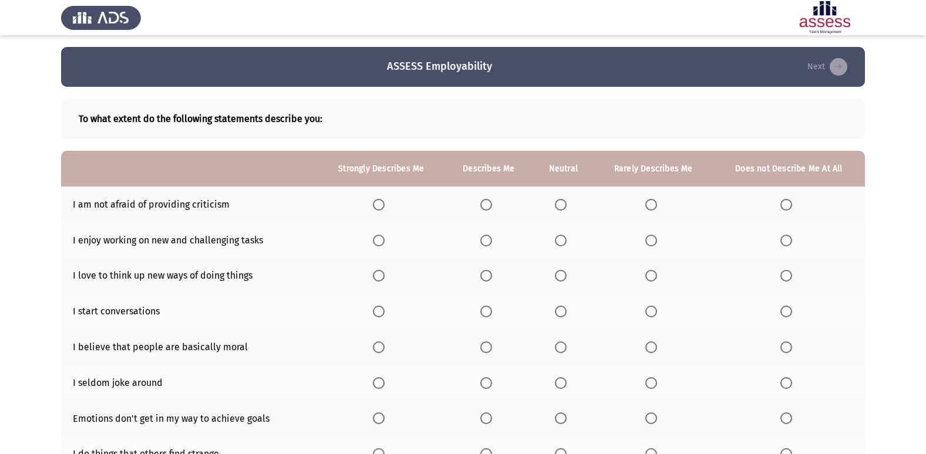
click at [383, 205] on span "Select an option" at bounding box center [379, 205] width 12 height 12
click at [383, 205] on input "Select an option" at bounding box center [379, 205] width 12 height 12
click at [380, 242] on span "Select an option" at bounding box center [379, 241] width 12 height 12
click at [380, 242] on input "Select an option" at bounding box center [379, 241] width 12 height 12
click at [370, 286] on th at bounding box center [381, 276] width 127 height 36
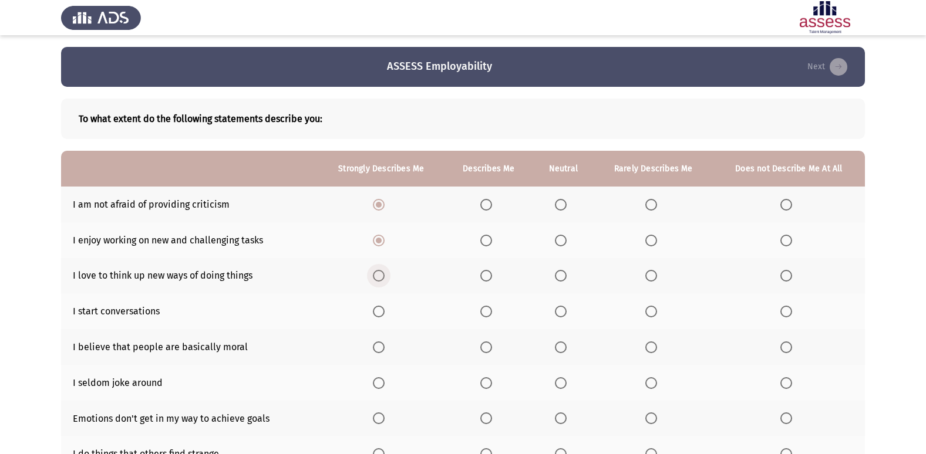
click at [376, 277] on span "Select an option" at bounding box center [379, 276] width 12 height 12
click at [376, 277] on input "Select an option" at bounding box center [379, 276] width 12 height 12
click at [383, 311] on span "Select an option" at bounding box center [379, 312] width 12 height 12
click at [383, 311] on input "Select an option" at bounding box center [379, 312] width 12 height 12
click at [380, 352] on span "Select an option" at bounding box center [379, 348] width 12 height 12
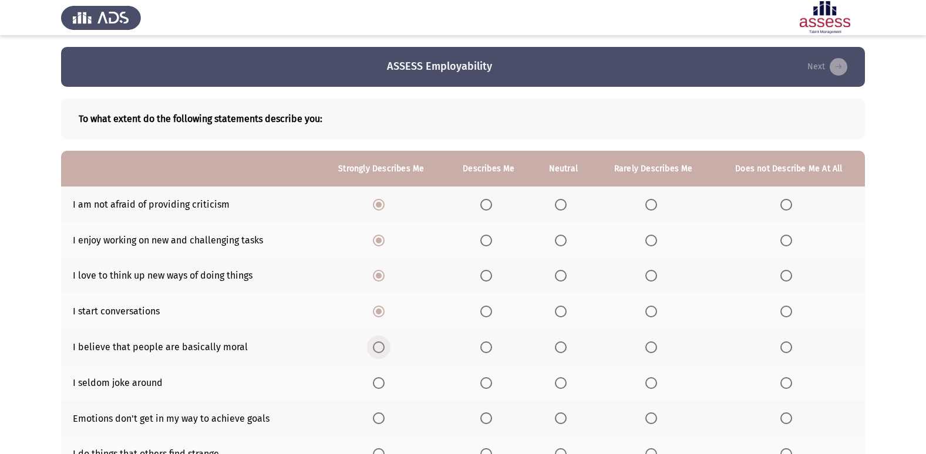
click at [380, 352] on input "Select an option" at bounding box center [379, 348] width 12 height 12
click at [655, 385] on span "Select an option" at bounding box center [651, 384] width 12 height 12
click at [655, 385] on input "Select an option" at bounding box center [651, 384] width 12 height 12
click at [377, 383] on span "Select an option" at bounding box center [379, 384] width 12 height 12
click at [377, 383] on input "Select an option" at bounding box center [379, 384] width 12 height 12
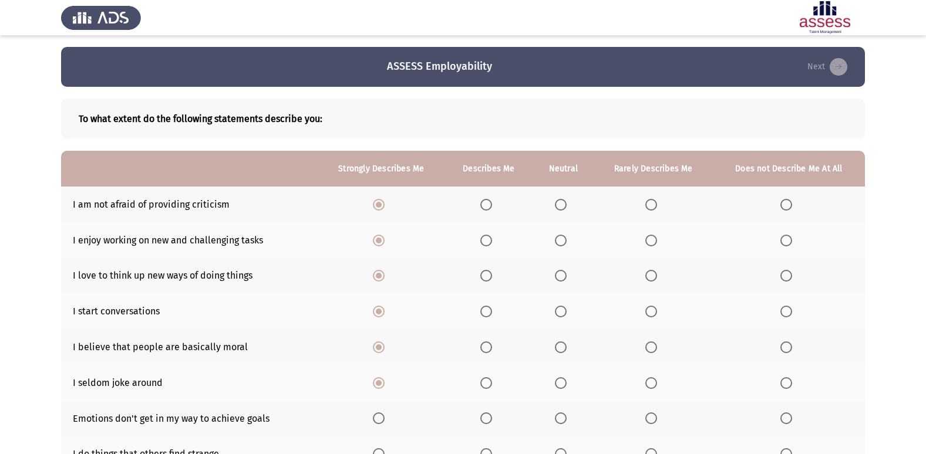
click at [655, 382] on span "Select an option" at bounding box center [651, 384] width 12 height 12
click at [655, 382] on input "Select an option" at bounding box center [651, 384] width 12 height 12
click at [380, 423] on span "Select an option" at bounding box center [379, 419] width 12 height 12
click at [380, 423] on input "Select an option" at bounding box center [379, 419] width 12 height 12
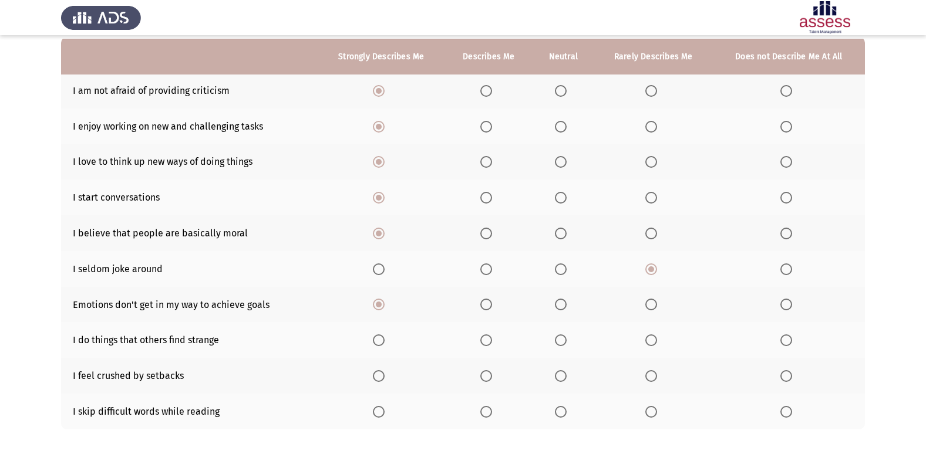
scroll to position [117, 0]
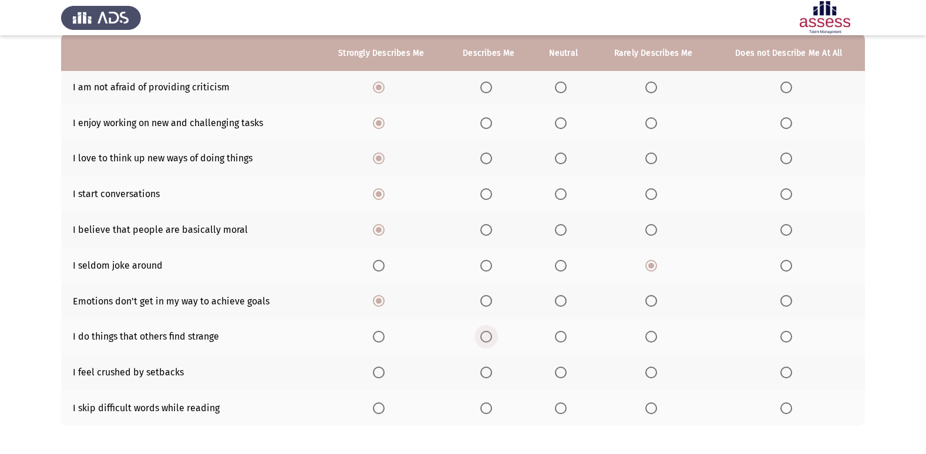
click at [490, 334] on span "Select an option" at bounding box center [486, 337] width 12 height 12
click at [490, 334] on input "Select an option" at bounding box center [486, 337] width 12 height 12
click at [484, 377] on span "Select an option" at bounding box center [486, 373] width 12 height 12
click at [484, 377] on input "Select an option" at bounding box center [486, 373] width 12 height 12
click at [645, 370] on span "Select an option" at bounding box center [651, 373] width 12 height 12
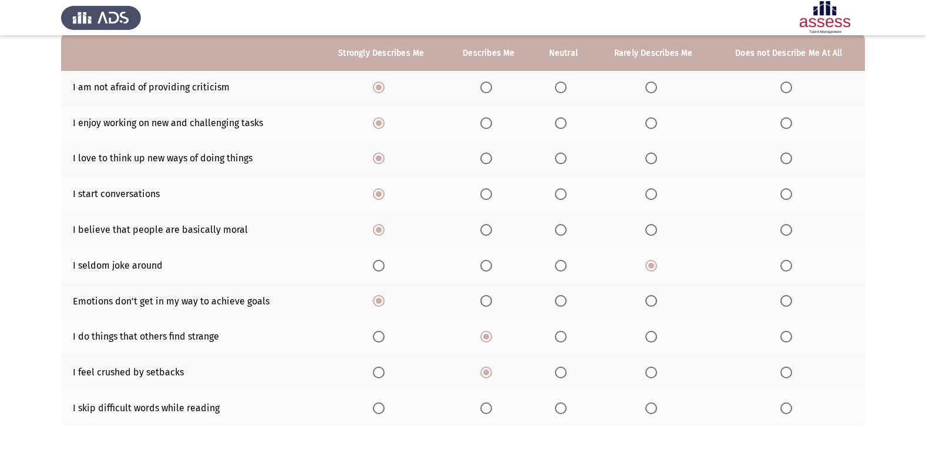
click at [645, 370] on input "Select an option" at bounding box center [651, 373] width 12 height 12
click at [783, 407] on span "Select an option" at bounding box center [786, 409] width 12 height 12
click at [783, 407] on input "Select an option" at bounding box center [786, 409] width 12 height 12
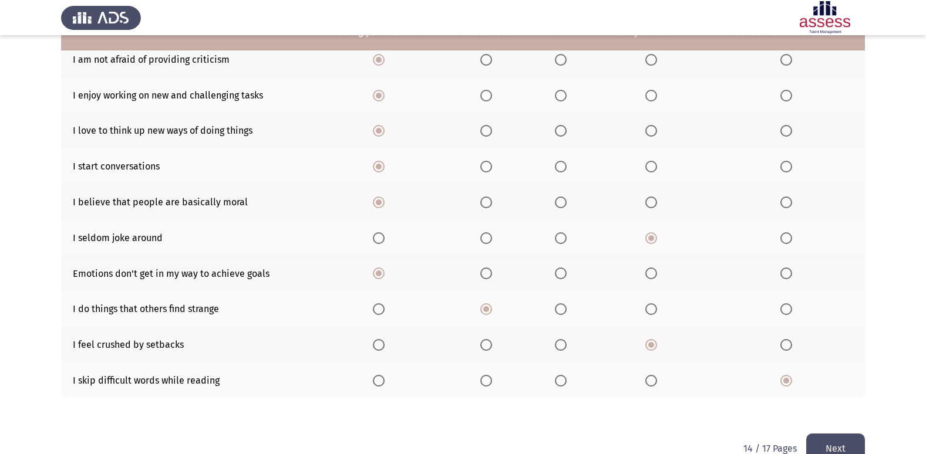
scroll to position [171, 0]
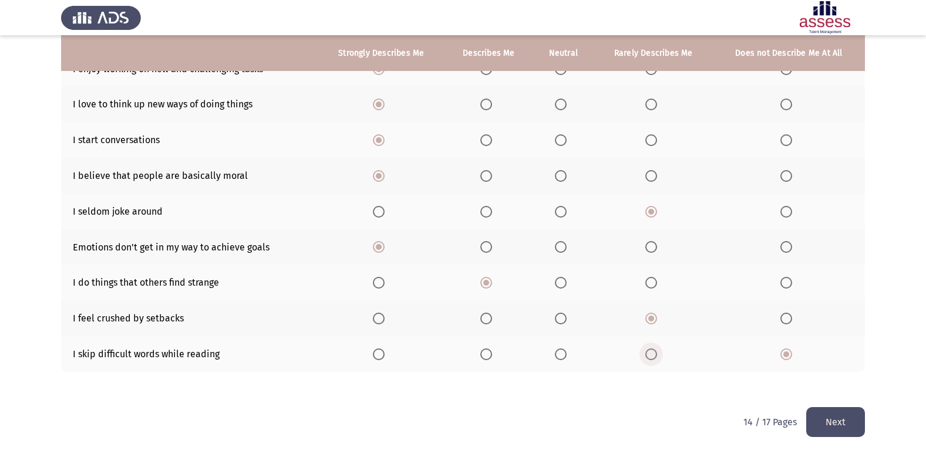
click at [648, 356] on span "Select an option" at bounding box center [651, 355] width 12 height 12
click at [648, 356] on input "Select an option" at bounding box center [651, 355] width 12 height 12
click at [840, 423] on button "Next" at bounding box center [835, 422] width 59 height 30
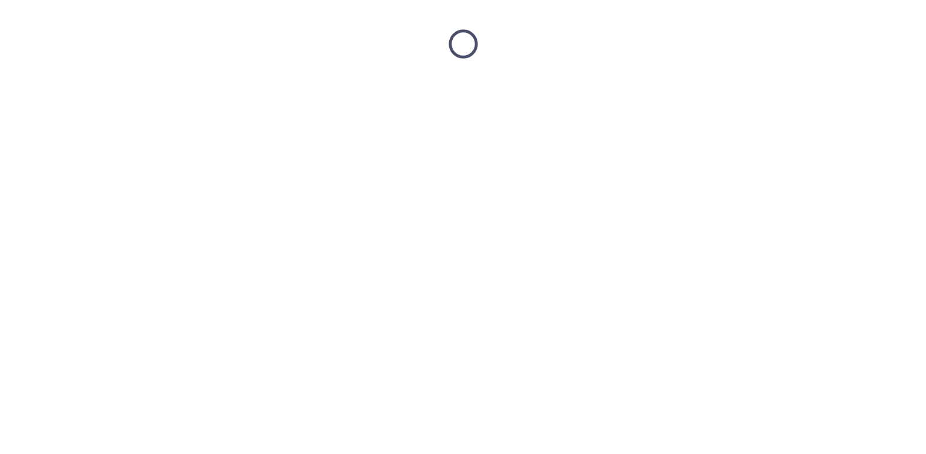
scroll to position [0, 0]
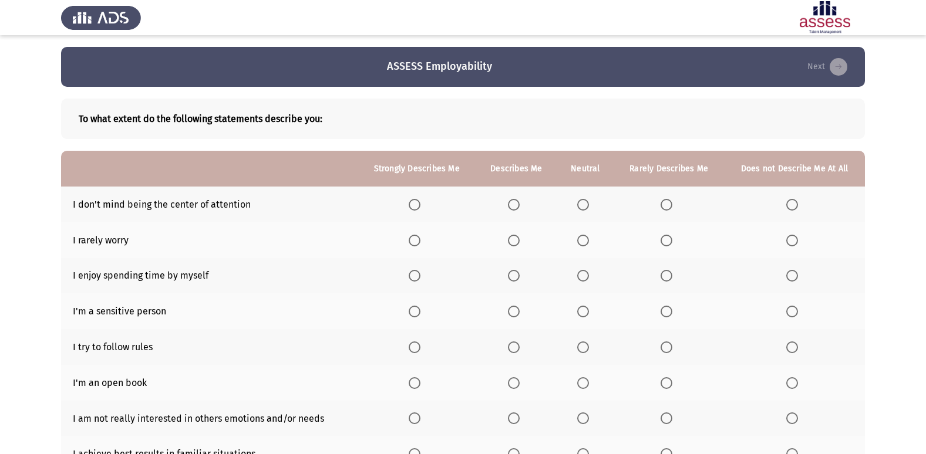
click at [414, 207] on span "Select an option" at bounding box center [415, 205] width 12 height 12
click at [414, 207] on input "Select an option" at bounding box center [415, 205] width 12 height 12
click at [588, 242] on span "Select an option" at bounding box center [583, 241] width 12 height 12
click at [588, 242] on input "Select an option" at bounding box center [583, 241] width 12 height 12
click at [419, 312] on span "Select an option" at bounding box center [415, 312] width 12 height 12
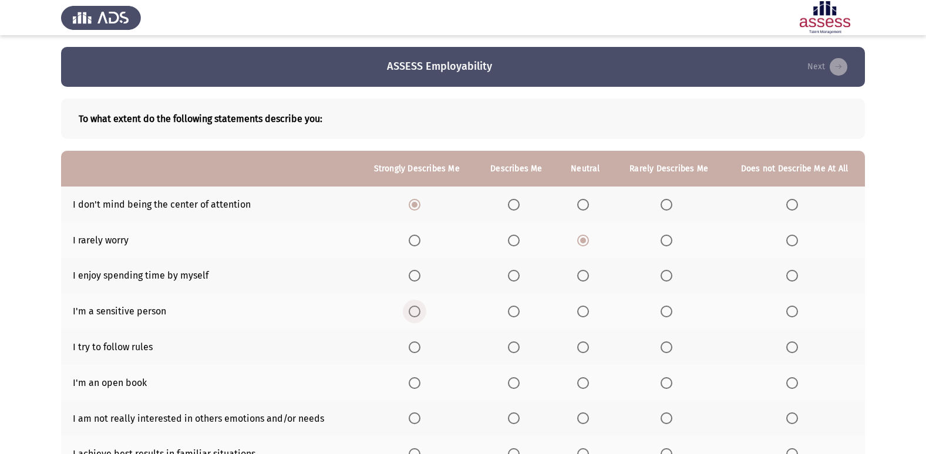
click at [419, 312] on input "Select an option" at bounding box center [415, 312] width 12 height 12
click at [518, 277] on span "Select an option" at bounding box center [514, 276] width 12 height 12
click at [518, 277] on input "Select an option" at bounding box center [514, 276] width 12 height 12
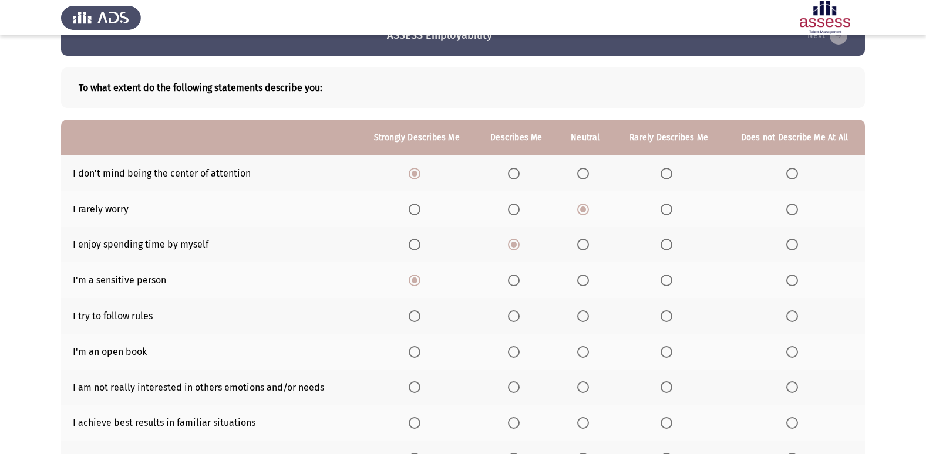
scroll to position [59, 0]
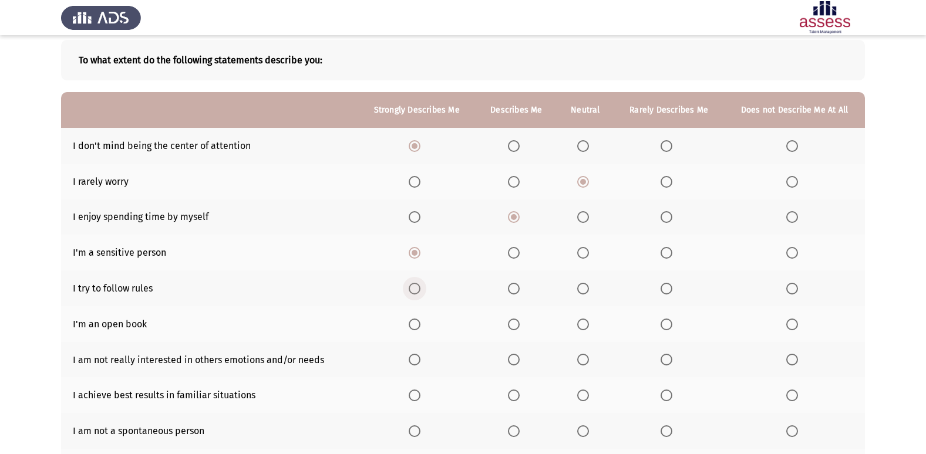
click at [417, 289] on span "Select an option" at bounding box center [415, 289] width 12 height 12
click at [417, 289] on input "Select an option" at bounding box center [415, 289] width 12 height 12
click at [666, 322] on span "Select an option" at bounding box center [666, 325] width 12 height 12
click at [666, 322] on input "Select an option" at bounding box center [666, 325] width 12 height 12
click at [788, 360] on span "Select an option" at bounding box center [792, 360] width 12 height 12
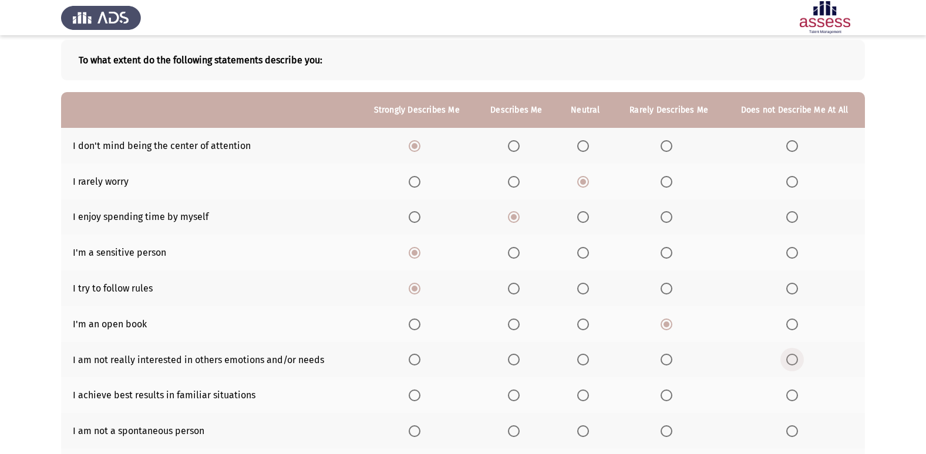
click at [788, 360] on input "Select an option" at bounding box center [792, 360] width 12 height 12
click at [515, 399] on span "Select an option" at bounding box center [514, 396] width 12 height 12
click at [515, 399] on input "Select an option" at bounding box center [514, 396] width 12 height 12
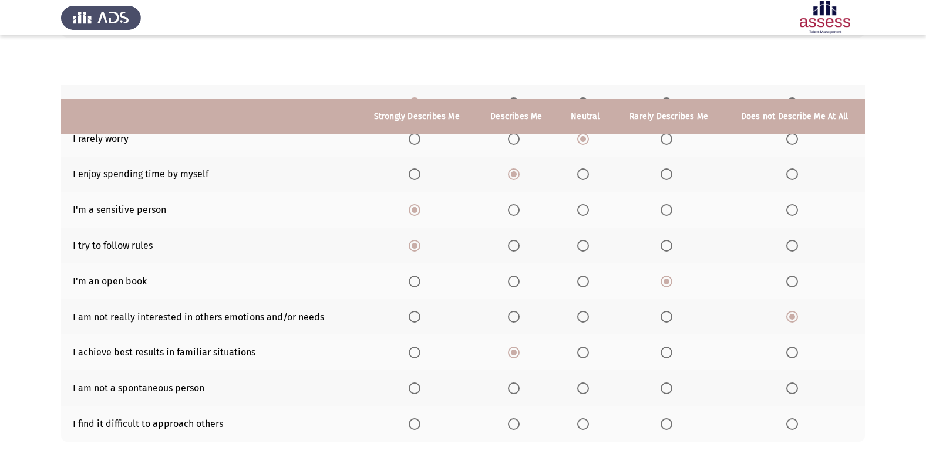
scroll to position [171, 0]
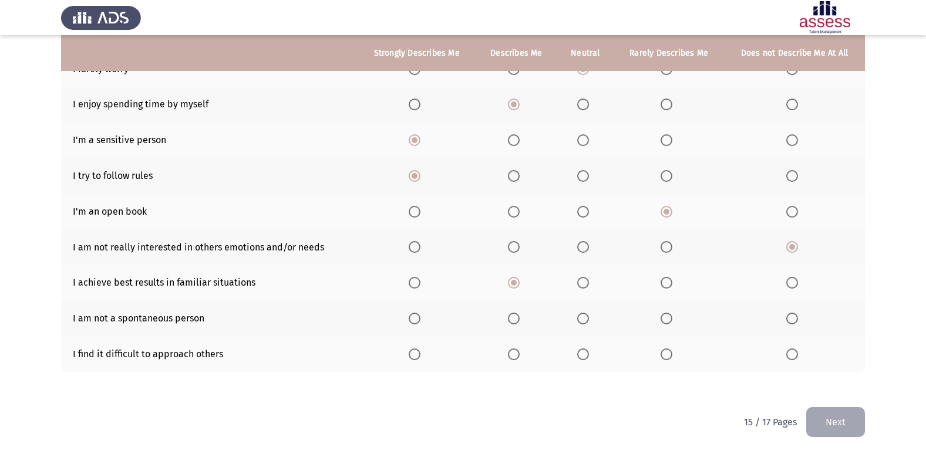
click at [409, 317] on th at bounding box center [417, 319] width 118 height 36
click at [415, 319] on span "Select an option" at bounding box center [415, 319] width 12 height 12
click at [415, 319] on input "Select an option" at bounding box center [415, 319] width 12 height 12
click at [668, 353] on span "Select an option" at bounding box center [666, 355] width 12 height 12
click at [668, 353] on input "Select an option" at bounding box center [666, 355] width 12 height 12
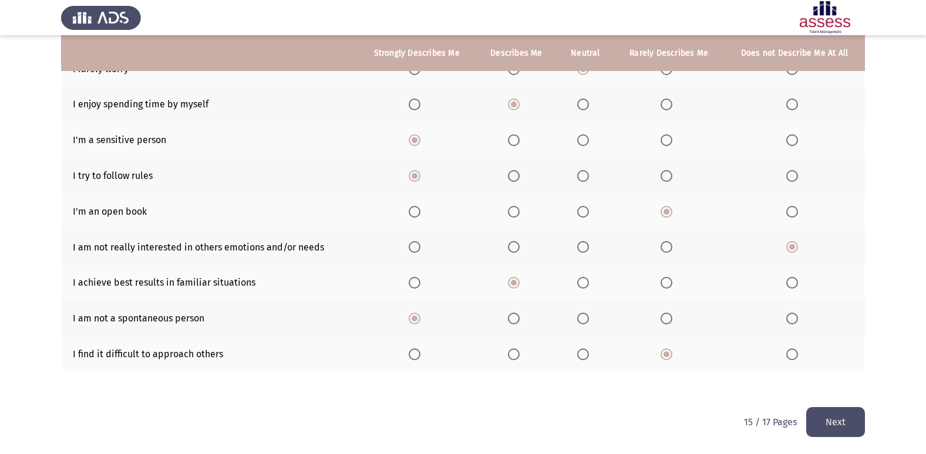
click at [828, 425] on button "Next" at bounding box center [835, 422] width 59 height 30
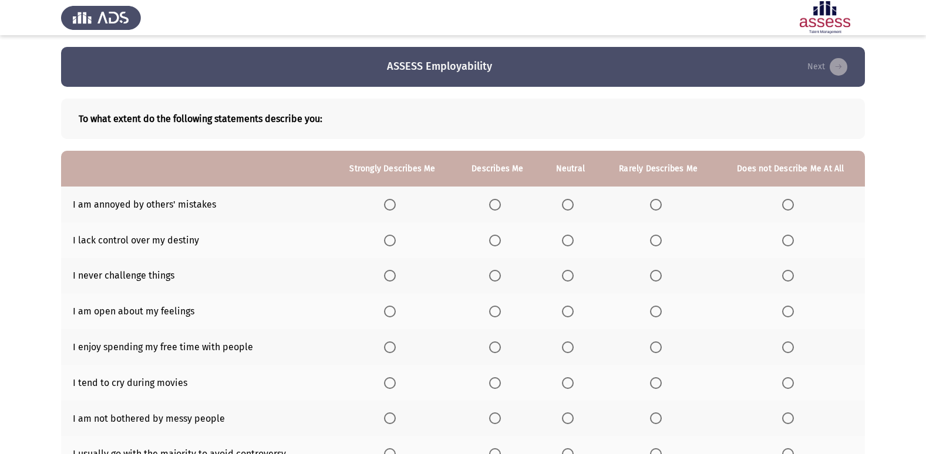
click at [566, 211] on th at bounding box center [570, 205] width 60 height 36
click at [660, 200] on span "Select an option" at bounding box center [656, 205] width 12 height 12
click at [660, 200] on input "Select an option" at bounding box center [656, 205] width 12 height 12
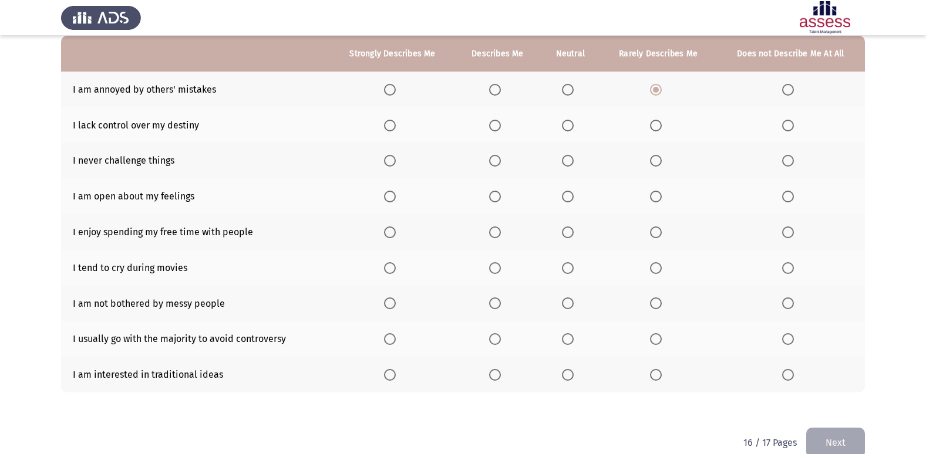
scroll to position [117, 0]
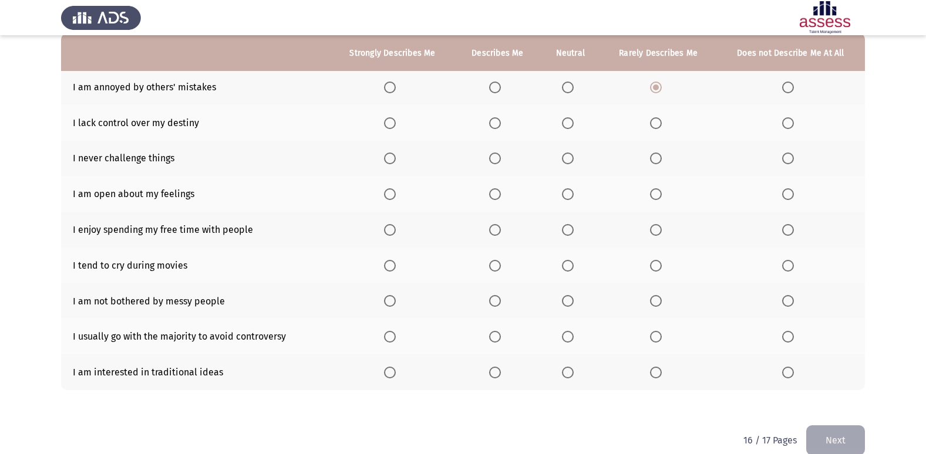
click at [786, 123] on span "Select an option" at bounding box center [788, 123] width 12 height 12
click at [786, 123] on input "Select an option" at bounding box center [788, 123] width 12 height 12
click at [493, 160] on span "Select an option" at bounding box center [495, 159] width 12 height 12
click at [493, 160] on input "Select an option" at bounding box center [495, 159] width 12 height 12
click at [653, 157] on span "Select an option" at bounding box center [656, 159] width 12 height 12
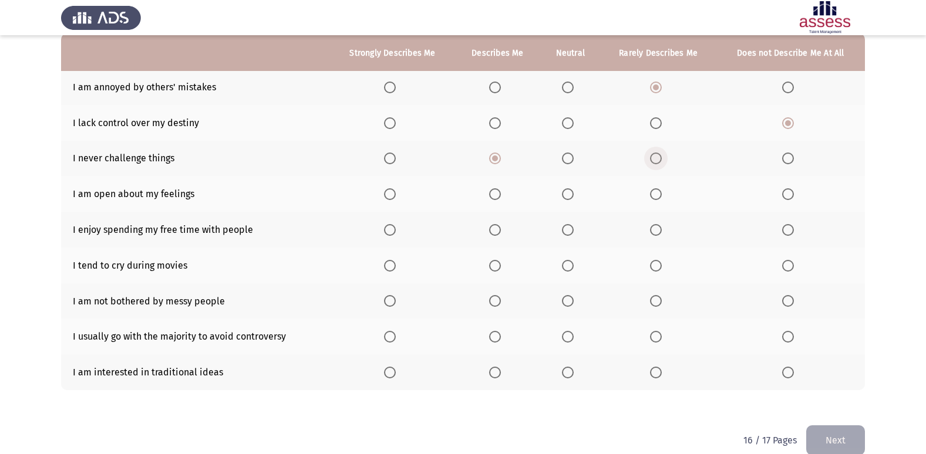
click at [653, 157] on input "Select an option" at bounding box center [656, 159] width 12 height 12
click at [657, 194] on span "Select an option" at bounding box center [656, 194] width 12 height 12
click at [657, 194] on input "Select an option" at bounding box center [656, 194] width 12 height 12
click at [395, 228] on span "Select an option" at bounding box center [390, 230] width 12 height 12
click at [395, 228] on input "Select an option" at bounding box center [390, 230] width 12 height 12
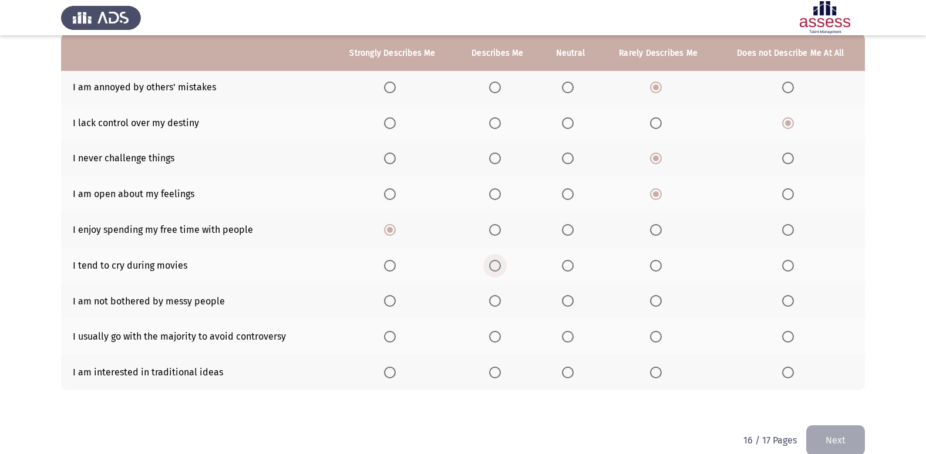
click at [493, 269] on span "Select an option" at bounding box center [495, 266] width 12 height 12
click at [493, 269] on input "Select an option" at bounding box center [495, 266] width 12 height 12
click at [652, 264] on span "Select an option" at bounding box center [656, 266] width 12 height 12
click at [652, 264] on input "Select an option" at bounding box center [656, 266] width 12 height 12
click at [658, 301] on span "Select an option" at bounding box center [656, 301] width 12 height 12
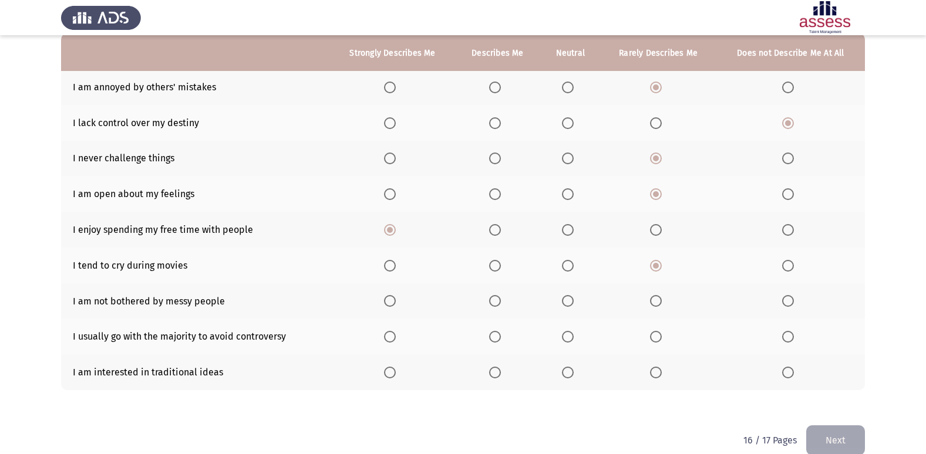
click at [658, 301] on input "Select an option" at bounding box center [656, 301] width 12 height 12
click at [655, 336] on span "Select an option" at bounding box center [656, 337] width 12 height 12
click at [655, 336] on input "Select an option" at bounding box center [656, 337] width 12 height 12
click at [395, 376] on span "Select an option" at bounding box center [390, 373] width 12 height 12
click at [395, 376] on input "Select an option" at bounding box center [390, 373] width 12 height 12
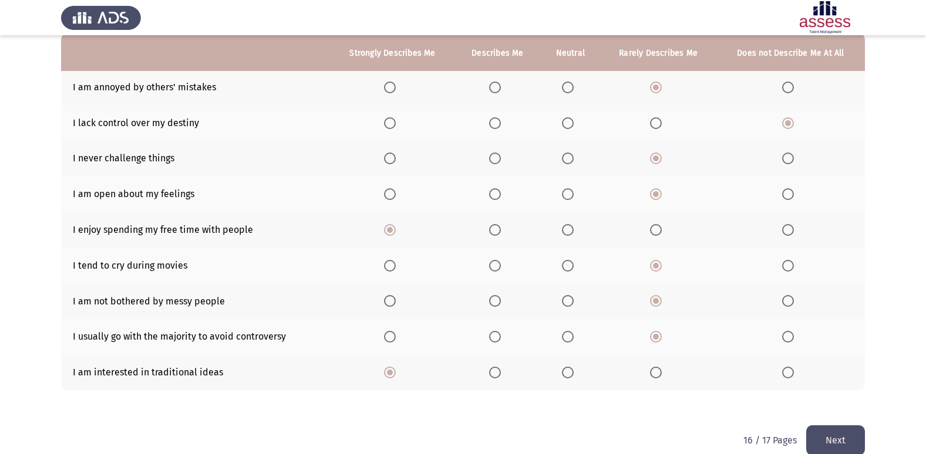
click at [818, 438] on button "Next" at bounding box center [835, 441] width 59 height 30
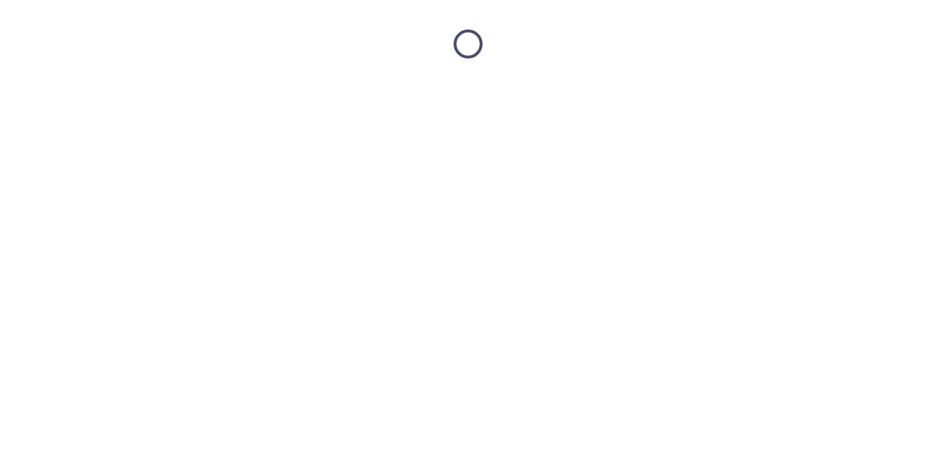
scroll to position [0, 0]
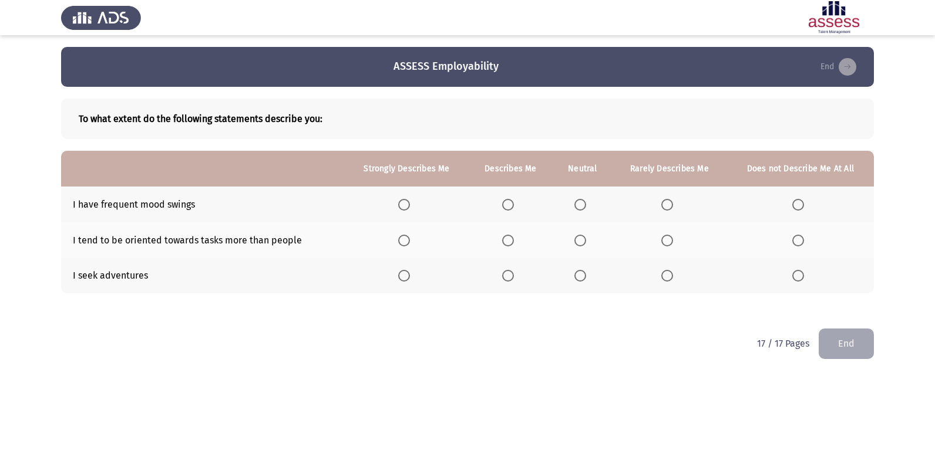
click at [586, 203] on span "Select an option" at bounding box center [580, 205] width 12 height 12
click at [586, 203] on input "Select an option" at bounding box center [580, 205] width 12 height 12
click at [581, 242] on span "Select an option" at bounding box center [580, 241] width 12 height 12
click at [581, 242] on input "Select an option" at bounding box center [580, 241] width 12 height 12
click at [510, 275] on span "Select an option" at bounding box center [508, 276] width 12 height 12
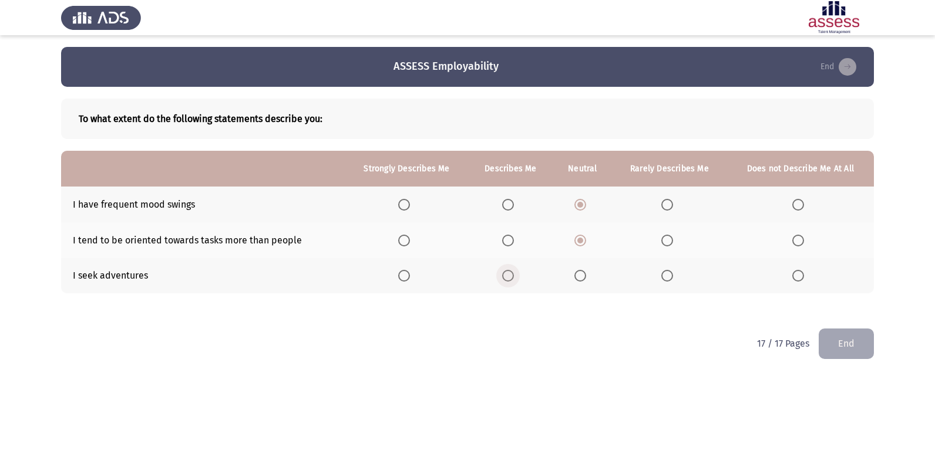
click at [510, 275] on input "Select an option" at bounding box center [508, 276] width 12 height 12
click at [835, 339] on button "End" at bounding box center [845, 344] width 55 height 30
